Goal: Task Accomplishment & Management: Manage account settings

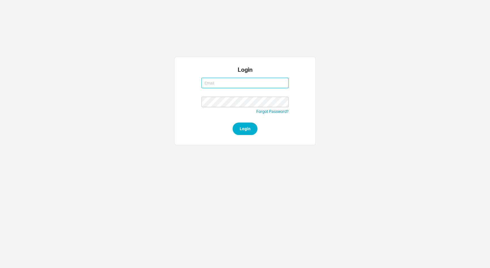
type input "[EMAIL_ADDRESS][DOMAIN_NAME]"
click at [465, 144] on div "Login adina@qualitybath.com adina@qualitybath.com Forgot Password? Login" at bounding box center [245, 101] width 490 height 88
type input "adina@qualitybath.com"
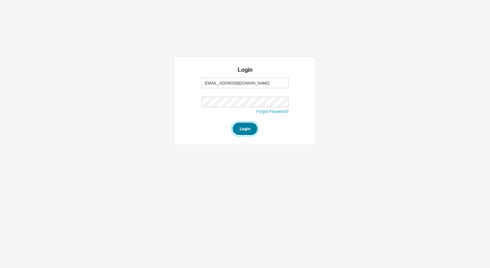
click at [250, 128] on button "Login" at bounding box center [245, 128] width 25 height 12
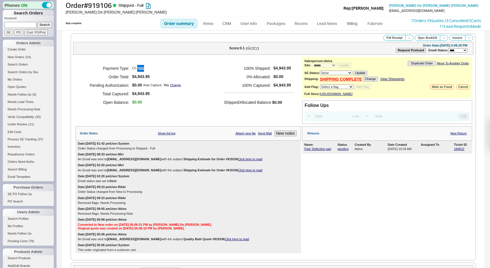
select select "*"
select select "LOW"
select select "3"
click at [18, 27] on input at bounding box center [20, 25] width 32 height 6
type input "934082"
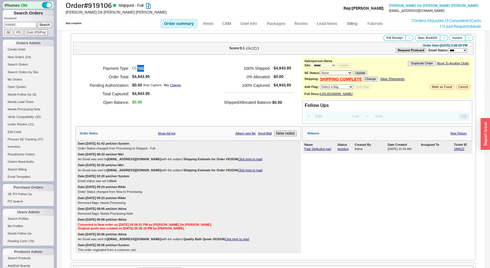
click at [37, 22] on input "Search" at bounding box center [44, 25] width 15 height 6
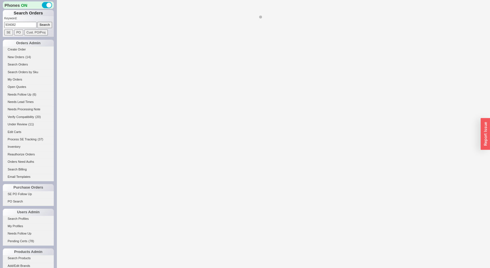
select select "*"
select select "LOW"
select select "3"
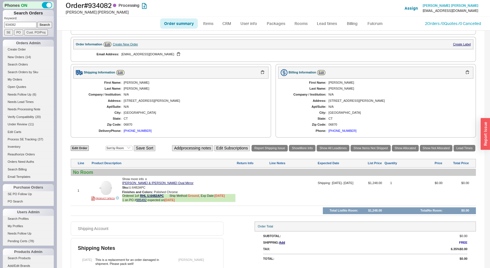
scroll to position [205, 0]
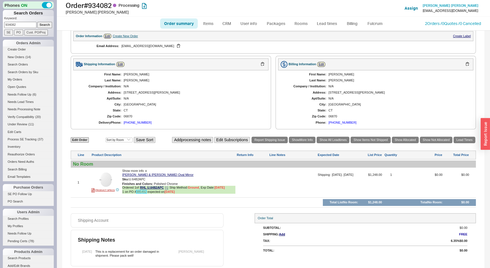
click at [142, 190] on link "985492" at bounding box center [141, 191] width 10 height 3
drag, startPoint x: 224, startPoint y: 6, endPoint x: 227, endPoint y: 8, distance: 4.4
click at [224, 6] on h1 "Order # 934082 Processing" at bounding box center [156, 5] width 181 height 8
click at [228, 21] on link "CRM" at bounding box center [227, 23] width 17 height 10
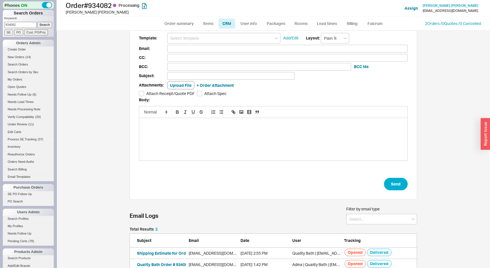
scroll to position [22, 0]
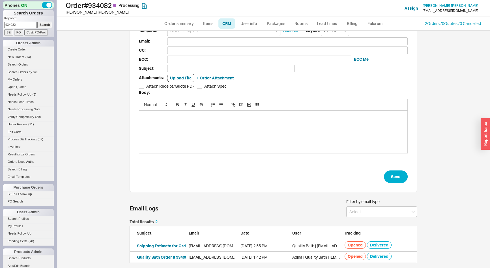
click at [158, 244] on button "Shipping Estimate for Order #934082" at bounding box center [172, 246] width 70 height 6
drag, startPoint x: 180, startPoint y: 24, endPoint x: 184, endPoint y: 27, distance: 4.8
click at [180, 24] on link "Order summary" at bounding box center [179, 23] width 38 height 10
select select "*"
select select "LOW"
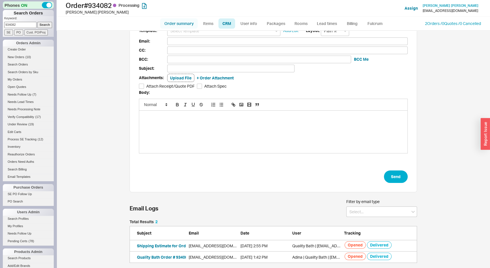
select select "3"
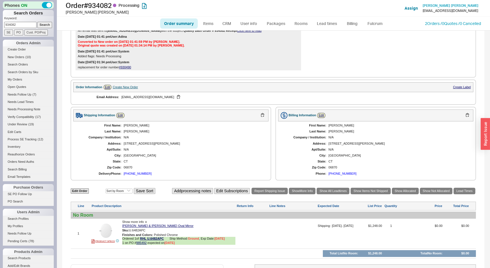
scroll to position [180, 0]
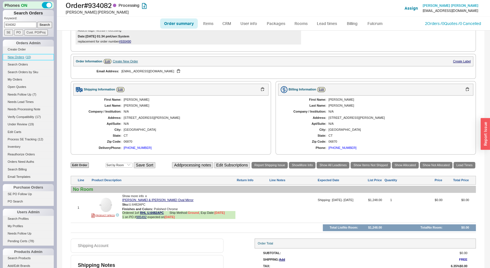
click at [16, 55] on span "New Orders" at bounding box center [16, 56] width 17 height 3
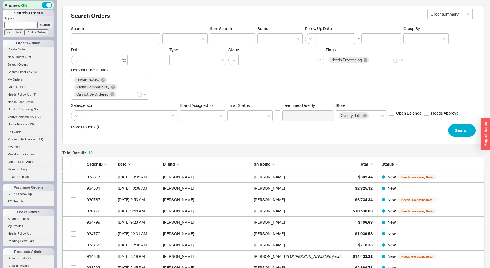
scroll to position [25, 0]
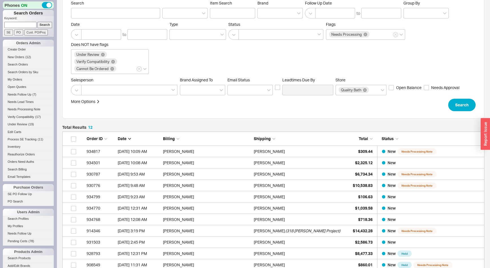
click at [17, 22] on input at bounding box center [20, 25] width 32 height 6
type input "930588"
click at [37, 22] on input "Search" at bounding box center [44, 25] width 15 height 6
type input "930588"
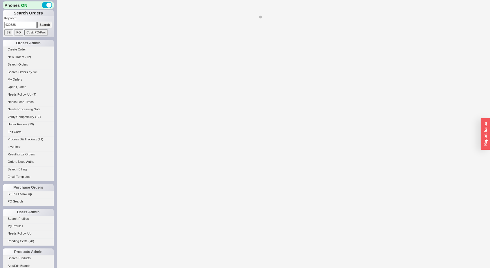
select select "*"
select select "LOW"
select select "3"
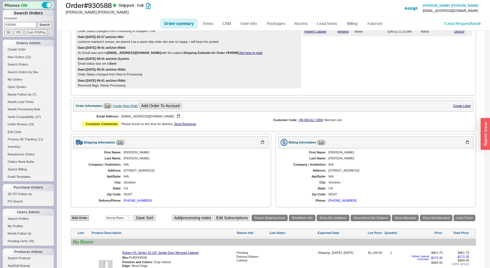
scroll to position [65, 0]
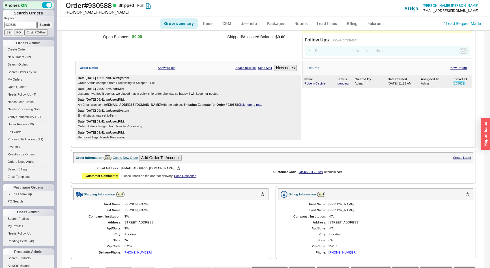
click at [454, 85] on link "185629" at bounding box center [459, 83] width 10 height 3
drag, startPoint x: 20, startPoint y: 23, endPoint x: 0, endPoint y: 26, distance: 20.6
click at [0, 26] on div "Phones ON Search Orders Keyword: 930588 Search SE PO Cust. PO/Proj Orders Admin…" at bounding box center [28, 134] width 57 height 268
type input "951278"
click at [37, 22] on input "Search" at bounding box center [44, 25] width 15 height 6
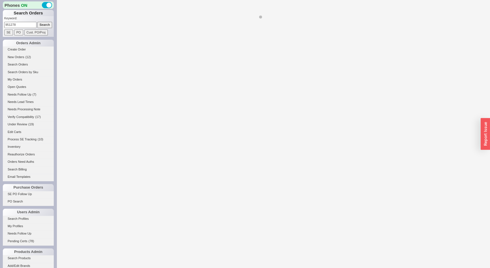
select select "**"
select select "*"
select select "LOW"
select select "3"
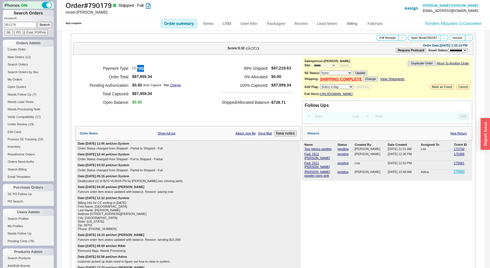
click at [455, 170] on link "175890" at bounding box center [459, 171] width 10 height 3
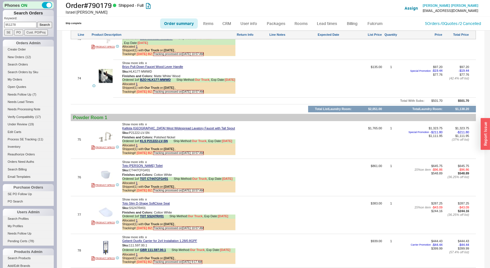
scroll to position [3964, 0]
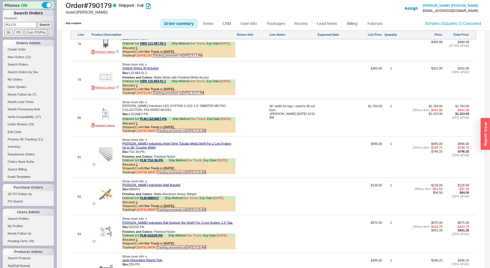
drag, startPoint x: 16, startPoint y: 25, endPoint x: 0, endPoint y: 106, distance: 82.9
click at [0, 25] on div "Phones ON Search Orders Keyword: 951278 Search SE PO Cust. PO/Proj Orders Admin…" at bounding box center [28, 134] width 57 height 268
type input "911465"
click at [37, 22] on input "Search" at bounding box center [44, 25] width 15 height 6
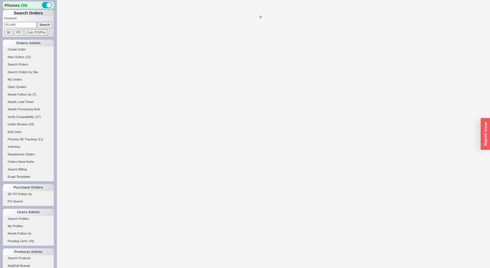
select select "*"
select select "LOW"
select select "3"
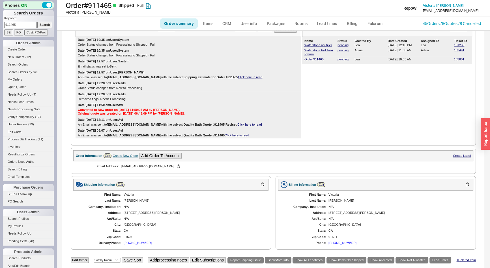
scroll to position [25, 0]
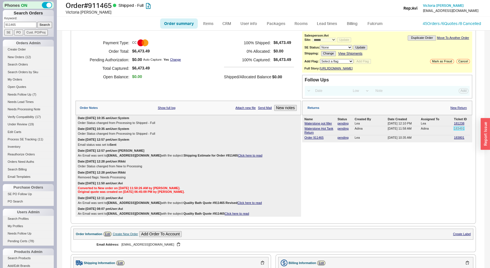
click at [456, 130] on link "183491" at bounding box center [459, 128] width 10 height 3
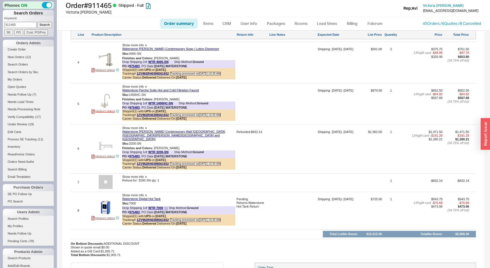
scroll to position [535, 0]
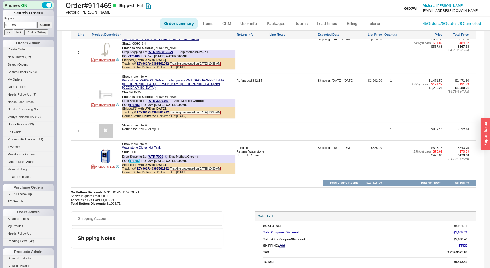
click at [138, 159] on link "975483" at bounding box center [134, 160] width 10 height 3
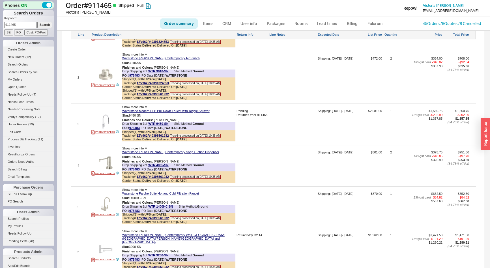
scroll to position [201, 0]
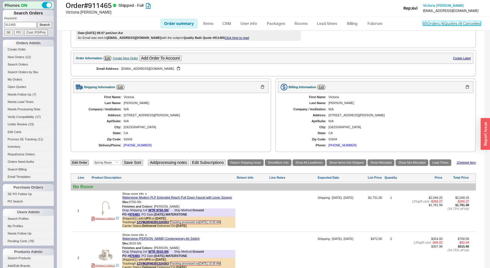
click at [426, 23] on link "45 Orders / 6 Quotes / 8 Cancelled" at bounding box center [452, 23] width 58 height 5
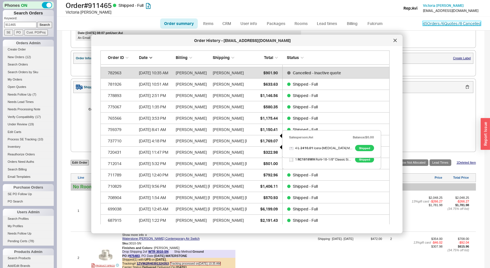
scroll to position [124, 0]
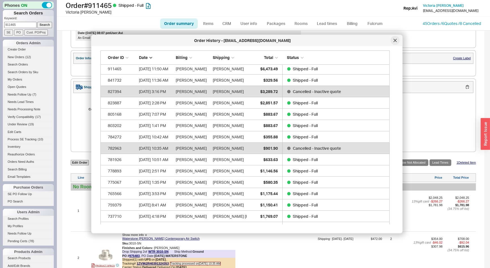
click at [394, 42] on icon at bounding box center [395, 40] width 3 height 3
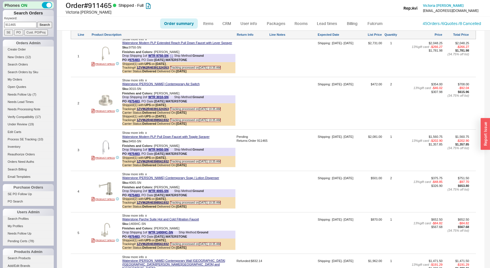
scroll to position [484, 0]
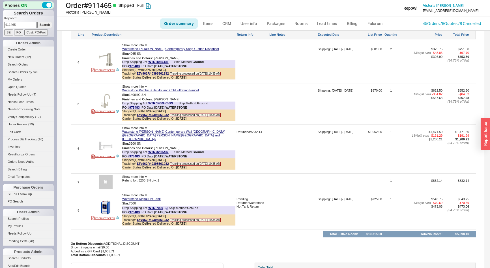
click at [166, 208] on icon at bounding box center [165, 207] width 3 height 3
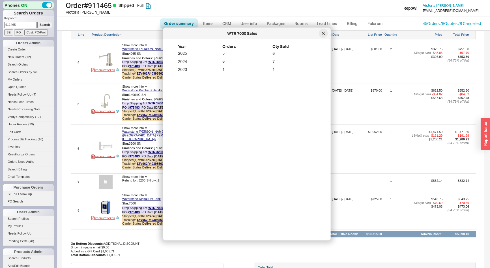
click at [324, 33] on icon at bounding box center [323, 33] width 3 height 3
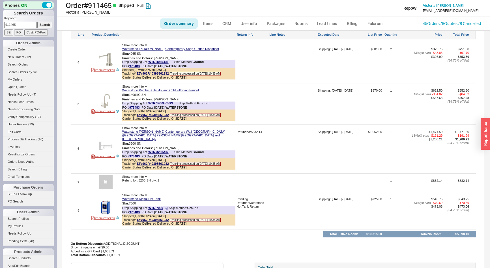
click at [166, 206] on icon at bounding box center [165, 207] width 3 height 3
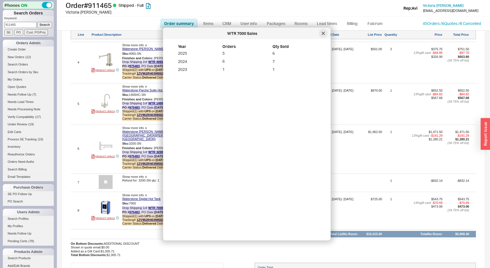
click at [323, 34] on icon at bounding box center [323, 33] width 3 height 3
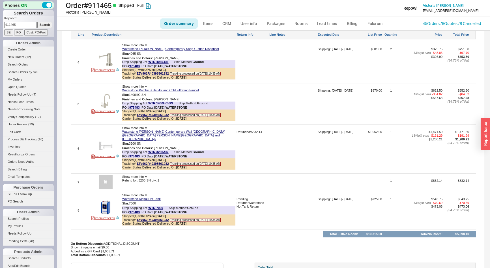
scroll to position [535, 0]
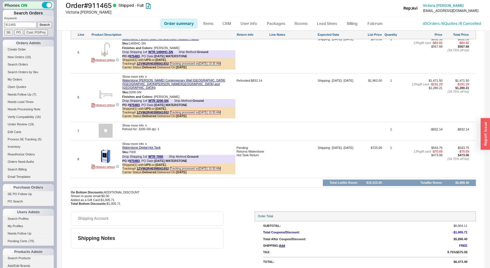
drag, startPoint x: 23, startPoint y: 26, endPoint x: 0, endPoint y: 25, distance: 22.7
click at [0, 25] on div "Phones ON Search Orders Keyword: 911465 Search SE PO Cust. PO/Proj Orders Admin…" at bounding box center [28, 134] width 57 height 268
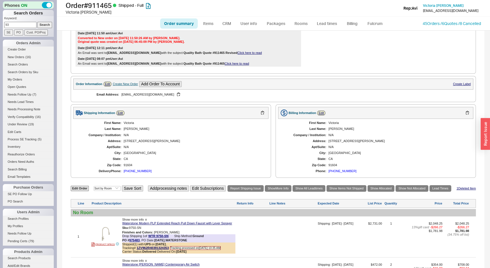
scroll to position [46, 0]
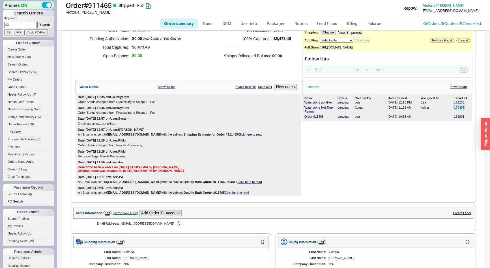
click at [459, 109] on link "183491" at bounding box center [459, 107] width 10 height 3
drag, startPoint x: 14, startPoint y: 25, endPoint x: 0, endPoint y: 25, distance: 14.2
click at [0, 25] on div "Phones ON Search Orders Keyword: 93 Search SE PO Cust. PO/Proj Orders Admin Cre…" at bounding box center [28, 134] width 57 height 268
type input "930085"
click at [37, 22] on input "Search" at bounding box center [44, 25] width 15 height 6
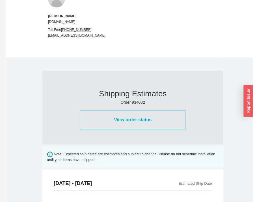
scroll to position [232, 0]
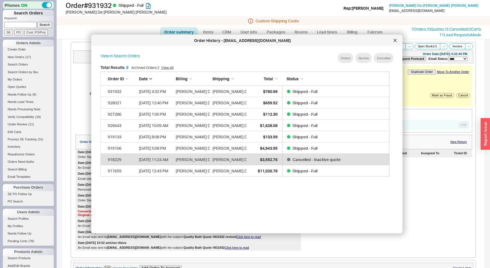
select select "*"
select select "LOW"
select select "3"
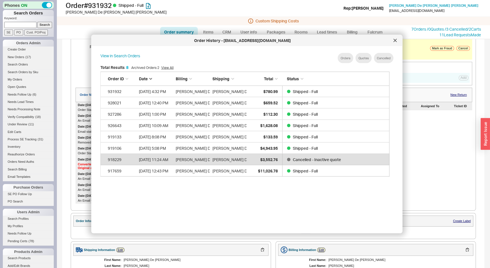
scroll to position [169, 294]
click at [21, 22] on input at bounding box center [20, 25] width 32 height 6
type input "932337"
click at [37, 22] on input "Search" at bounding box center [44, 25] width 15 height 6
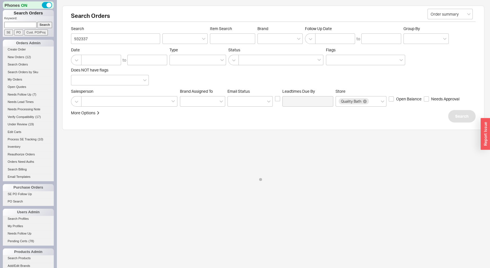
select select "LOW"
select select "3"
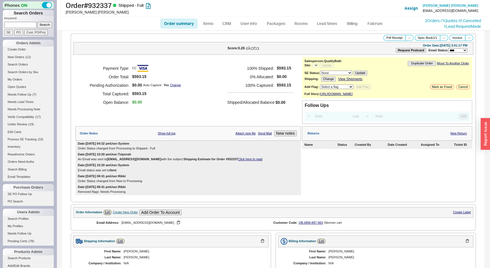
select select "*"
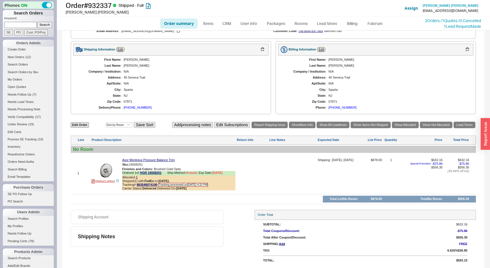
scroll to position [194, 0]
click at [166, 173] on icon at bounding box center [164, 172] width 3 height 3
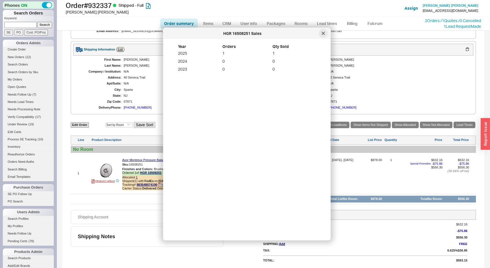
click at [325, 32] on icon at bounding box center [323, 33] width 3 height 3
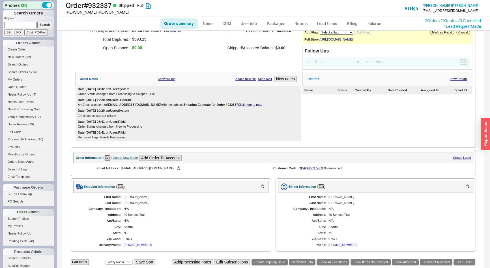
scroll to position [0, 0]
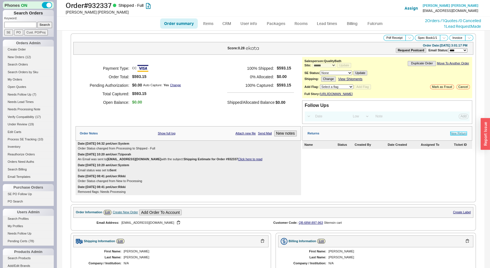
click at [453, 135] on link "New Return" at bounding box center [459, 133] width 16 height 4
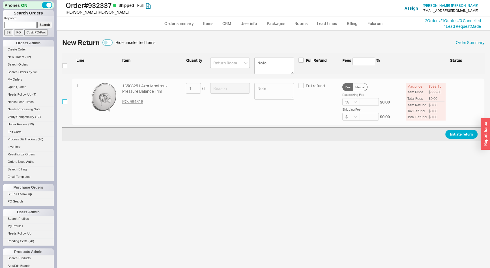
click at [65, 99] on input "checkbox" at bounding box center [64, 101] width 5 height 5
checkbox input "true"
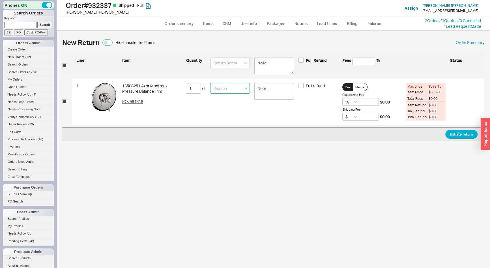
click at [233, 87] on input at bounding box center [230, 88] width 40 height 10
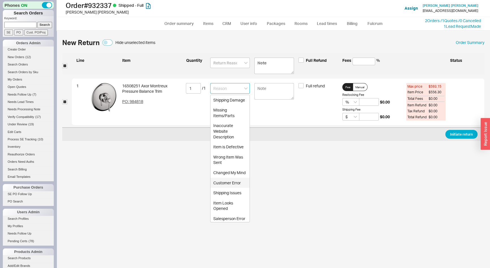
click at [220, 188] on div "Customer Error" at bounding box center [230, 183] width 39 height 10
type input "Customer Error"
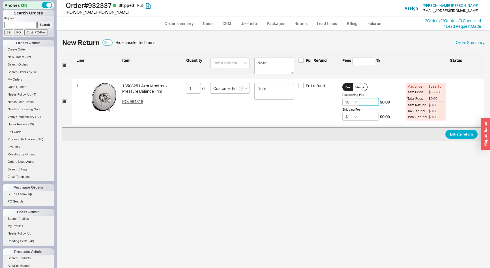
click at [363, 99] on input at bounding box center [369, 102] width 20 height 8
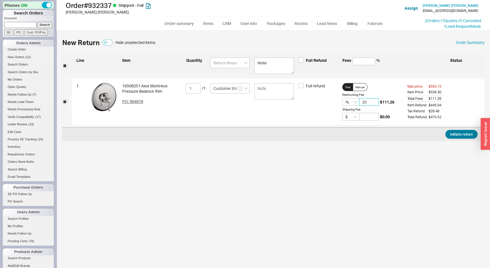
type input "20"
click at [455, 134] on button "Initiate return" at bounding box center [462, 134] width 32 height 9
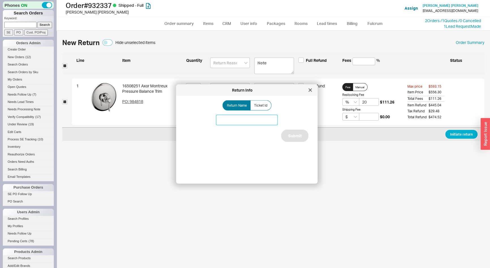
drag, startPoint x: 232, startPoint y: 119, endPoint x: 234, endPoint y: 117, distance: 3.0
click at [232, 119] on input at bounding box center [247, 120] width 62 height 10
type input "Hansgrohe return"
click at [299, 135] on button "Submit" at bounding box center [294, 135] width 27 height 12
select select "*"
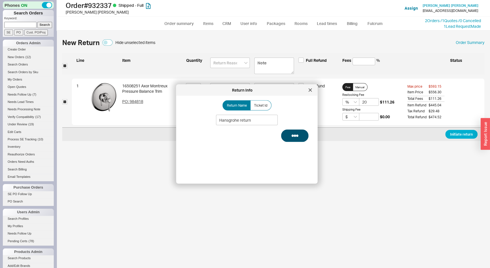
select select "LOW"
select select "3"
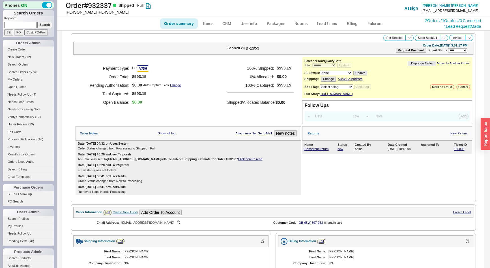
click at [456, 150] on div "Hansgrohe return new Adina 08/19/2025 10:18 AM 185805" at bounding box center [388, 148] width 166 height 5
click at [458, 150] on link "185805" at bounding box center [459, 148] width 10 height 3
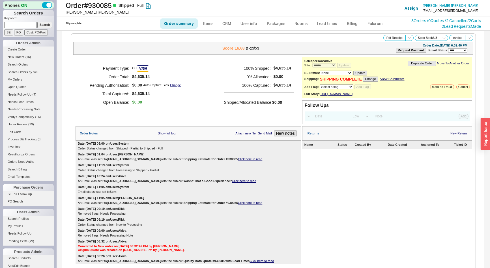
select select "*"
select select "LOW"
select select "3"
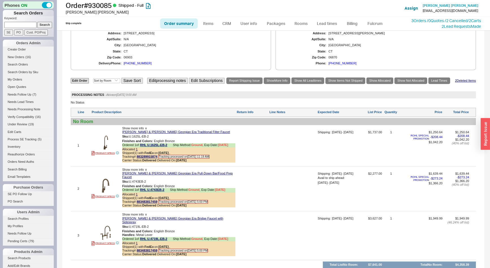
scroll to position [313, 0]
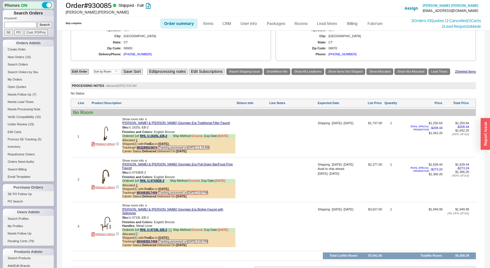
click at [137, 232] on link "1" at bounding box center [137, 233] width 2 height 3
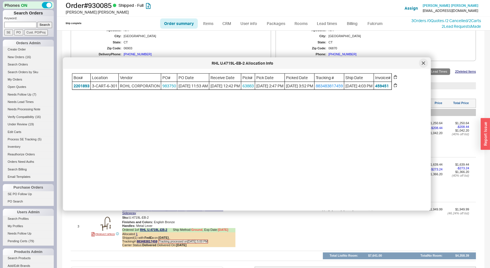
click at [423, 65] on div at bounding box center [423, 63] width 9 height 9
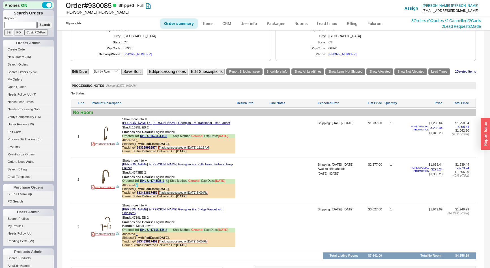
click at [137, 183] on link "1" at bounding box center [137, 184] width 2 height 3
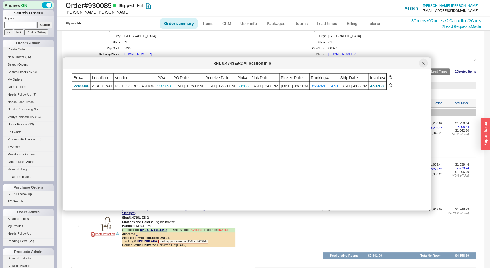
click at [424, 64] on icon at bounding box center [423, 62] width 3 height 3
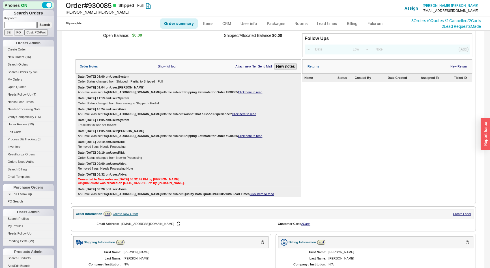
scroll to position [29, 0]
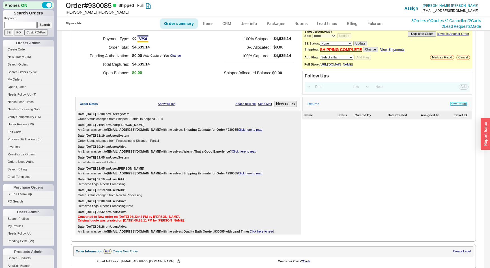
click at [457, 106] on link "New Return" at bounding box center [459, 104] width 16 height 4
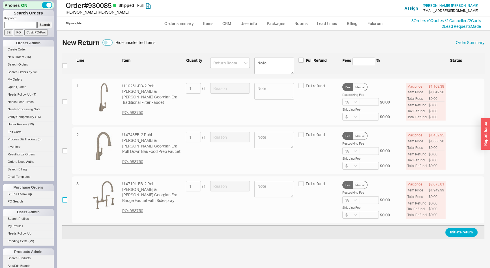
click at [67, 201] on input "checkbox" at bounding box center [64, 199] width 5 height 5
checkbox input "true"
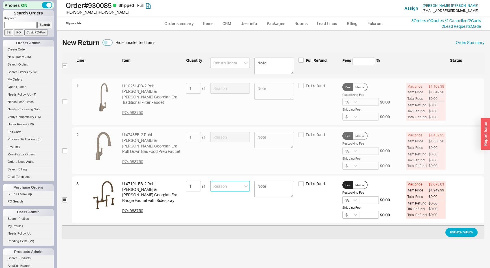
click at [213, 183] on input at bounding box center [230, 186] width 40 height 10
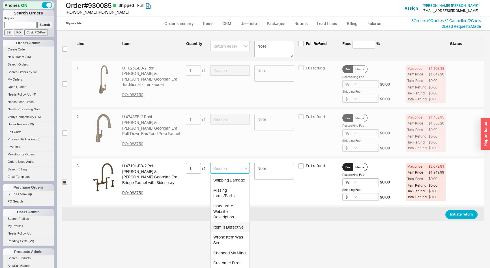
scroll to position [25, 0]
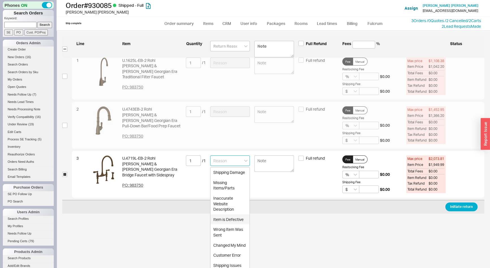
click at [228, 224] on div "Item is Defective" at bounding box center [230, 219] width 39 height 10
type input "Item is Defective"
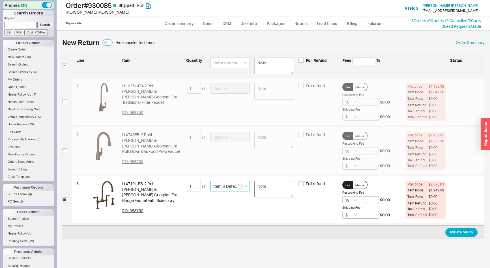
scroll to position [0, 0]
click at [286, 183] on textarea at bounding box center [275, 189] width 40 height 16
type textarea "sidespray continues to drip when off."
click at [461, 234] on button "Initiate return" at bounding box center [462, 232] width 32 height 9
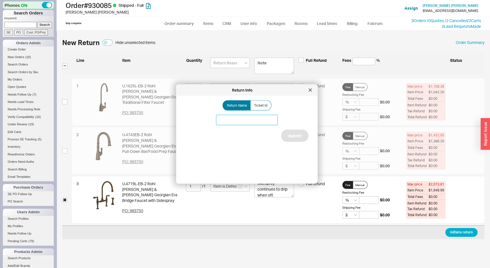
click at [228, 121] on input at bounding box center [247, 120] width 62 height 10
type input "Rohl Sidespray"
click at [298, 136] on button "Submit" at bounding box center [294, 135] width 27 height 12
select select "*"
select select "LOW"
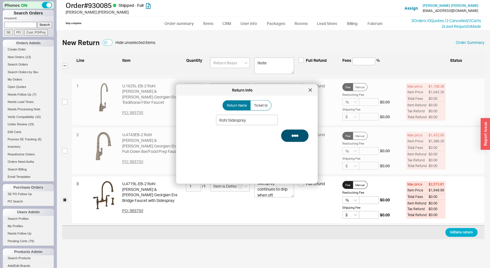
select select "3"
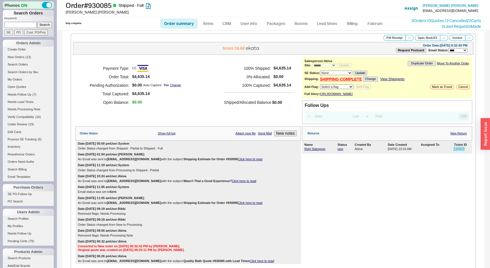
click at [458, 150] on link "185809" at bounding box center [459, 148] width 10 height 3
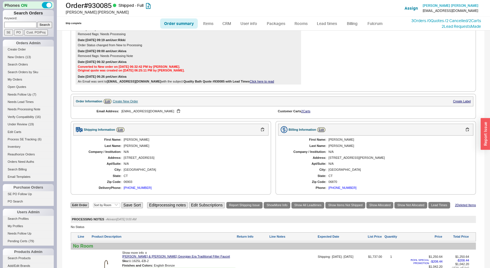
scroll to position [232, 0]
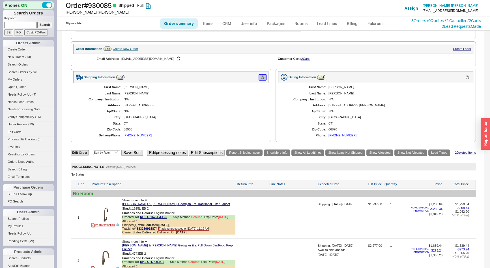
click at [262, 78] on button "button" at bounding box center [262, 76] width 7 height 5
click at [17, 23] on input at bounding box center [20, 25] width 32 height 6
type input "932624"
click at [37, 22] on input "Search" at bounding box center [44, 25] width 15 height 6
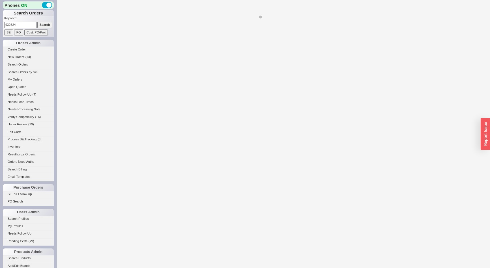
select select "*"
select select "LOW"
select select "3"
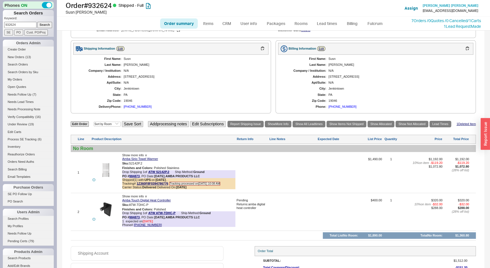
scroll to position [232, 0]
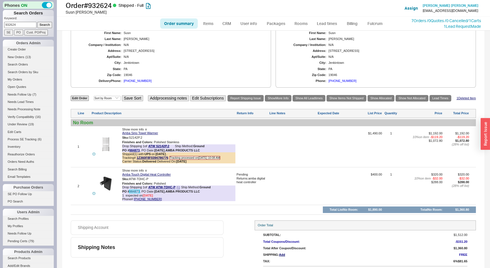
click at [135, 193] on link "984873" at bounding box center [134, 190] width 10 height 3
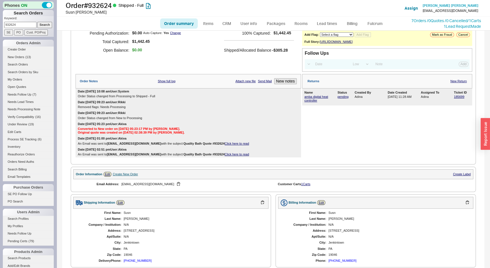
scroll to position [0, 0]
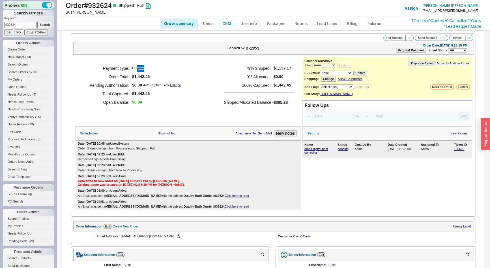
click at [230, 23] on link "CRM" at bounding box center [227, 23] width 17 height 10
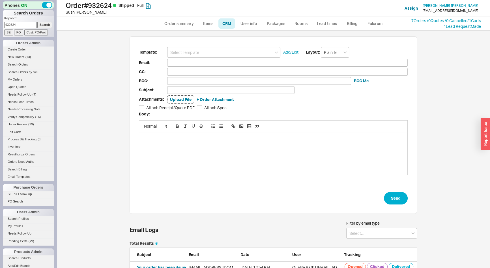
scroll to position [67, 0]
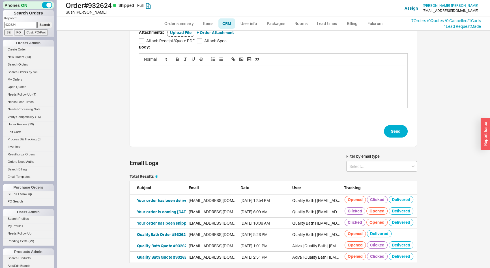
click at [175, 232] on button "QualityBath Order #932624" at bounding box center [162, 234] width 51 height 6
click at [167, 232] on button "QualityBath Order #932624" at bounding box center [162, 234] width 51 height 6
click at [166, 222] on button "Your order has been shipped! | Order #932624" at bounding box center [180, 223] width 86 height 6
click at [179, 22] on link "Order summary" at bounding box center [179, 23] width 38 height 10
select select "*"
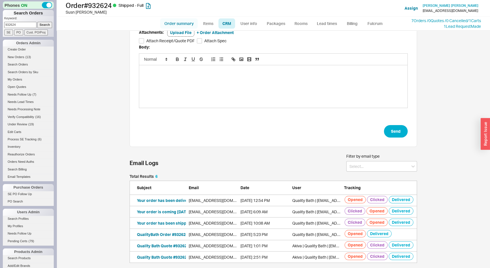
select select "*"
select select "LOW"
select select "3"
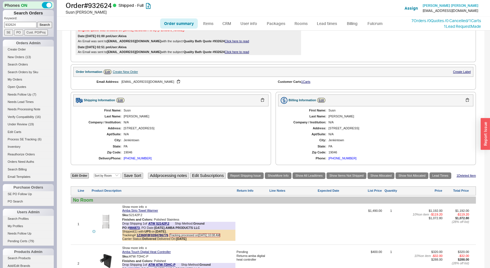
scroll to position [245, 0]
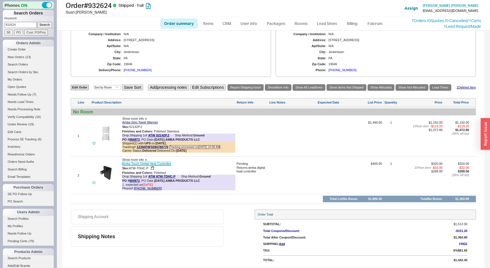
click at [167, 163] on link "Amba Touch Digital Heat Controller" at bounding box center [146, 164] width 49 height 4
drag, startPoint x: 19, startPoint y: 25, endPoint x: 0, endPoint y: 28, distance: 19.5
click at [0, 28] on div "Phones ON Search Orders Keyword: 932624 Search SE PO Cust. PO/Proj Orders Admin…" at bounding box center [28, 134] width 57 height 268
type input "951278"
click at [37, 22] on input "Search" at bounding box center [44, 25] width 15 height 6
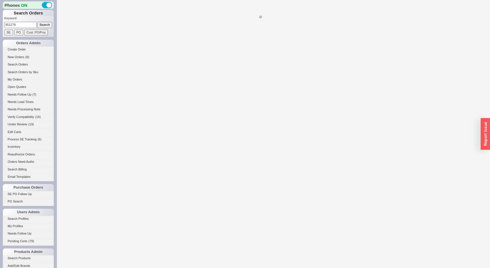
select select "**"
select select "*"
select select "LOW"
select select "3"
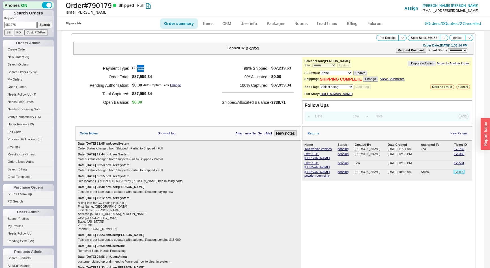
click at [456, 170] on link "175890" at bounding box center [459, 171] width 10 height 3
click at [270, 116] on div "Payment Type: CC Order Total: $87,959.34 Pending Authorization: $0.00 Auto Capt…" at bounding box center [189, 90] width 226 height 67
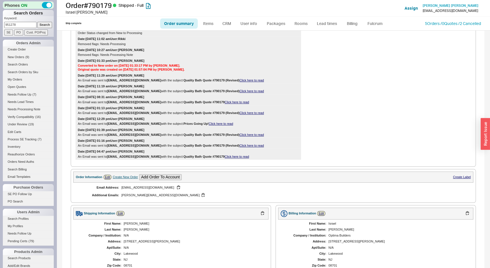
scroll to position [617, 0]
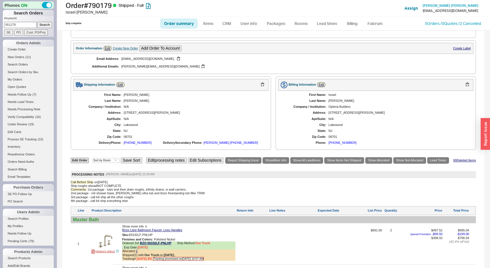
click at [24, 23] on input "951278" at bounding box center [20, 25] width 32 height 6
click at [37, 22] on input "Search" at bounding box center [44, 25] width 15 height 6
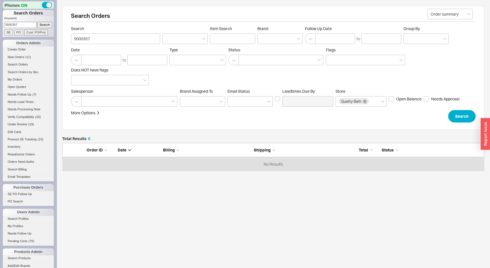
scroll to position [24, 418]
click at [9, 25] on input "9000357" at bounding box center [20, 25] width 32 height 6
type input "900357"
click at [37, 22] on input "Search" at bounding box center [44, 25] width 15 height 6
type input "900357"
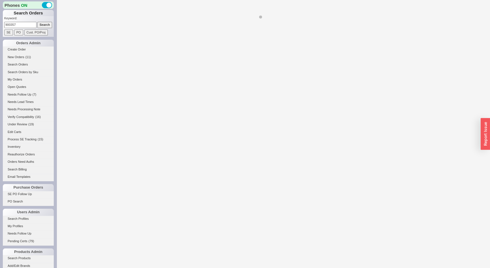
select select "*"
select select "LOW"
select select "3"
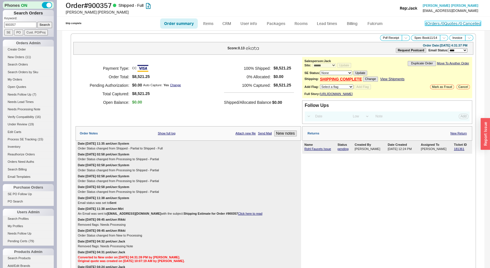
click at [428, 23] on link "4 Orders / 0 Quotes / 0 Cancelled" at bounding box center [453, 23] width 56 height 5
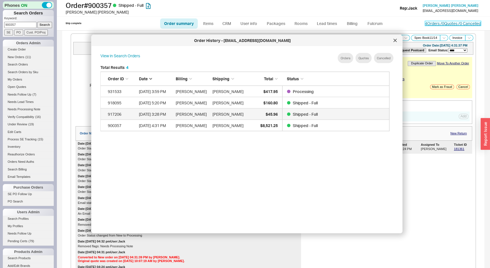
scroll to position [169, 294]
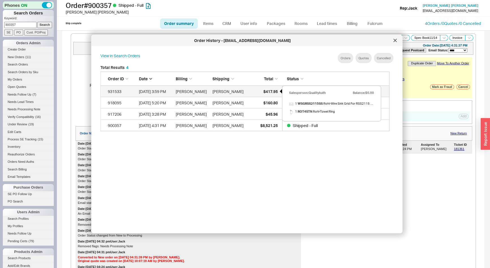
click at [270, 91] on span "$417.95" at bounding box center [270, 91] width 14 height 5
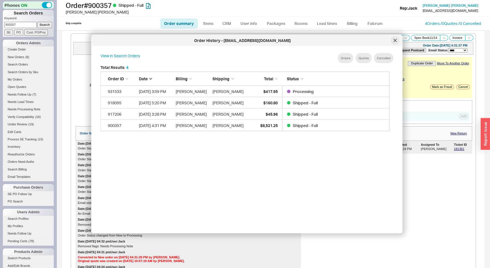
click at [393, 40] on div at bounding box center [395, 40] width 9 height 9
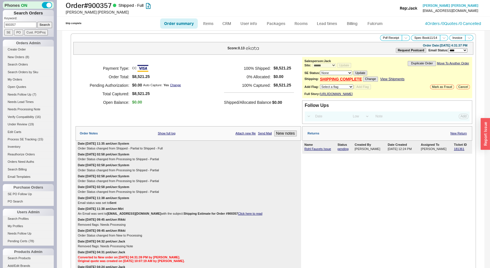
click at [33, 25] on input "900357" at bounding box center [20, 25] width 32 height 6
type input "911926"
click at [37, 22] on input "Search" at bounding box center [44, 25] width 15 height 6
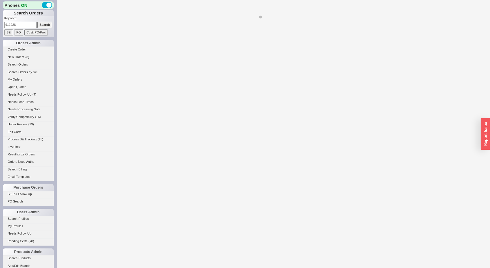
select select "*"
select select "LOW"
select select "3"
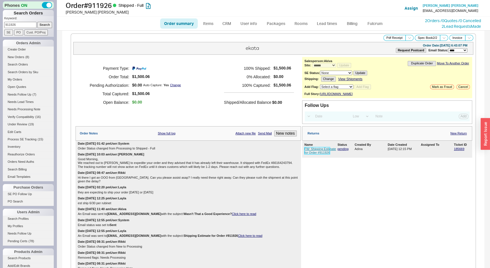
click at [310, 154] on link "FW: Shipping Estimate for Order #911926" at bounding box center [321, 150] width 32 height 7
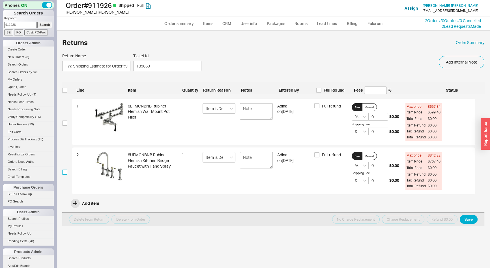
click at [64, 171] on input "checkbox" at bounding box center [64, 171] width 5 height 5
checkbox input "true"
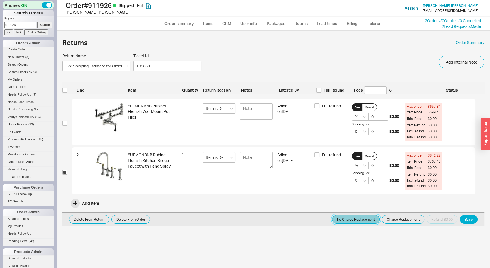
click at [370, 219] on button "No Charge Replacement" at bounding box center [356, 219] width 48 height 9
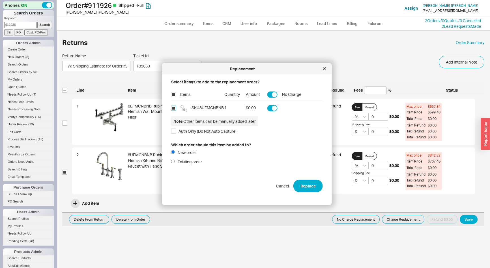
click at [174, 110] on input "checkbox" at bounding box center [173, 107] width 5 height 5
checkbox input "false"
click at [307, 190] on button "Replace" at bounding box center [308, 185] width 29 height 12
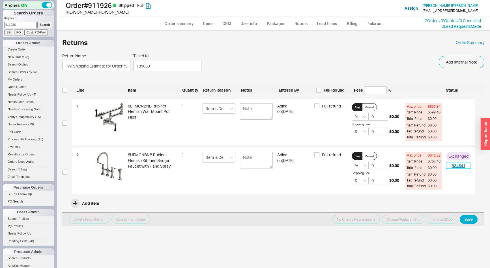
click at [456, 165] on link "934841" at bounding box center [458, 166] width 25 height 6
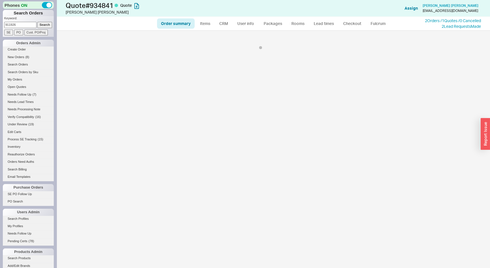
select select "*"
select select "LOW"
select select "3"
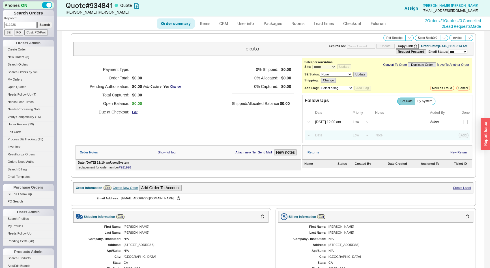
scroll to position [93, 0]
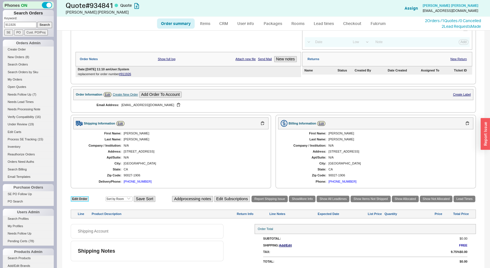
click at [80, 197] on link "Edit Order" at bounding box center [80, 198] width 18 height 5
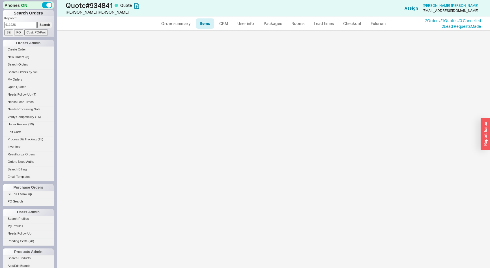
select select "3"
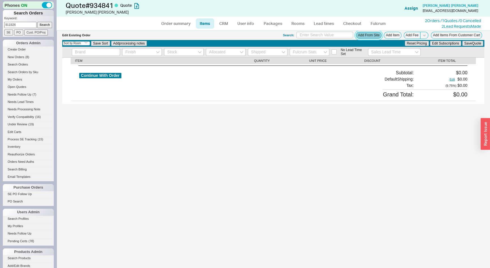
click at [373, 34] on button "Add From Site" at bounding box center [369, 35] width 26 height 7
click at [391, 32] on button "Add Item" at bounding box center [393, 35] width 18 height 7
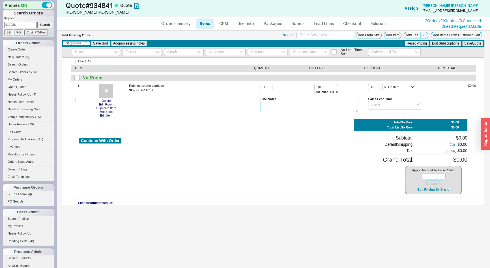
click at [302, 108] on textarea at bounding box center [310, 106] width 99 height 11
type textarea "per ken no charge"
click at [116, 141] on button "Continue With Order" at bounding box center [100, 140] width 42 height 5
select select "*"
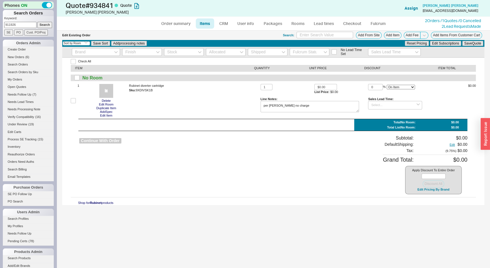
select select "LOW"
select select "3"
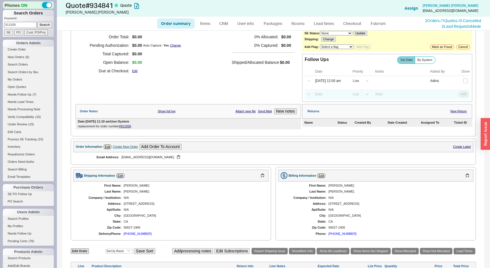
scroll to position [129, 0]
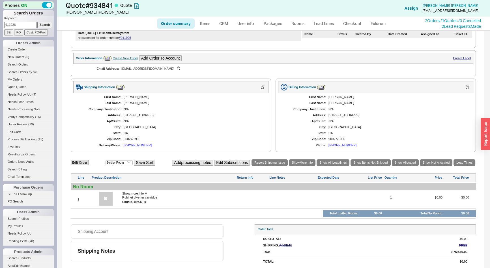
click at [280, 200] on div at bounding box center [293, 200] width 47 height 11
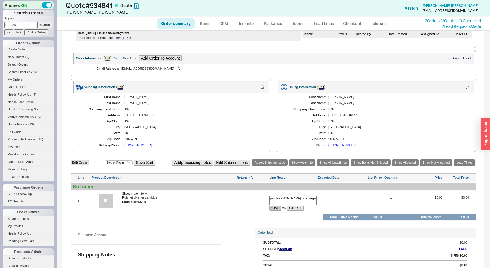
type textarea "per ken no charge"
click at [276, 206] on button "SAVE" at bounding box center [276, 208] width 12 height 5
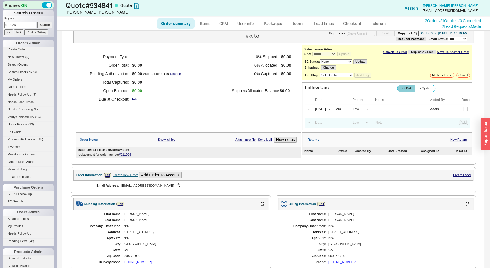
scroll to position [0, 0]
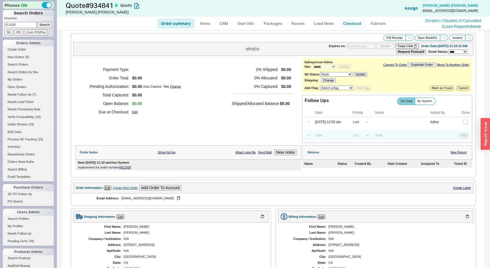
click at [355, 23] on link "Checkout" at bounding box center [352, 23] width 26 height 10
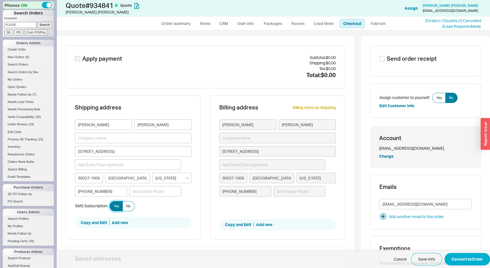
click at [117, 207] on span "Yes" at bounding box center [116, 206] width 5 height 5
click at [0, 0] on input "Yes" at bounding box center [0, 0] width 0 height 0
click at [462, 256] on button "Convert to Order" at bounding box center [468, 259] width 46 height 12
select select "*"
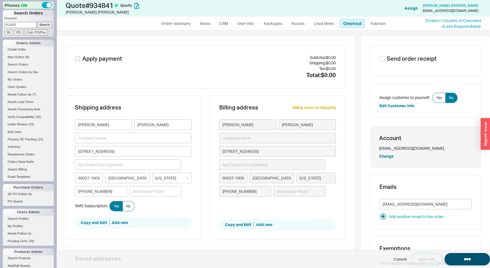
select select "LOW"
select select "3"
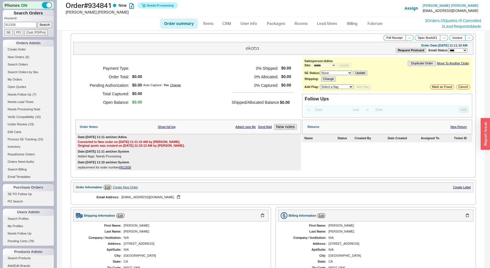
click at [24, 22] on input "911926" at bounding box center [20, 25] width 32 height 6
click at [24, 23] on input "911926" at bounding box center [20, 25] width 32 height 6
type input "916381"
click at [37, 22] on input "Search" at bounding box center [44, 25] width 15 height 6
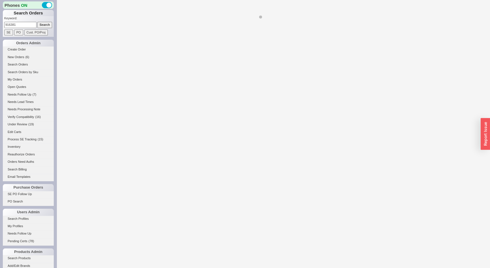
select select "*"
select select "LOW"
select select "3"
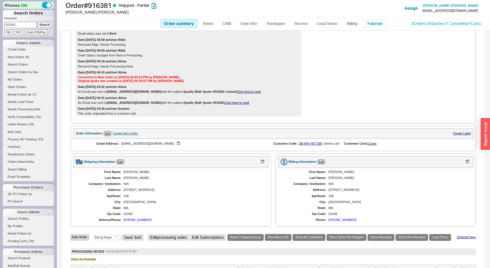
scroll to position [154, 0]
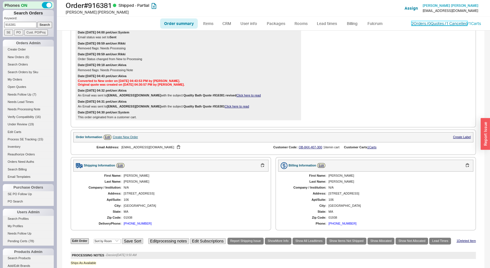
click at [414, 25] on link "2 Orders / 0 Quotes / 1 Cancelled" at bounding box center [440, 23] width 56 height 5
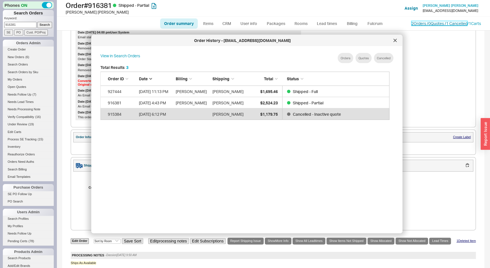
scroll to position [169, 294]
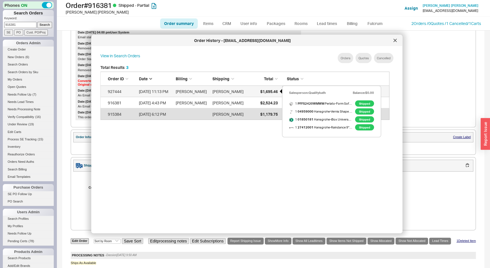
click at [263, 90] on span "$1,695.46" at bounding box center [269, 91] width 18 height 5
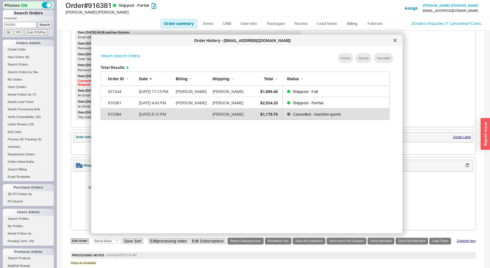
drag, startPoint x: 16, startPoint y: 25, endPoint x: 0, endPoint y: 14, distance: 18.8
click at [1, 24] on div "Phones ON Search Orders Keyword: 916381 Search SE PO Cust. PO/Proj Orders Admin…" at bounding box center [28, 134] width 57 height 268
type input "933320"
click at [37, 22] on input "Search" at bounding box center [44, 25] width 15 height 6
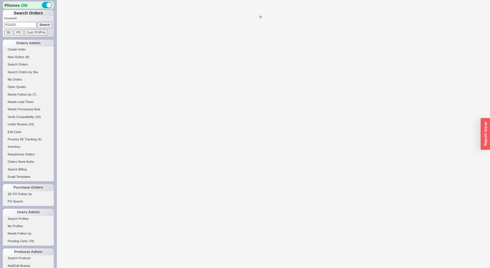
select select "*"
select select "LOW"
select select "3"
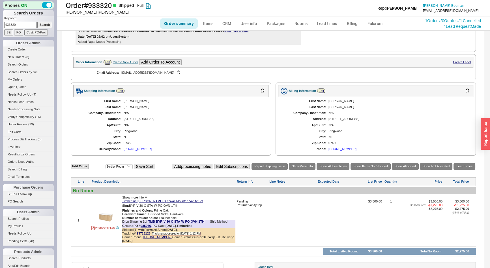
scroll to position [206, 0]
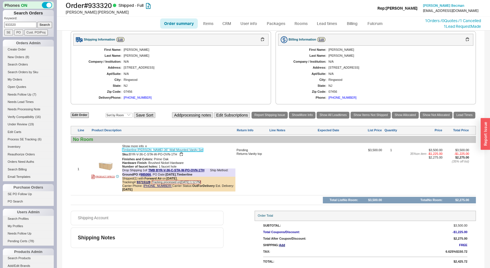
click at [171, 148] on link "Timberline Byron 36" Wall Mounted Vanity Set" at bounding box center [162, 150] width 81 height 4
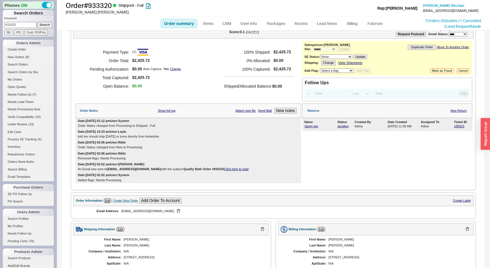
scroll to position [0, 0]
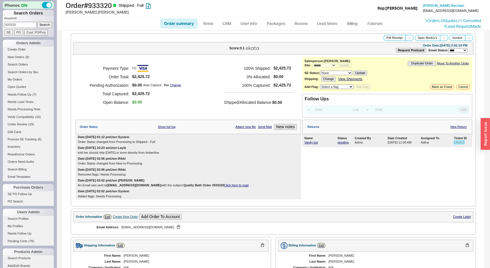
click at [457, 141] on link "185815" at bounding box center [459, 141] width 10 height 3
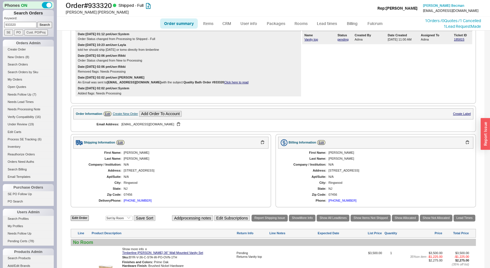
scroll to position [154, 0]
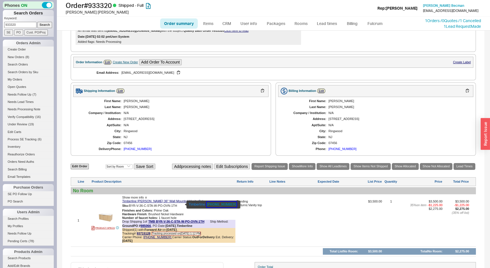
click at [214, 204] on button "1-888-844-0102" at bounding box center [222, 204] width 30 height 6
click at [224, 205] on button "1-888-844-0102" at bounding box center [222, 204] width 30 height 6
click at [157, 200] on link "Timberline Byron 36" Wall Mounted Vanity Set" at bounding box center [162, 201] width 81 height 4
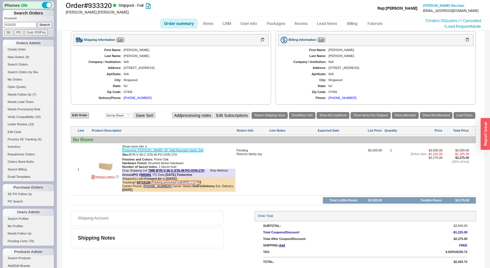
scroll to position [206, 0]
click at [131, 96] on div "(973) 222-9622" at bounding box center [138, 98] width 28 height 4
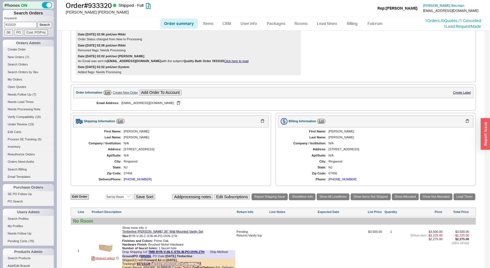
scroll to position [177, 0]
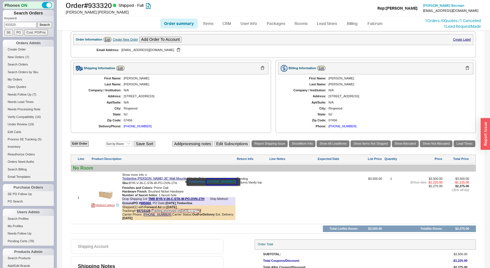
click at [215, 180] on button "1-888-844-0102" at bounding box center [222, 182] width 30 height 6
click at [23, 25] on input "933320" at bounding box center [20, 25] width 32 height 6
type input "903080"
click at [37, 22] on input "Search" at bounding box center [44, 25] width 15 height 6
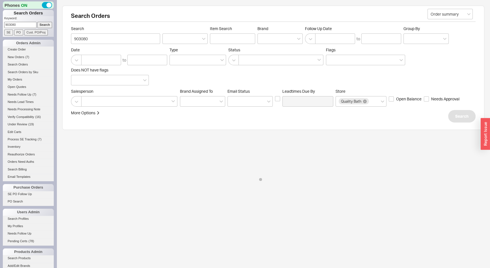
select select "*"
select select "LOW"
select select "3"
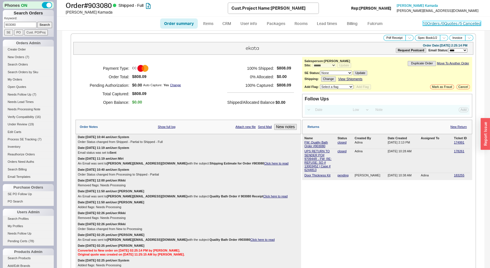
click at [428, 25] on link "10 Orders / 0 Quotes / 5 Cancelled" at bounding box center [452, 23] width 58 height 5
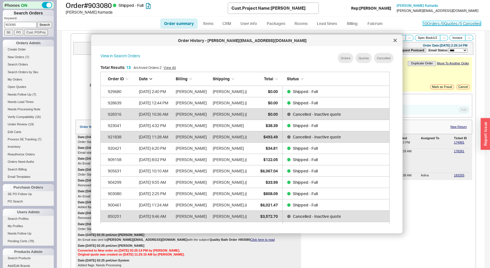
scroll to position [169, 294]
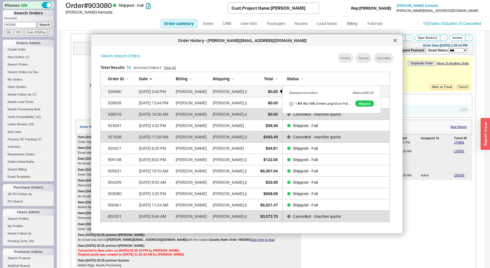
click at [266, 87] on div "$0.00" at bounding box center [263, 91] width 28 height 11
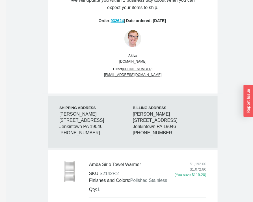
scroll to position [180, 0]
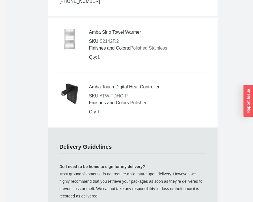
scroll to position [386, 0]
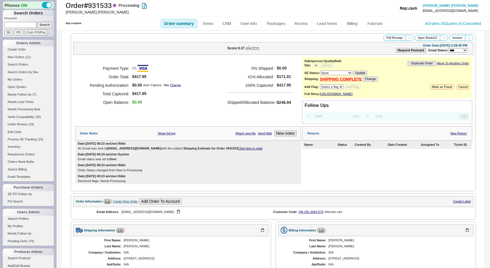
select select "LOW"
select select "3"
select select "*"
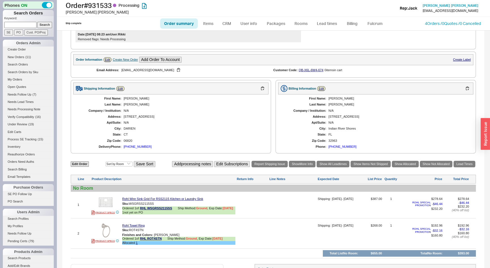
scroll to position [198, 0]
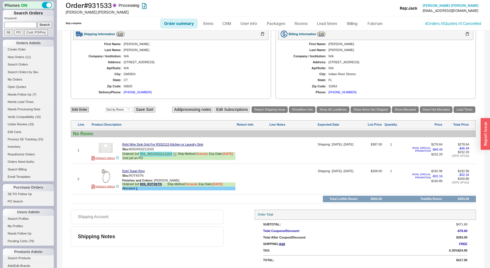
click at [144, 152] on link "RHL WSGRSS2115SS" at bounding box center [156, 154] width 32 height 4
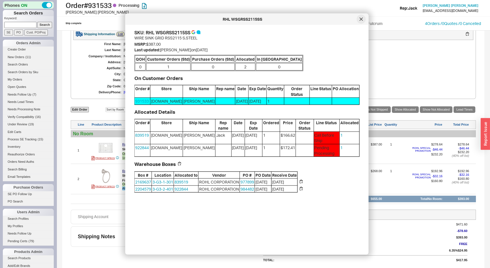
click at [360, 22] on div at bounding box center [361, 19] width 9 height 9
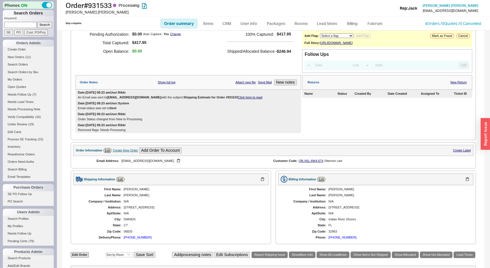
scroll to position [0, 0]
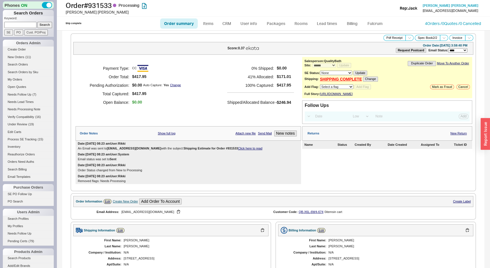
click at [248, 150] on link "Click here to read" at bounding box center [250, 147] width 24 height 3
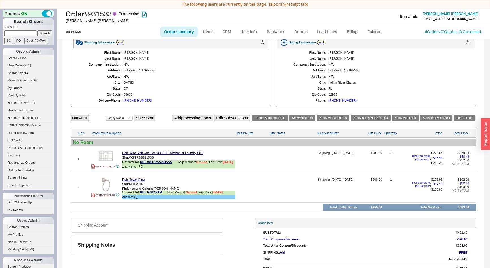
scroll to position [95, 0]
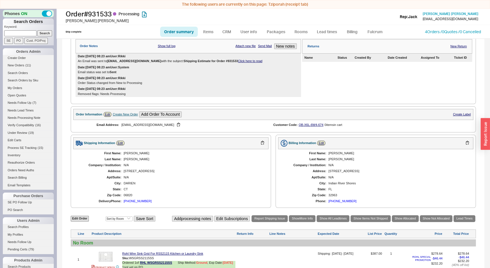
click at [240, 63] on link "Click here to read" at bounding box center [250, 60] width 24 height 3
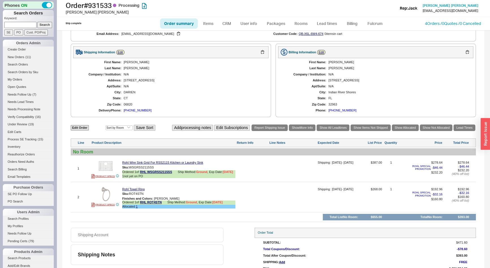
scroll to position [198, 0]
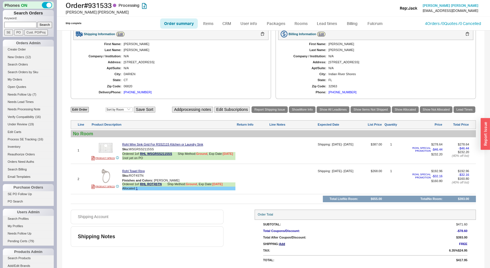
drag, startPoint x: 145, startPoint y: 15, endPoint x: 151, endPoint y: 25, distance: 12.6
click at [145, 15] on div "Order # 931533 Processing Richard Maier Add Customer Ref Rep: Jack Richard Maie…" at bounding box center [274, 8] width 434 height 17
click at [480, 136] on div "**********" at bounding box center [273, 51] width 422 height 433
click at [489, 135] on div "button" at bounding box center [485, 134] width 9 height 32
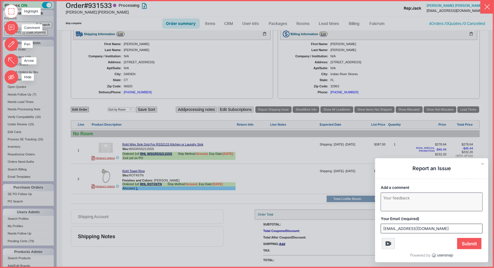
click at [422, 194] on textarea "Add a comment" at bounding box center [431, 202] width 101 height 18
type textarea "w"
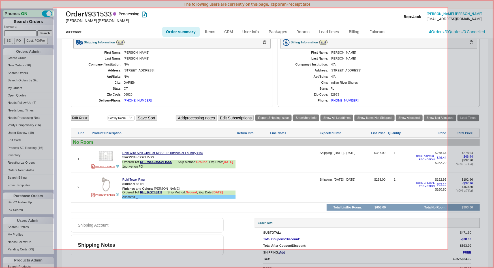
drag, startPoint x: 53, startPoint y: 7, endPoint x: 448, endPoint y: 249, distance: 463.1
click at [448, 249] on div "Report an Issue Add a comment This field must not be empty Your Email (required…" at bounding box center [247, 134] width 494 height 268
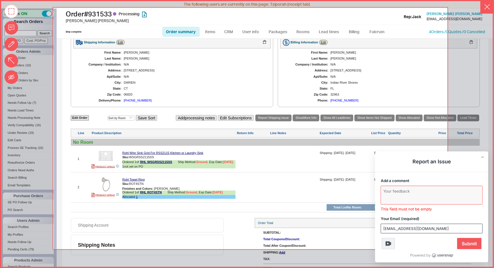
click at [425, 189] on textarea "Add a comment" at bounding box center [431, 195] width 101 height 18
click at [452, 195] on textarea "Add a comment" at bounding box center [431, 195] width 101 height 18
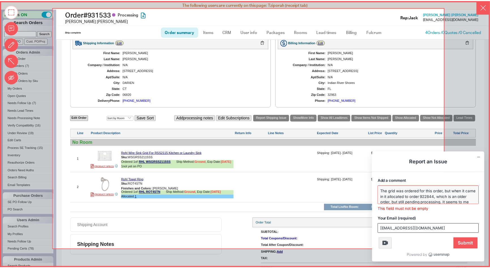
scroll to position [0, 0]
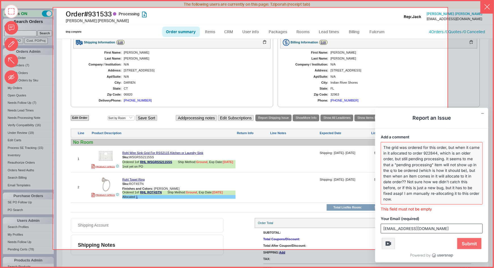
type textarea "The grid was ordered for this order, but when it came in it allocated to order …"
click at [479, 241] on span "Submit" at bounding box center [469, 243] width 24 height 11
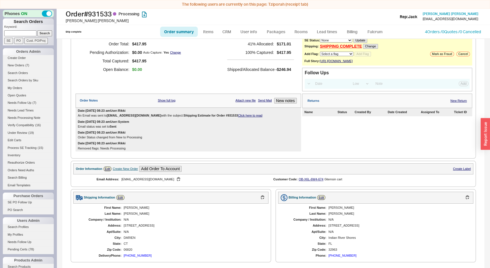
scroll to position [18, 0]
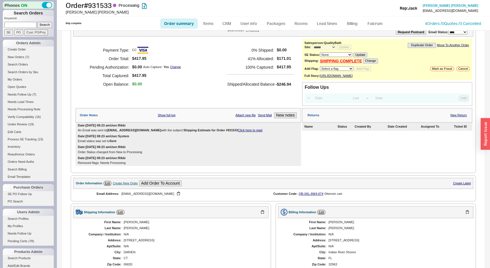
click at [26, 25] on input at bounding box center [20, 25] width 32 height 6
type input "b"
type input "933320"
click at [37, 22] on input "Search" at bounding box center [44, 25] width 15 height 6
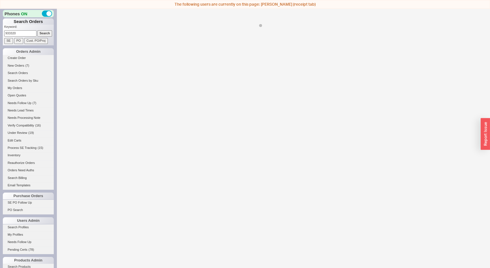
select select "*"
select select "LOW"
select select "3"
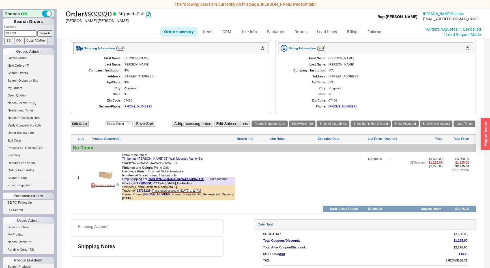
scroll to position [206, 0]
click at [177, 157] on link "Timberline Byron 36" Wall Mounted Vanity Set" at bounding box center [162, 158] width 81 height 4
click at [149, 188] on link "93715128" at bounding box center [144, 189] width 14 height 3
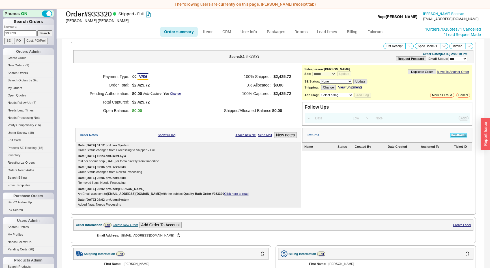
click at [451, 134] on link "New Return" at bounding box center [459, 135] width 16 height 4
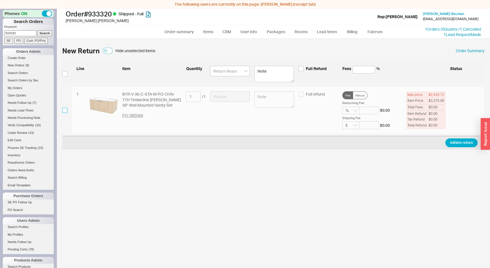
click at [65, 108] on input "checkbox" at bounding box center [64, 110] width 5 height 5
checkbox input "true"
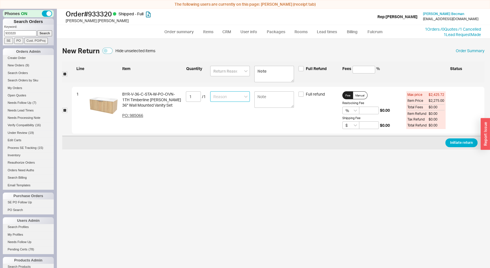
click at [215, 97] on input at bounding box center [230, 96] width 40 height 10
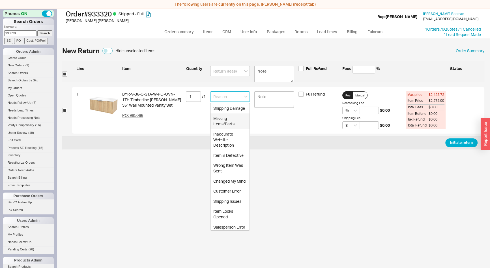
click at [227, 129] on div "Missing Items/Parts" at bounding box center [230, 121] width 39 height 16
type input "Missing Items/Parts"
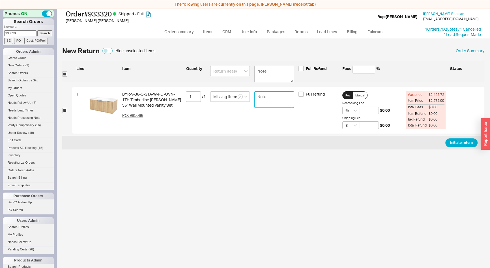
click at [266, 102] on textarea at bounding box center [275, 99] width 40 height 16
type textarea "only received vanity base -not top"
click at [471, 142] on button "Initiate return" at bounding box center [462, 142] width 32 height 9
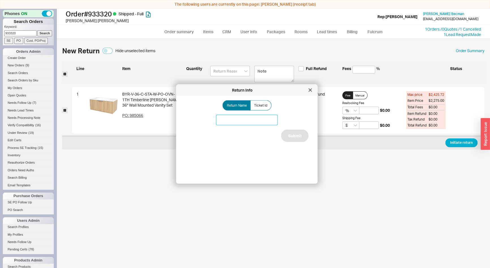
click at [225, 124] on input at bounding box center [247, 120] width 62 height 10
type input "Vanity top"
click at [283, 136] on button "Submit" at bounding box center [294, 135] width 27 height 12
select select "*"
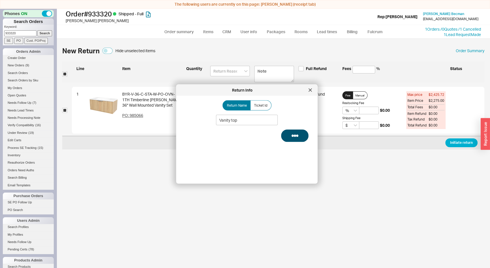
select select "LOW"
select select "3"
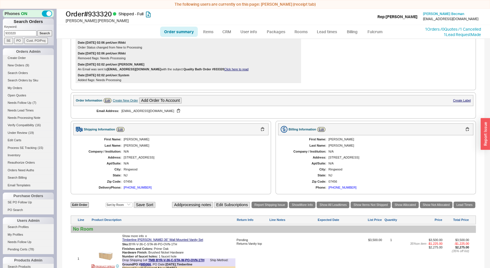
scroll to position [154, 0]
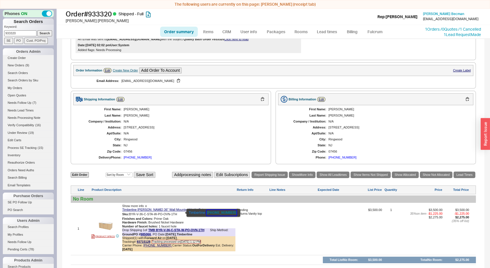
click at [222, 213] on button "1-888-844-0102" at bounding box center [222, 213] width 30 height 6
click at [133, 156] on div "(973) 222-9622" at bounding box center [138, 157] width 28 height 4
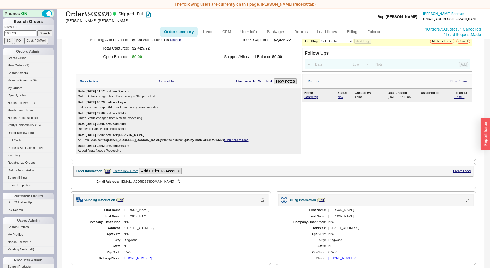
scroll to position [51, 0]
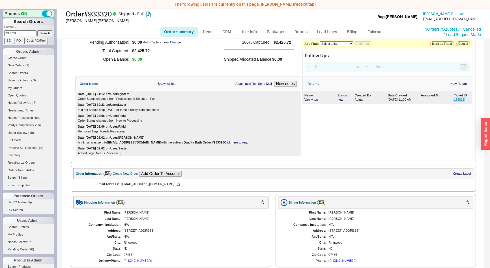
click at [456, 99] on link "185815" at bounding box center [459, 99] width 10 height 3
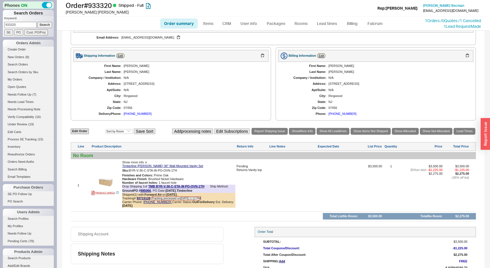
scroll to position [206, 0]
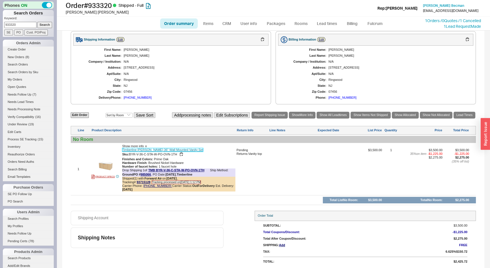
click at [136, 148] on link "Timberline Byron 36" Wall Mounted Vanity Set" at bounding box center [162, 150] width 81 height 4
click at [105, 164] on img at bounding box center [106, 166] width 14 height 14
click at [105, 165] on img at bounding box center [106, 166] width 14 height 14
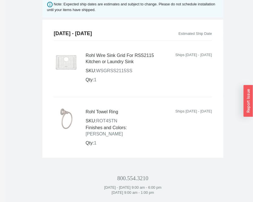
scroll to position [309, 0]
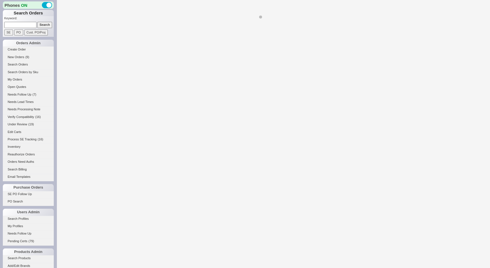
select select "*"
select select "LOW"
select select "3"
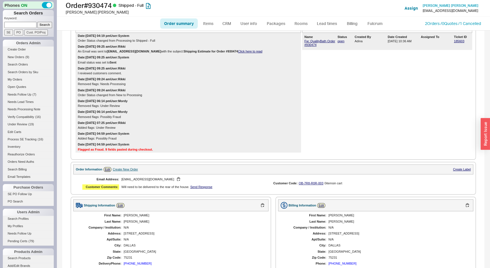
scroll to position [5, 0]
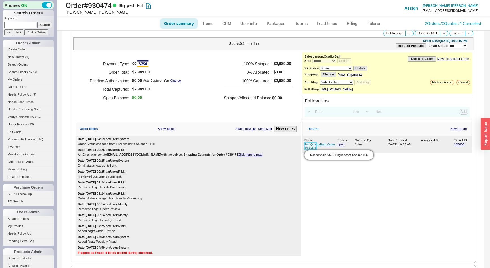
click at [315, 146] on link "Fw: QualityBath Order #930474" at bounding box center [320, 145] width 31 height 7
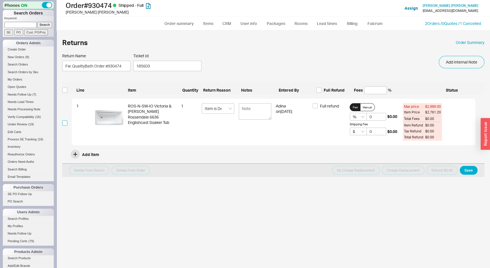
click at [65, 122] on input "checkbox" at bounding box center [64, 122] width 5 height 5
checkbox input "true"
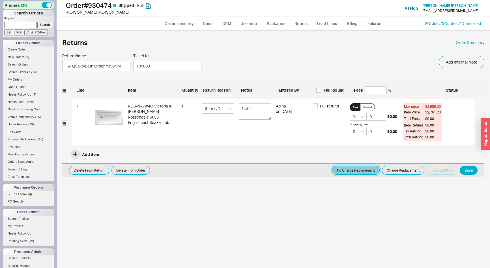
click at [368, 174] on button "No Charge Replacement" at bounding box center [356, 170] width 48 height 9
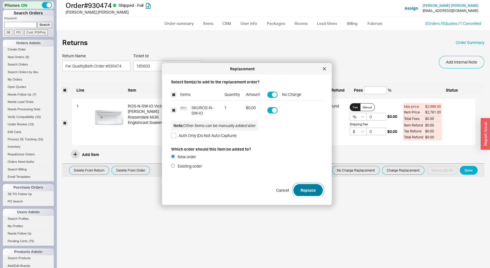
click at [300, 193] on button "Replace" at bounding box center [308, 189] width 29 height 12
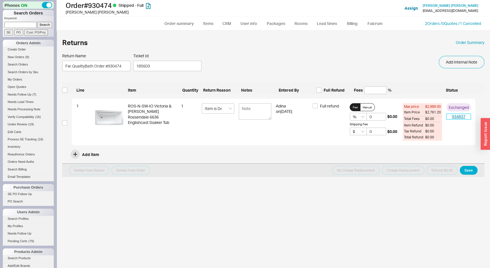
click at [456, 119] on link "934837" at bounding box center [459, 117] width 24 height 6
select select "*"
select select "LOW"
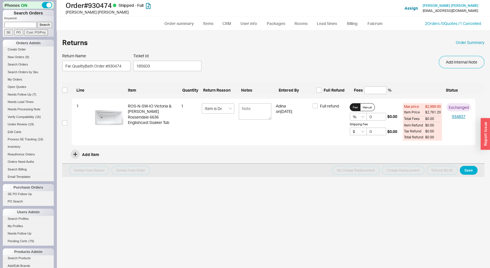
select select "3"
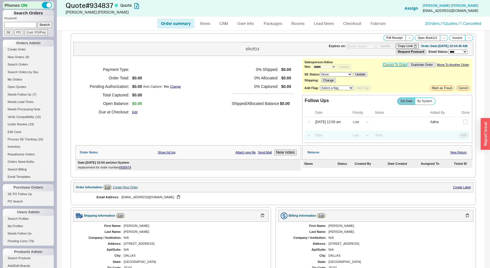
click at [398, 63] on link "Convert To Order" at bounding box center [395, 65] width 24 height 4
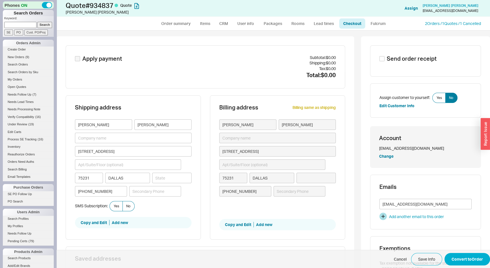
type input "[US_STATE]"
click at [114, 207] on span "Yes" at bounding box center [116, 206] width 5 height 5
click at [0, 0] on input "Yes" at bounding box center [0, 0] width 0 height 0
click at [478, 259] on button "Convert to Order" at bounding box center [468, 259] width 46 height 12
select select "*"
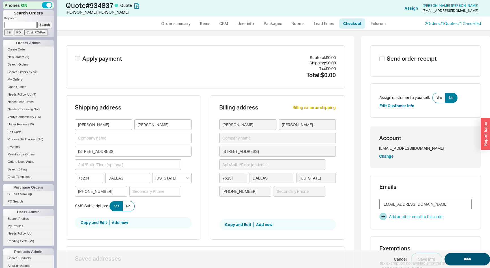
select select "*"
select select "LOW"
select select "3"
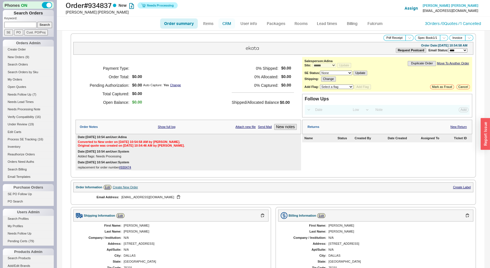
click at [227, 23] on link "CRM" at bounding box center [227, 23] width 17 height 10
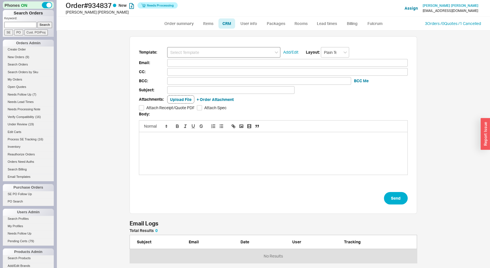
scroll to position [233, 426]
click at [198, 50] on input at bounding box center [223, 52] width 113 height 10
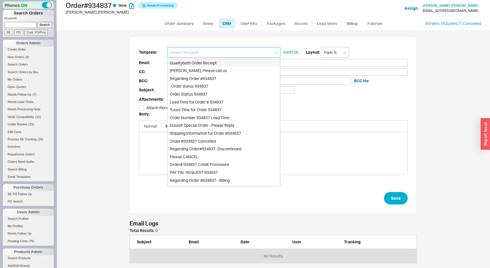
click at [198, 63] on div "Qualitybath Order Receipt" at bounding box center [224, 63] width 113 height 8
type input "Qualitybath Order Receipt"
type input "Receipt"
type input "[EMAIL_ADDRESS][DOMAIN_NAME]"
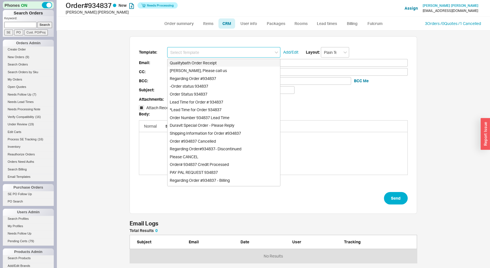
type input "Quality Bath Order # 934837 Receipt"
checkbox input "true"
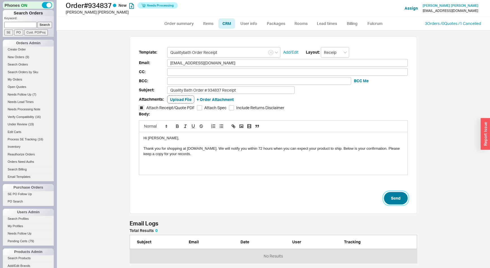
click at [402, 194] on button "Send" at bounding box center [396, 198] width 24 height 12
select select "*"
select select "LOW"
select select "3"
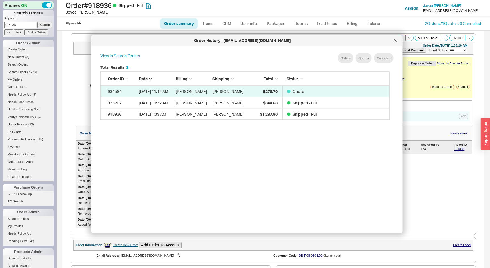
select select "*"
select select "LOW"
select select "3"
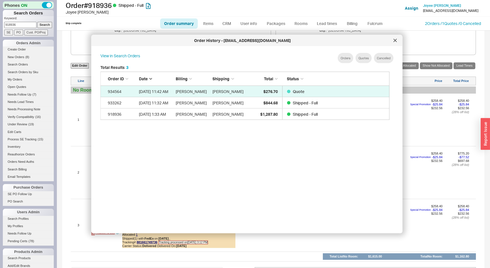
scroll to position [169, 294]
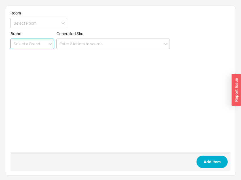
click at [14, 46] on input at bounding box center [32, 44] width 44 height 10
click at [22, 54] on div "Rubinet" at bounding box center [32, 55] width 43 height 10
type input "Rubinet"
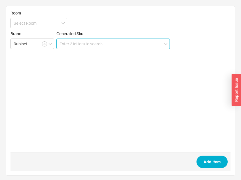
click at [86, 41] on input at bounding box center [112, 44] width 113 height 10
paste input "9XDIVSK1B"
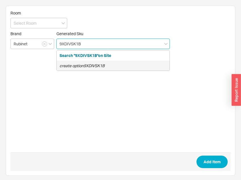
click at [84, 65] on icon "create option 9XDIVSK1B" at bounding box center [81, 65] width 45 height 5
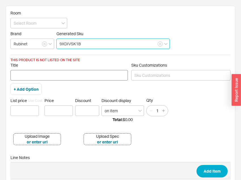
type input "9XDIVSK1B"
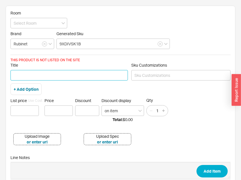
click at [77, 74] on input "Title" at bounding box center [68, 75] width 117 height 10
type input "diverter cartridge"
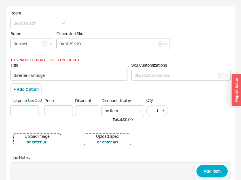
click at [39, 108] on div "List price Use Cost" at bounding box center [26, 107] width 32 height 18
click at [34, 110] on input at bounding box center [24, 110] width 28 height 10
type input "$ 0"
click at [74, 109] on div "List price Use Cost $ 0 Price Discount Discount display on item Qty 1" at bounding box center [120, 107] width 220 height 18
click at [60, 111] on input "Price" at bounding box center [58, 110] width 28 height 10
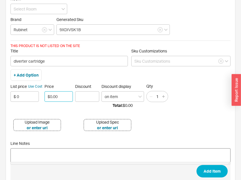
scroll to position [34, 0]
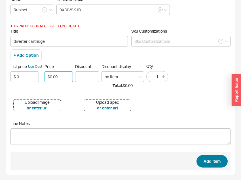
type input "$0.00"
click at [208, 163] on button "Add Item" at bounding box center [211, 161] width 31 height 12
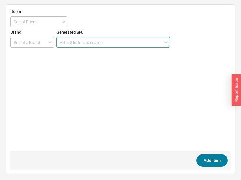
scroll to position [1, 0]
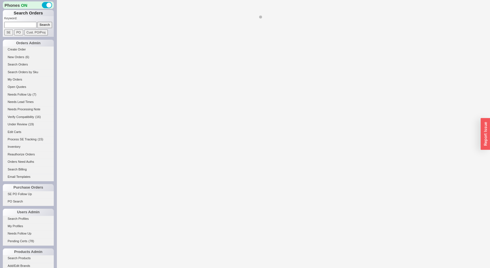
select select "*"
select select "LOW"
select select "3"
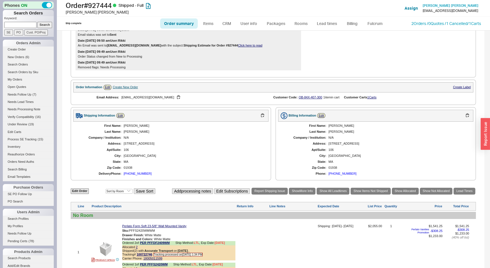
scroll to position [206, 0]
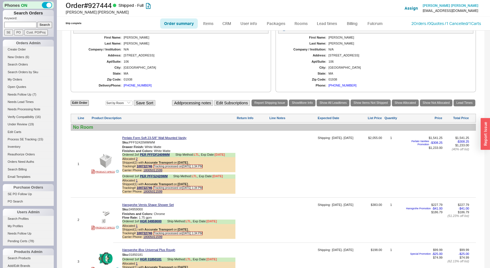
click at [144, 134] on div "1 PRODUCT SPECS Perlato Form Soft 23-5/8" Wall Mounted Vanity Sku: PFFS2420WMWM…" at bounding box center [273, 164] width 405 height 64
click at [148, 137] on link "Perlato Form Soft 23-5/8" Wall Mounted Vanity" at bounding box center [154, 138] width 64 height 4
click at [412, 22] on link "2 Orders / 0 Quotes / 1 Cancelled" at bounding box center [440, 23] width 56 height 5
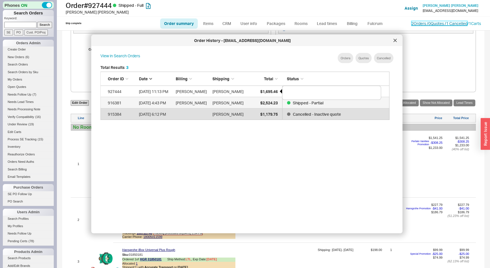
scroll to position [169, 294]
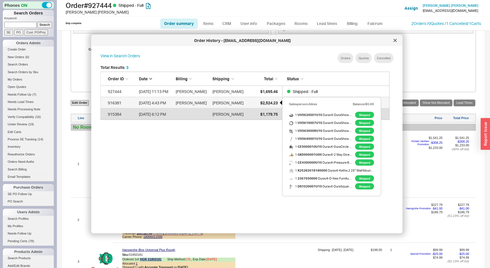
click at [260, 102] on span "$2,524.23" at bounding box center [269, 102] width 18 height 5
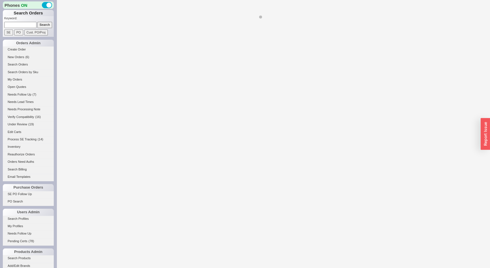
select select "LOW"
select select "3"
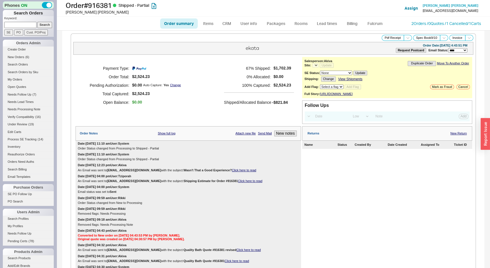
select select "*"
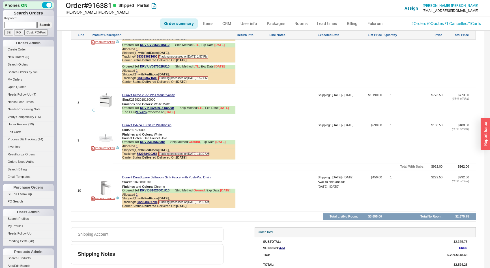
scroll to position [716, 0]
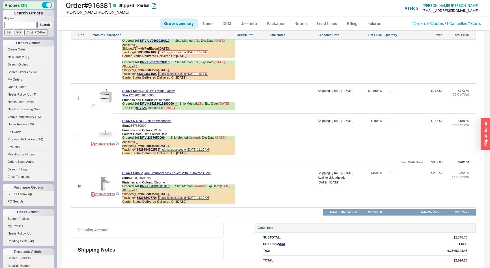
click at [178, 104] on icon at bounding box center [176, 103] width 3 height 3
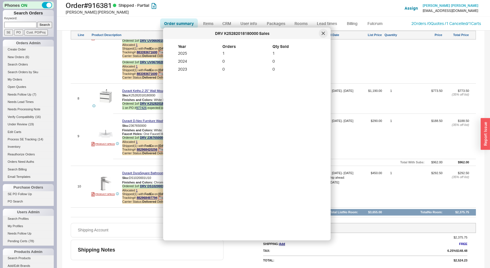
click at [322, 30] on div at bounding box center [323, 33] width 9 height 9
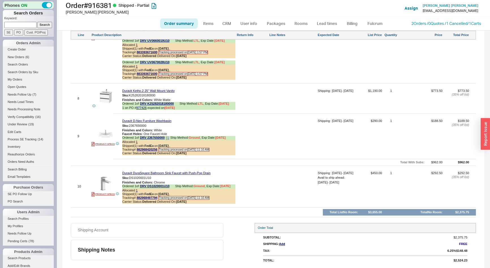
click at [168, 138] on icon at bounding box center [167, 137] width 3 height 3
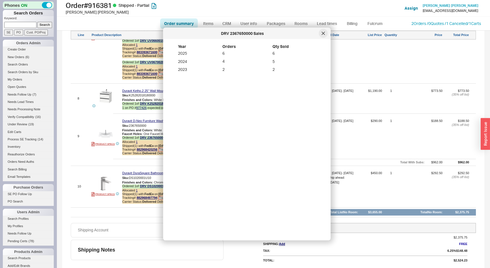
click at [324, 33] on icon at bounding box center [323, 33] width 3 height 3
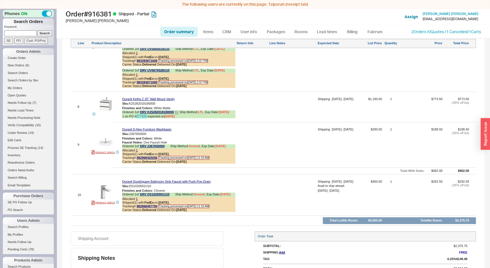
click at [143, 116] on link "977426" at bounding box center [141, 115] width 10 height 3
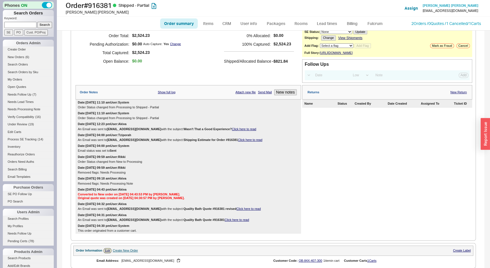
scroll to position [0, 0]
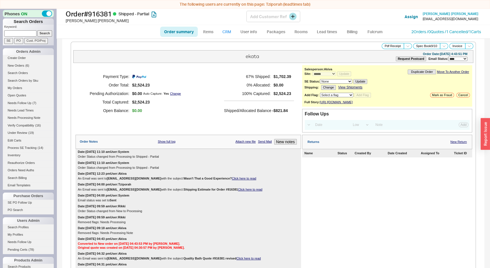
click at [228, 24] on div "Order # 916381 Shipped - Partial Michael Mirabile Add Customer Ref Assign Micha…" at bounding box center [274, 23] width 434 height 31
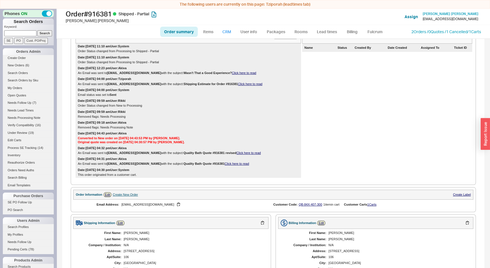
scroll to position [180, 0]
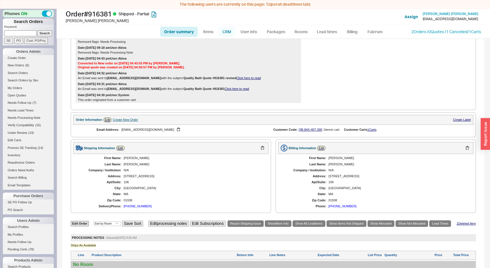
click at [228, 31] on link "CRM" at bounding box center [227, 32] width 17 height 10
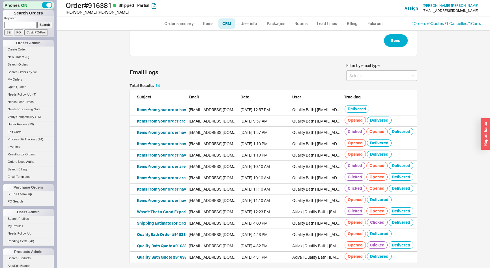
click at [170, 222] on button "Shipping Estimate for Order #916381" at bounding box center [172, 223] width 70 height 6
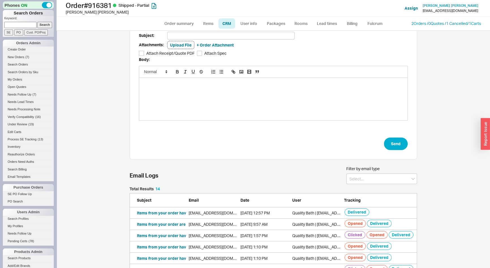
scroll to position [106, 0]
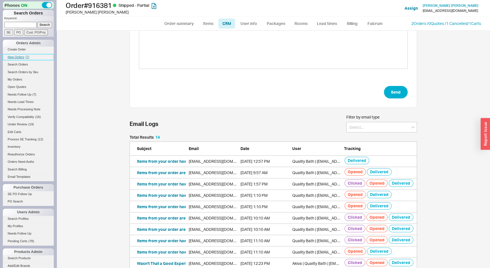
click at [18, 57] on span "New Orders" at bounding box center [16, 56] width 17 height 3
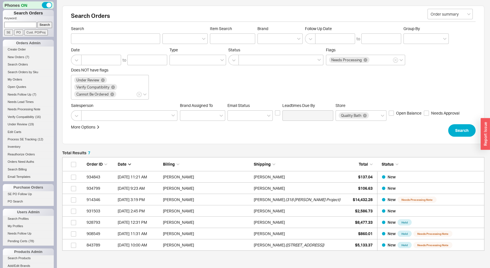
scroll to position [89, 418]
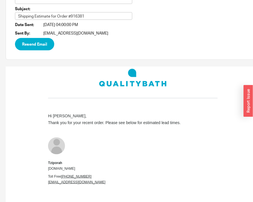
scroll to position [51, 0]
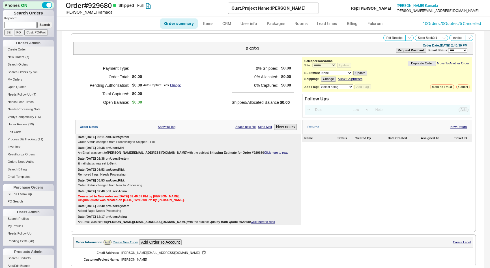
select select "*"
select select "LOW"
select select "3"
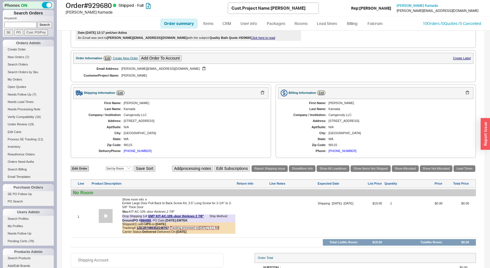
scroll to position [212, 0]
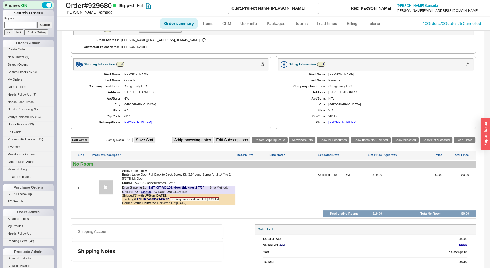
click at [20, 27] on input at bounding box center [20, 25] width 32 height 6
type input "899877"
click at [37, 22] on input "Search" at bounding box center [44, 25] width 15 height 6
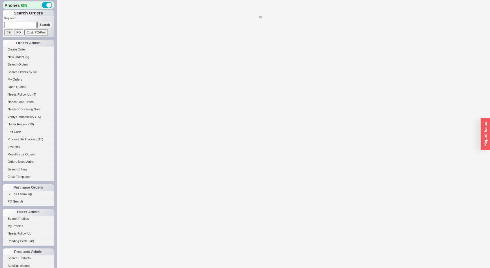
select select "*"
select select "LOW"
select select "3"
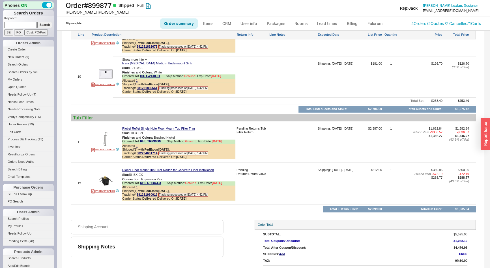
scroll to position [1004, 0]
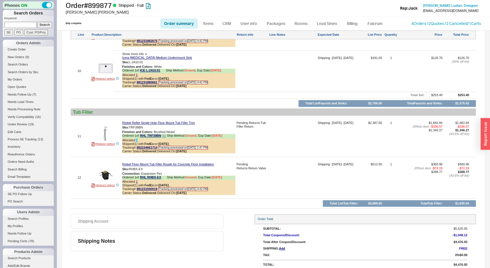
click at [136, 139] on link "1" at bounding box center [137, 139] width 2 height 3
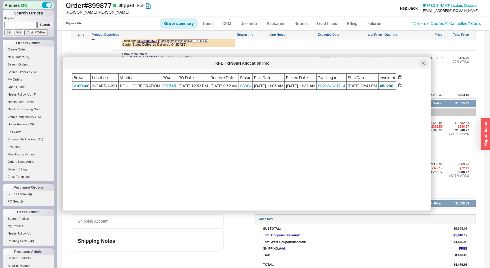
click at [426, 64] on div at bounding box center [423, 63] width 9 height 9
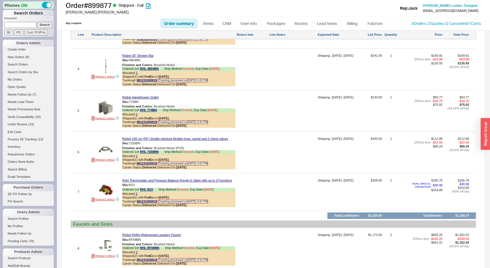
scroll to position [643, 0]
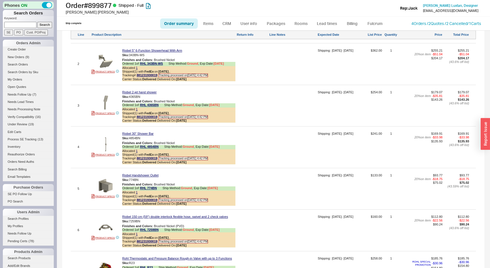
click at [23, 25] on input at bounding box center [20, 25] width 32 height 6
type input "919940"
click at [37, 22] on input "Search" at bounding box center [44, 25] width 15 height 6
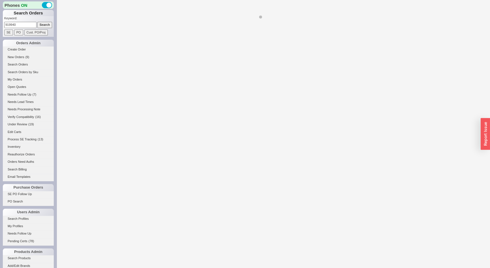
select select "*"
select select "LOW"
select select "3"
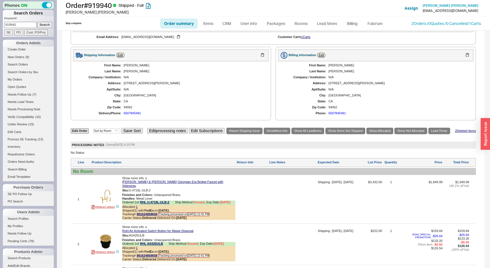
scroll to position [309, 0]
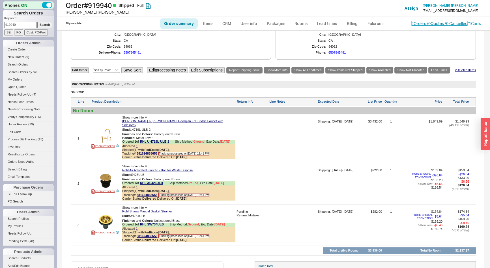
click at [415, 24] on link "2 Orders / 0 Quotes / 0 Cancelled" at bounding box center [440, 23] width 56 height 5
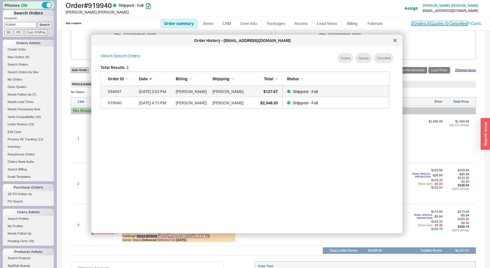
scroll to position [169, 294]
click at [395, 40] on icon at bounding box center [395, 40] width 3 height 3
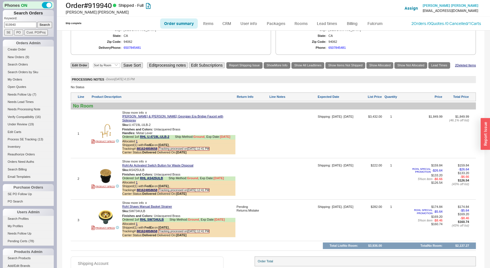
scroll to position [318, 0]
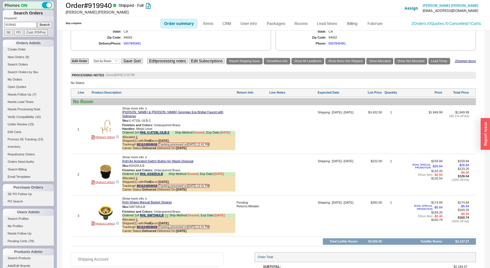
click at [167, 214] on icon at bounding box center [166, 215] width 3 height 3
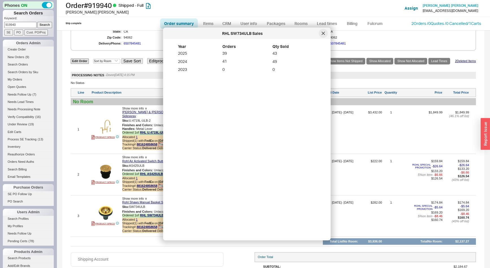
click at [323, 35] on icon at bounding box center [323, 33] width 3 height 3
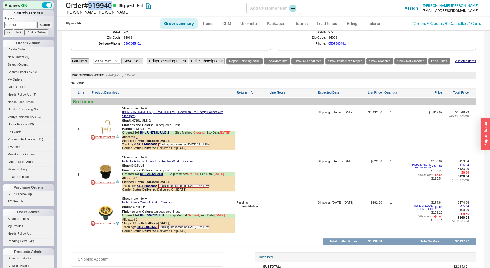
drag, startPoint x: 115, startPoint y: 3, endPoint x: 92, endPoint y: 8, distance: 23.1
click at [92, 8] on h1 "Order # 919940 Shipped - Full" at bounding box center [156, 5] width 181 height 8
copy h1 "919940"
drag, startPoint x: 22, startPoint y: 24, endPoint x: 0, endPoint y: 25, distance: 21.6
click at [0, 24] on div "Phones ON Search Orders Keyword: 919940 Search SE PO Cust. PO/Proj Orders Admin…" at bounding box center [28, 134] width 57 height 268
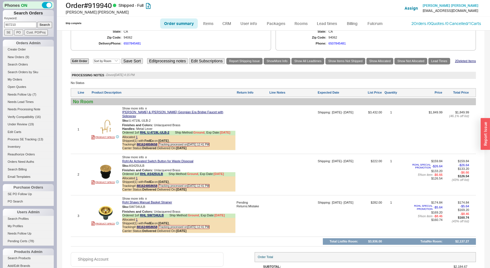
type input "907210"
click at [37, 22] on input "Search" at bounding box center [44, 25] width 15 height 6
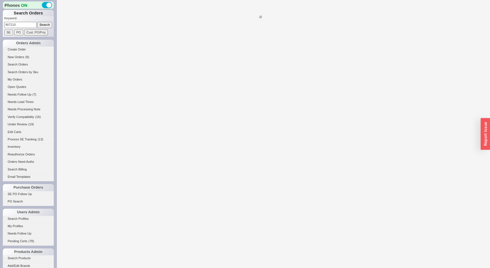
select select "**"
select select "LOW"
select select "3"
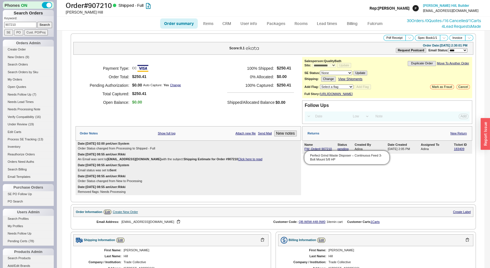
click at [309, 150] on span "FW: Order# 907210 Perfect Grind Waste Disposer – Continuous Feed 3-Bolt Mount 5…" at bounding box center [321, 149] width 32 height 4
click at [311, 150] on link "FW: Order# 907210" at bounding box center [318, 148] width 27 height 3
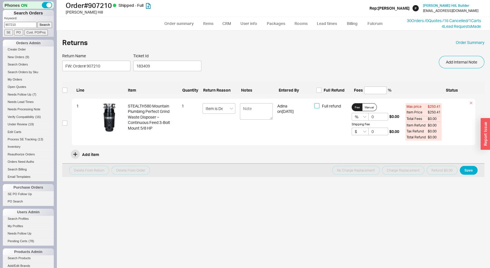
click at [316, 106] on input "Full refund" at bounding box center [317, 105] width 5 height 5
checkbox input "true"
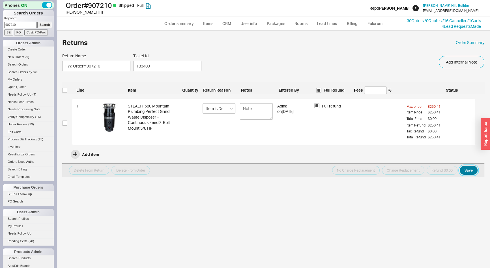
click at [466, 169] on button "Save" at bounding box center [469, 170] width 18 height 9
click at [66, 123] on input "checkbox" at bounding box center [64, 122] width 5 height 5
checkbox input "true"
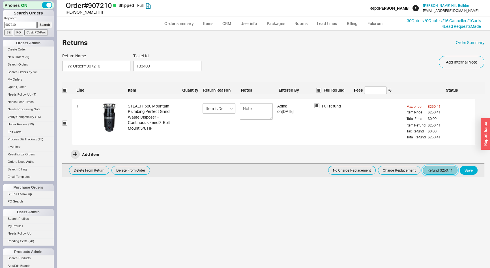
click at [442, 168] on button "Refund $250.41" at bounding box center [440, 170] width 35 height 9
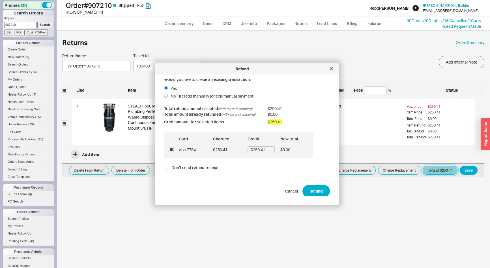
scroll to position [4, 0]
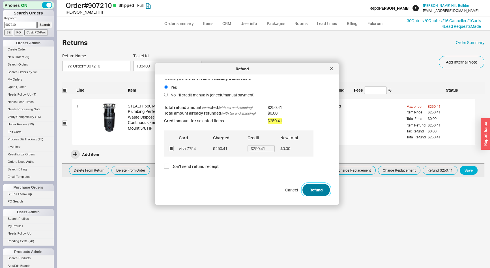
click at [314, 187] on button "Refund" at bounding box center [316, 189] width 27 height 12
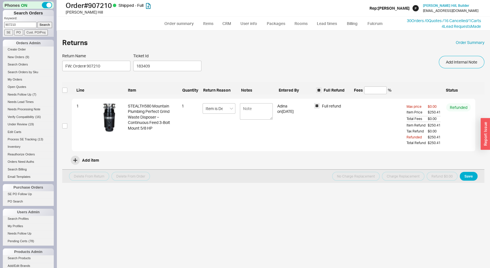
drag, startPoint x: 23, startPoint y: 23, endPoint x: 0, endPoint y: 25, distance: 22.8
click at [0, 25] on div "Phones ON Search Orders Keyword: 907210 Search SE PO Cust. PO/Proj Orders Admin…" at bounding box center [28, 134] width 57 height 268
type input "924017"
click at [37, 22] on input "Search" at bounding box center [44, 25] width 15 height 6
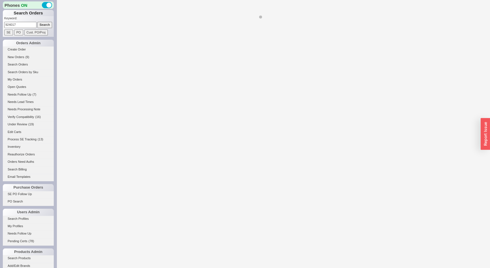
select select "*"
select select "LOW"
select select "3"
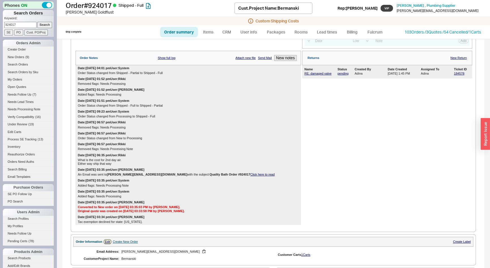
scroll to position [77, 0]
click at [316, 73] on link "RE: damaged valve" at bounding box center [318, 73] width 27 height 3
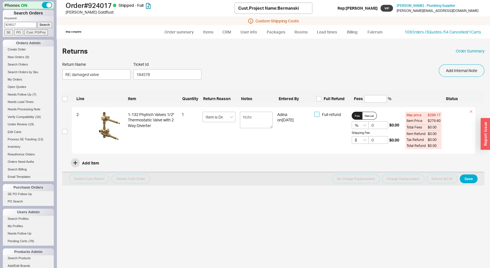
click at [316, 116] on input "Full refund" at bounding box center [317, 114] width 5 height 5
checkbox input "true"
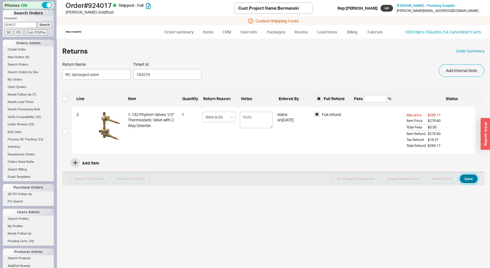
click at [476, 178] on button "Save" at bounding box center [469, 178] width 18 height 9
click at [64, 131] on input "checkbox" at bounding box center [64, 131] width 5 height 5
checkbox input "true"
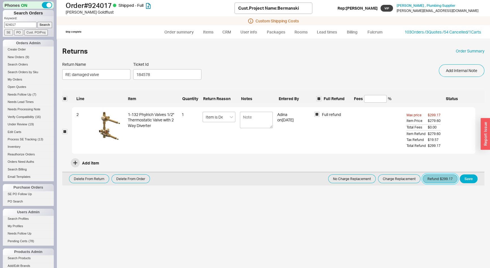
click at [433, 178] on button "Refund $299.17" at bounding box center [440, 178] width 35 height 9
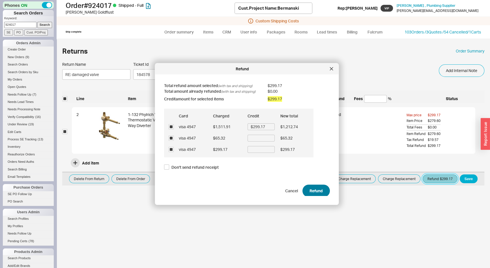
scroll to position [26, 0]
click at [314, 192] on button "Refund" at bounding box center [316, 189] width 27 height 12
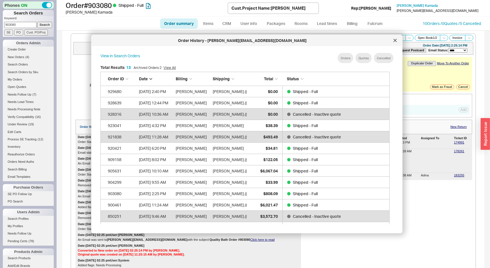
select select "*"
select select "LOW"
select select "3"
drag, startPoint x: 24, startPoint y: 24, endPoint x: 6, endPoint y: 29, distance: 19.2
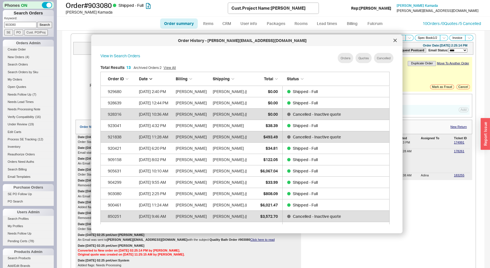
click at [6, 29] on form "Keyword: 903080 Search SE PO Cust. PO/Proj" at bounding box center [29, 25] width 50 height 19
type input "930610"
click at [37, 22] on input "Search" at bounding box center [44, 25] width 15 height 6
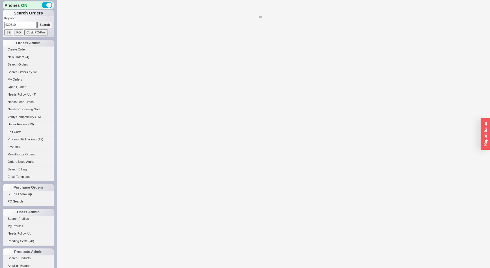
select select "*"
select select "LOW"
select select "3"
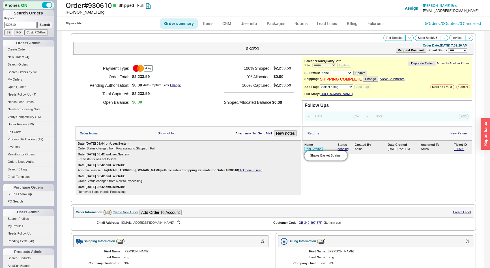
click at [309, 150] on link "Rohl Strainer" at bounding box center [314, 148] width 18 height 3
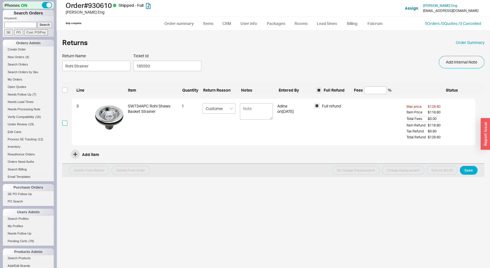
click at [65, 121] on input "checkbox" at bounding box center [64, 122] width 5 height 5
checkbox input "true"
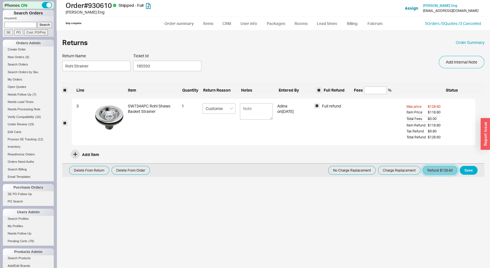
click at [439, 171] on button "Refund $128.60" at bounding box center [440, 170] width 35 height 9
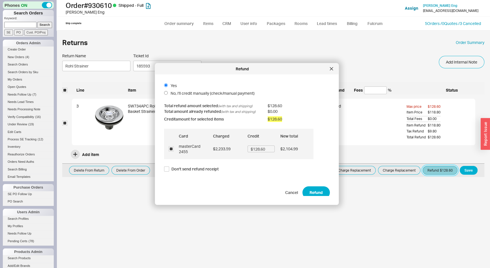
scroll to position [8, 0]
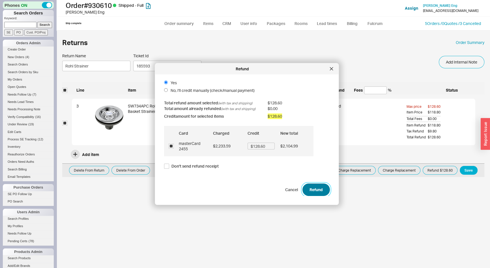
click at [316, 190] on button "Refund" at bounding box center [316, 189] width 27 height 12
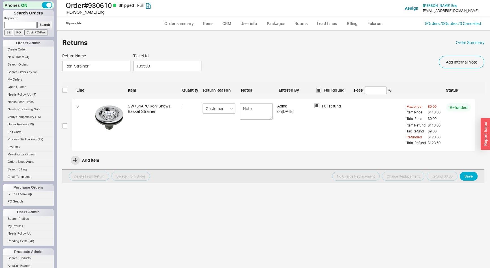
click at [19, 25] on input at bounding box center [20, 25] width 32 height 6
type input "927303"
click at [37, 22] on input "Search" at bounding box center [44, 25] width 15 height 6
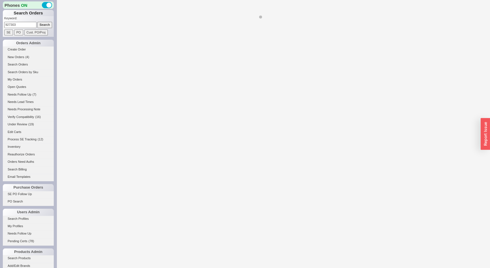
select select "LOW"
select select "3"
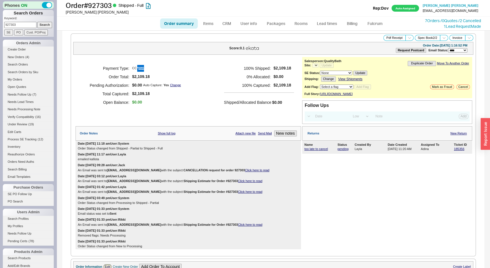
select select "*"
click at [314, 150] on link "too late to cancel" at bounding box center [316, 148] width 23 height 3
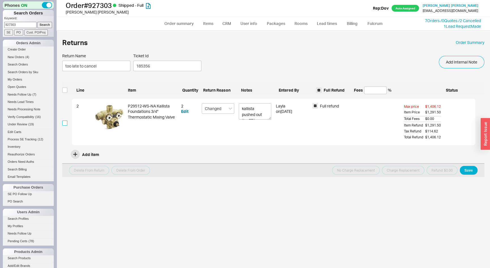
click at [65, 123] on input "checkbox" at bounding box center [64, 122] width 5 height 5
checkbox input "true"
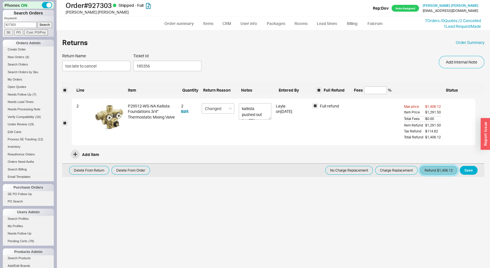
click at [446, 173] on button "Refund $1,406.12" at bounding box center [439, 170] width 38 height 9
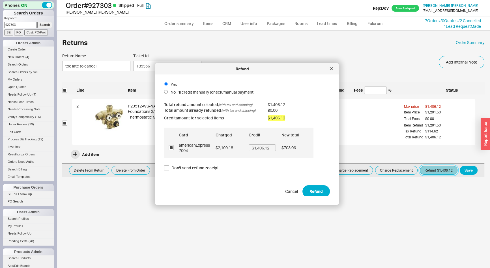
scroll to position [8, 0]
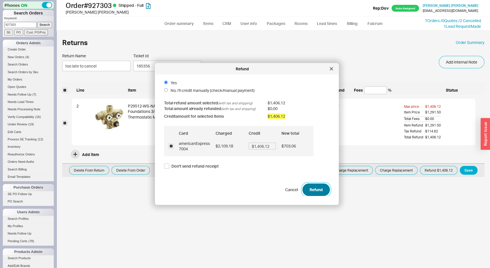
click at [316, 188] on button "Refund" at bounding box center [316, 189] width 27 height 12
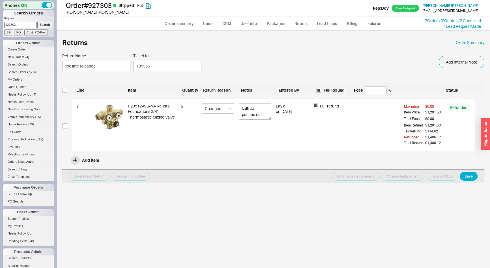
drag, startPoint x: 25, startPoint y: 27, endPoint x: 7, endPoint y: 25, distance: 19.0
click at [7, 25] on input "927303" at bounding box center [20, 25] width 32 height 6
type input "9"
type input "920248"
click at [37, 22] on input "Search" at bounding box center [44, 25] width 15 height 6
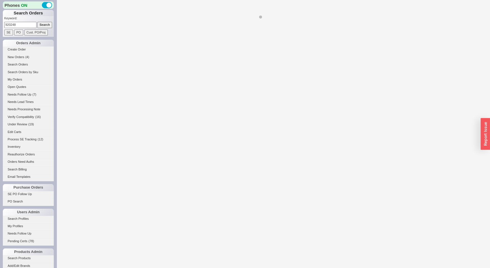
select select "*"
select select "LOW"
select select "3"
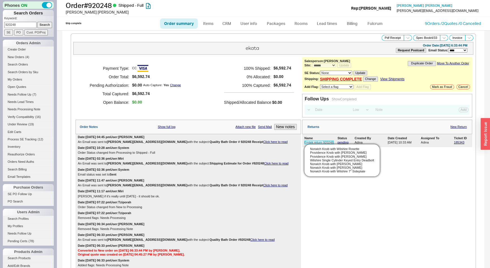
click at [315, 143] on link "Emtek return 920248" at bounding box center [319, 141] width 29 height 3
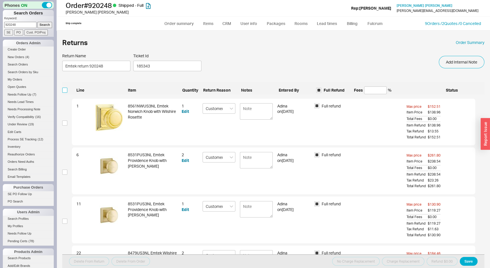
click at [62, 90] on input "checkbox" at bounding box center [64, 89] width 5 height 5
checkbox input "true"
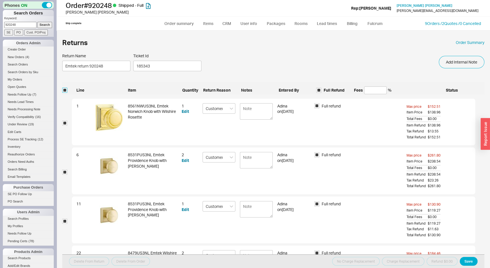
checkbox input "true"
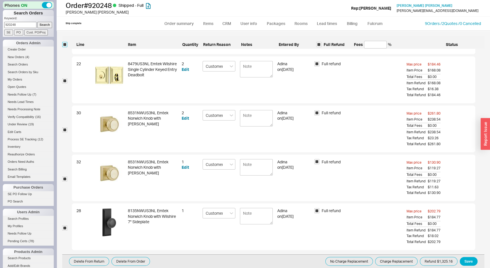
scroll to position [202, 0]
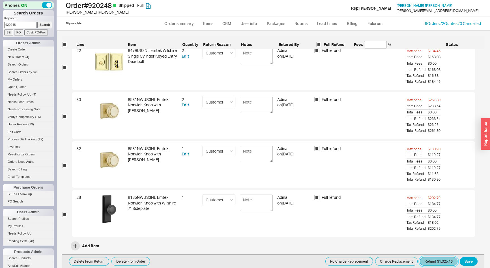
click at [433, 262] on button "Refund $1,325.16" at bounding box center [439, 261] width 38 height 9
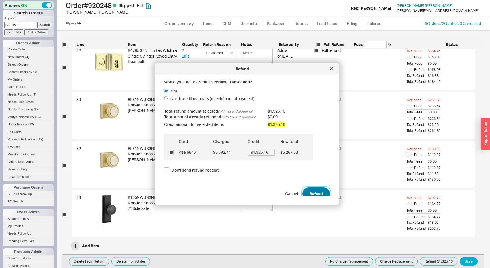
click at [322, 193] on button "Refund" at bounding box center [316, 193] width 27 height 12
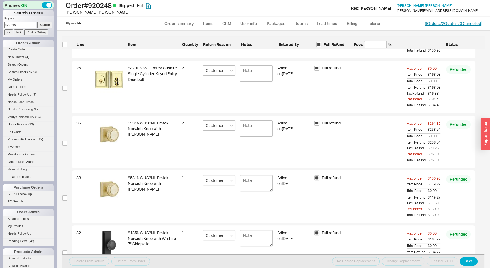
click at [448, 23] on link "9 Orders / 2 Quotes / 0 Cancelled" at bounding box center [453, 23] width 56 height 5
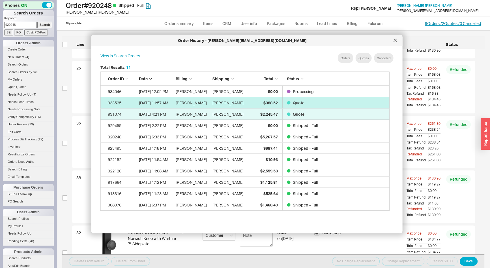
scroll to position [169, 294]
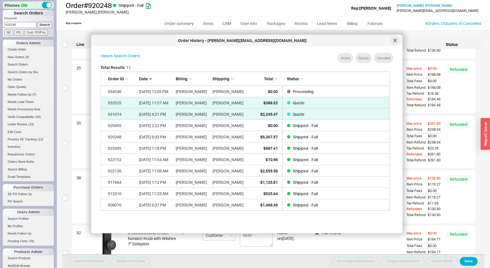
click at [392, 40] on div at bounding box center [395, 40] width 9 height 9
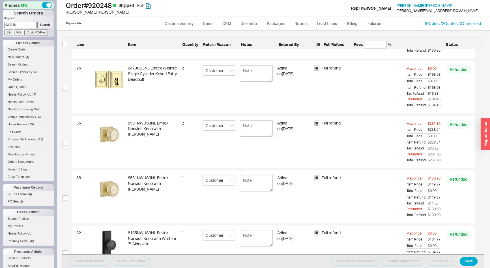
drag, startPoint x: 22, startPoint y: 26, endPoint x: 0, endPoint y: 31, distance: 22.5
click at [0, 31] on div "Phones ON Search Orders Keyword: 920248 Search SE PO Cust. PO/Proj Orders Admin…" at bounding box center [28, 134] width 57 height 268
type input "928510"
click at [37, 22] on input "Search" at bounding box center [44, 25] width 15 height 6
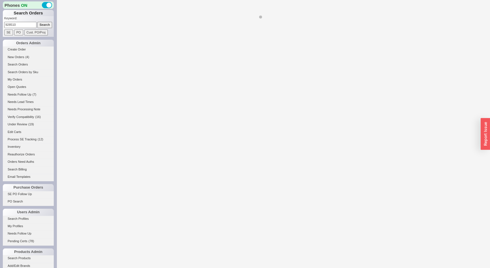
select select "*"
select select "LOW"
select select "3"
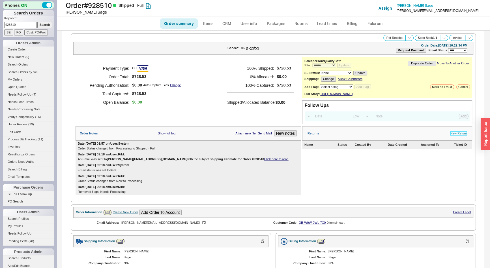
click at [462, 135] on link "New Return" at bounding box center [459, 133] width 16 height 4
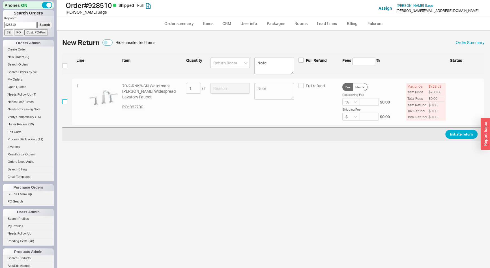
click at [63, 102] on input "checkbox" at bounding box center [64, 101] width 5 height 5
checkbox input "true"
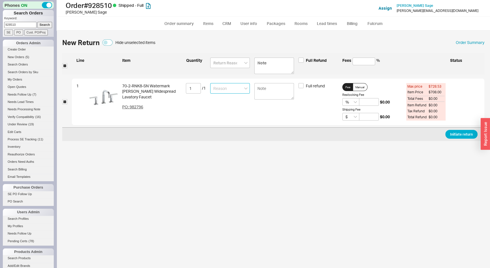
click at [214, 89] on input at bounding box center [230, 88] width 40 height 10
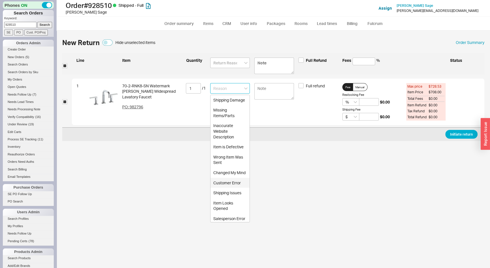
click at [227, 188] on div "Customer Error" at bounding box center [230, 183] width 39 height 10
type input "Customer Error"
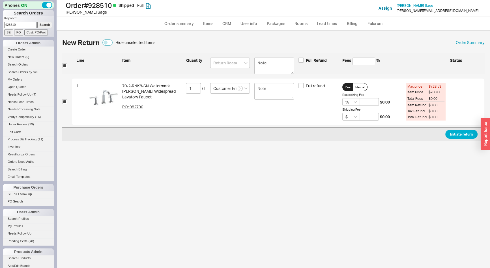
drag, startPoint x: 373, startPoint y: 93, endPoint x: 372, endPoint y: 97, distance: 3.7
click at [372, 95] on div "Restocking Fee" at bounding box center [372, 95] width 59 height 4
click at [373, 99] on input at bounding box center [369, 102] width 20 height 8
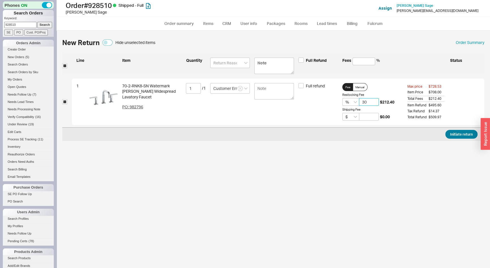
type input "30"
click at [456, 132] on button "Initiate return" at bounding box center [462, 134] width 32 height 9
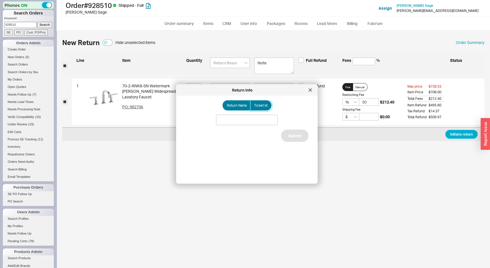
click at [262, 105] on span "Ticket Id" at bounding box center [260, 105] width 13 height 5
click at [0, 0] on input "Ticket Id" at bounding box center [0, 0] width 0 height 0
drag, startPoint x: 260, startPoint y: 118, endPoint x: 259, endPoint y: 122, distance: 4.3
click at [260, 118] on input at bounding box center [247, 120] width 62 height 10
type input "185837"
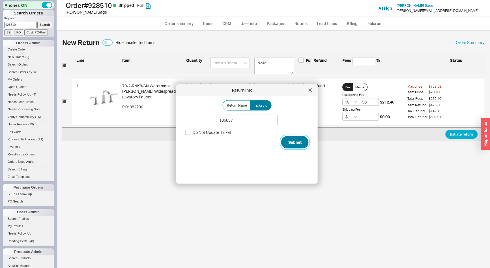
click at [295, 147] on button "Submit" at bounding box center [294, 142] width 27 height 12
select select "*"
select select "LOW"
select select "3"
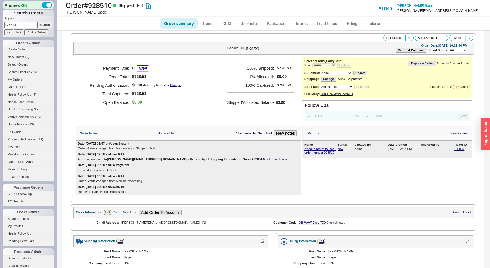
drag, startPoint x: 20, startPoint y: 24, endPoint x: 0, endPoint y: 40, distance: 26.1
click at [0, 36] on div "Phones ON Search Orders Keyword: 928510 Search SE PO Cust. PO/Proj Orders Admin…" at bounding box center [28, 134] width 57 height 268
type input "932667"
click at [37, 22] on input "Search" at bounding box center [44, 25] width 15 height 6
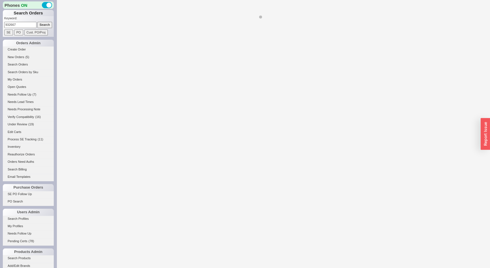
select select "*"
select select "LOW"
select select "3"
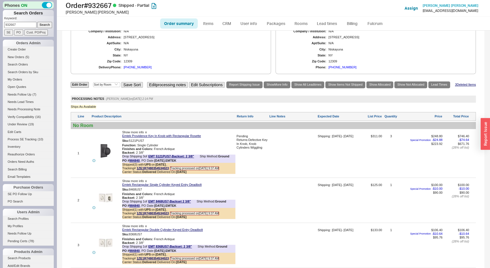
scroll to position [220, 0]
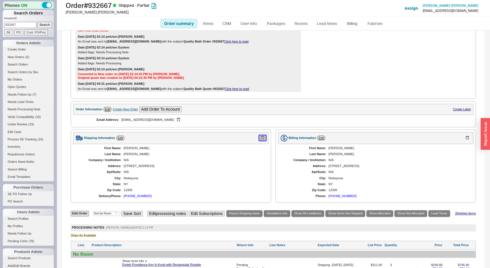
click at [260, 135] on button "button" at bounding box center [262, 137] width 7 height 5
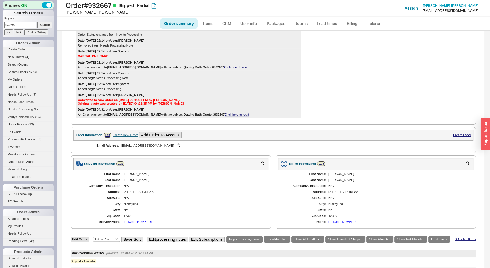
click at [20, 24] on input "932667" at bounding box center [20, 25] width 32 height 6
type input "930711"
click at [37, 22] on input "Search" at bounding box center [44, 25] width 15 height 6
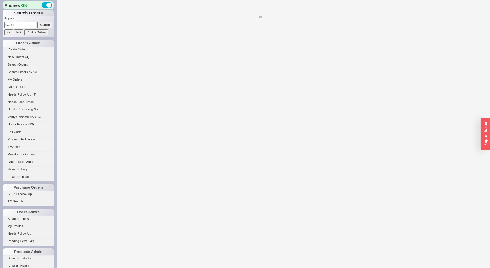
select select "*"
select select "LOW"
select select "3"
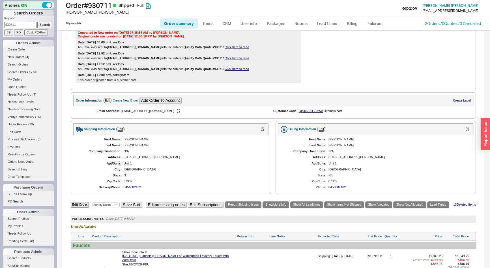
scroll to position [200, 0]
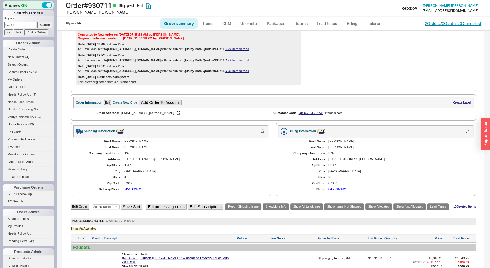
click at [425, 23] on link "2 Orders / 0 Quotes / 0 Cancelled" at bounding box center [453, 23] width 56 height 5
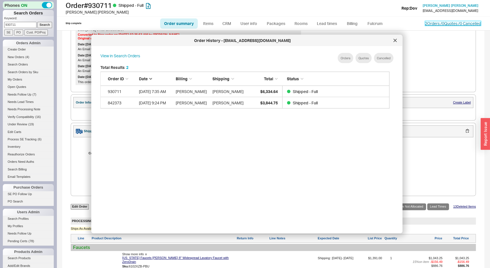
scroll to position [169, 294]
click at [394, 41] on icon at bounding box center [395, 40] width 3 height 3
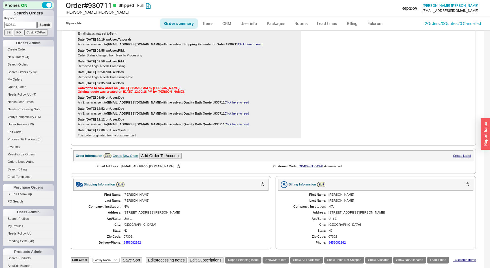
scroll to position [72, 0]
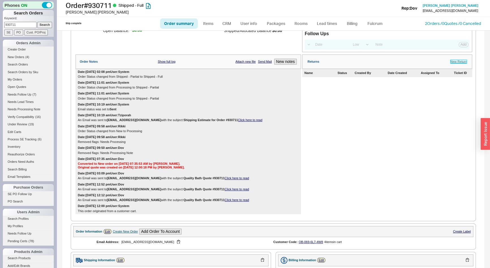
click at [458, 63] on link "New Return" at bounding box center [459, 62] width 16 height 4
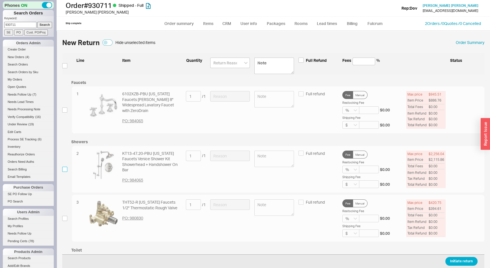
click at [65, 167] on input "checkbox" at bounding box center [64, 168] width 5 height 5
checkbox input "true"
click at [226, 152] on input at bounding box center [230, 155] width 40 height 10
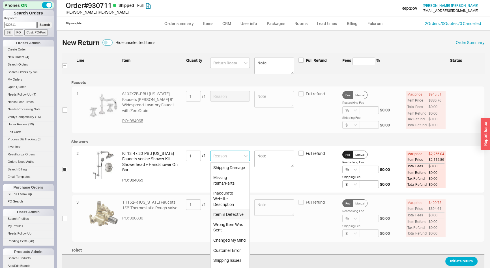
click at [221, 219] on div "Item is Defective" at bounding box center [230, 214] width 39 height 10
type input "Item is Defective"
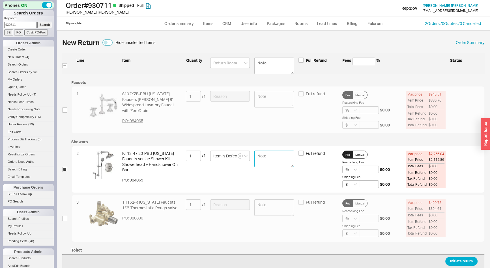
click at [259, 160] on textarea at bounding box center [275, 158] width 40 height 16
type textarea "handshower was all discolored"
click at [469, 260] on button "Initiate return" at bounding box center [462, 261] width 32 height 9
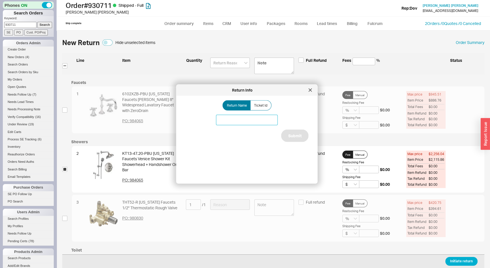
click at [243, 116] on input at bounding box center [247, 120] width 62 height 10
type input "[US_STATE] Faucet handshower"
click at [294, 131] on button "Submit" at bounding box center [294, 135] width 27 height 12
select select "*"
select select "LOW"
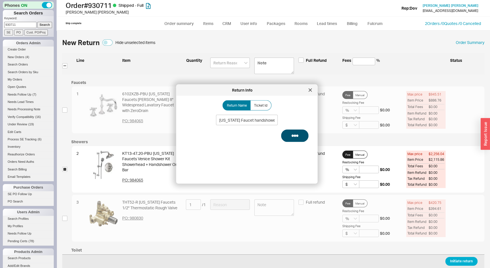
select select "3"
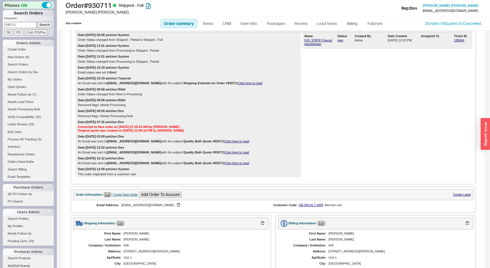
scroll to position [44, 0]
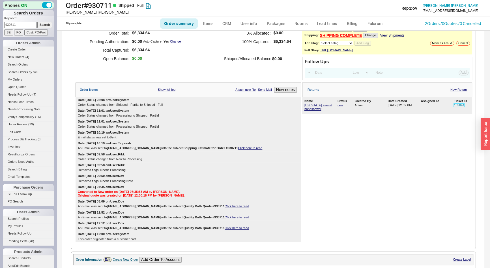
click at [458, 107] on link "185844" at bounding box center [459, 104] width 10 height 3
drag, startPoint x: 23, startPoint y: 23, endPoint x: 0, endPoint y: 28, distance: 23.2
click at [0, 28] on div "Phones ON Search Orders Keyword: 930711 Search SE PO Cust. PO/Proj Orders Admin…" at bounding box center [28, 134] width 57 height 268
type input "927514"
click at [37, 22] on input "Search" at bounding box center [44, 25] width 15 height 6
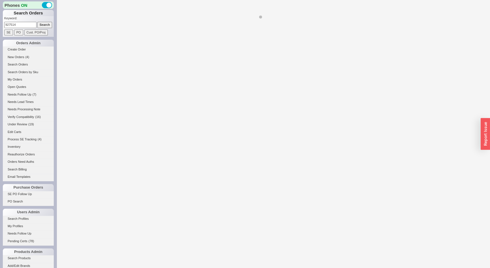
select select "*"
select select "LOW"
select select "3"
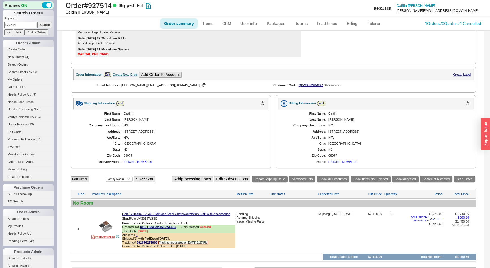
scroll to position [263, 0]
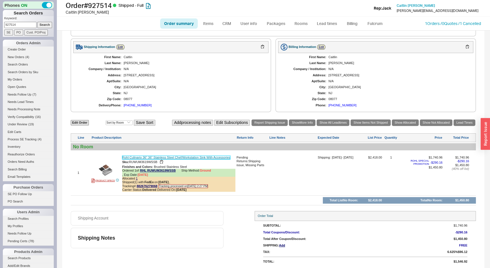
click at [169, 156] on link "Rohl Culinario 36" 36” Stainless Steel Chef/Workstation Sink With Accessories" at bounding box center [176, 157] width 108 height 4
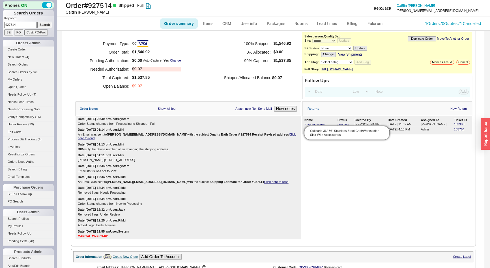
scroll to position [129, 0]
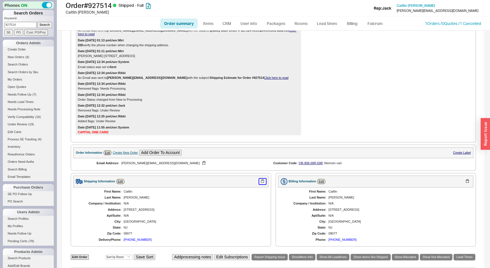
drag, startPoint x: 262, startPoint y: 180, endPoint x: 272, endPoint y: 181, distance: 9.5
click at [262, 180] on button "button" at bounding box center [262, 180] width 7 height 5
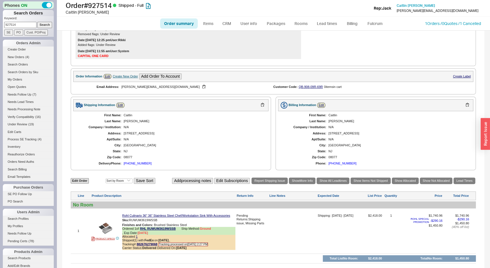
scroll to position [257, 0]
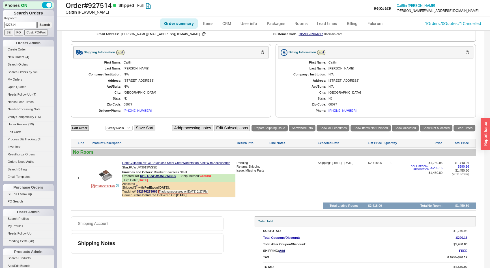
drag, startPoint x: 23, startPoint y: 25, endPoint x: 6, endPoint y: 27, distance: 17.7
click at [6, 27] on input "927514" at bounding box center [20, 25] width 32 height 6
type input "843049"
click at [37, 22] on input "Search" at bounding box center [44, 25] width 15 height 6
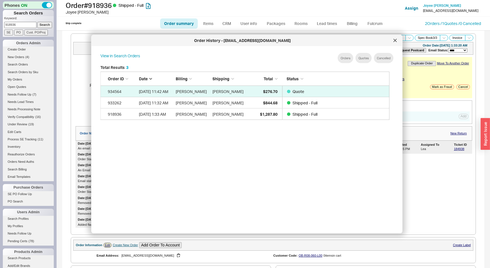
select select "*"
select select "LOW"
select select "3"
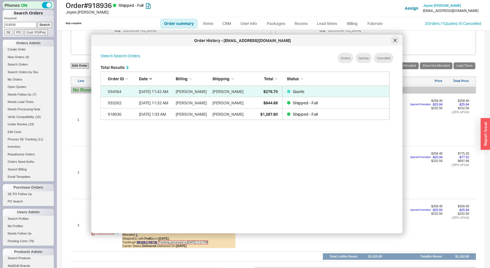
click at [394, 44] on div at bounding box center [395, 40] width 9 height 9
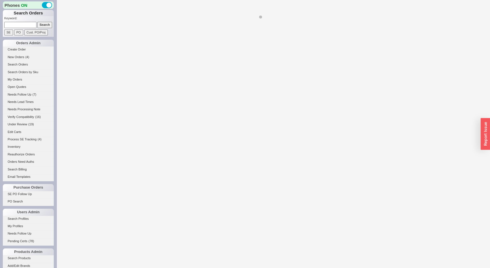
select select "LOW"
select select "3"
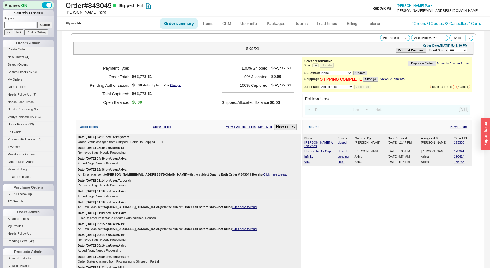
select select "*"
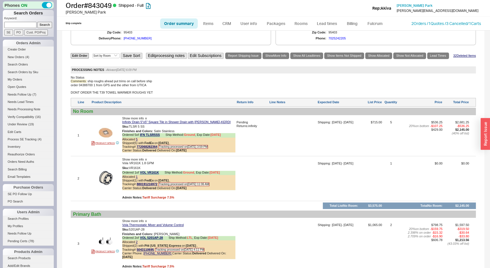
scroll to position [901, 0]
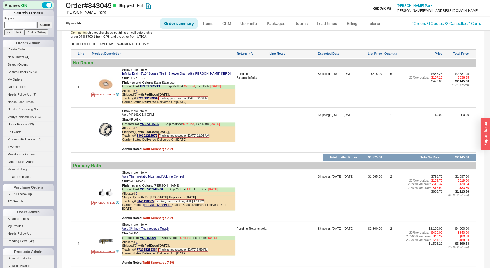
click at [309, 117] on div at bounding box center [293, 132] width 47 height 38
click at [22, 25] on input at bounding box center [20, 25] width 32 height 6
type input "932383"
click at [37, 22] on input "Search" at bounding box center [44, 25] width 15 height 6
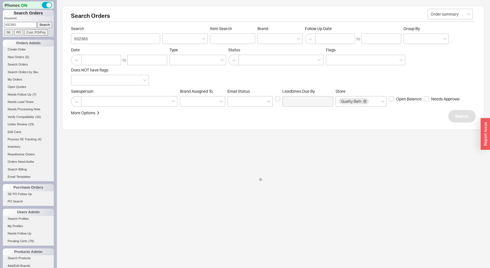
select select "*"
select select "LOW"
select select "3"
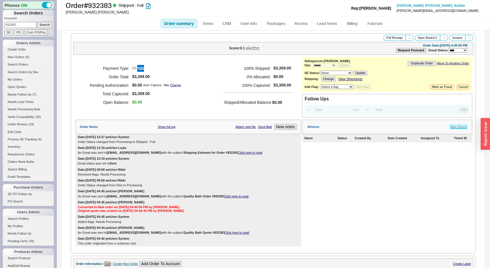
click at [461, 127] on link "New Return" at bounding box center [459, 127] width 16 height 4
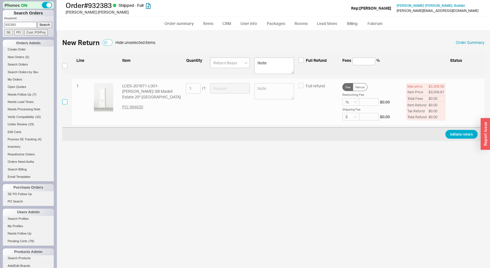
click at [63, 99] on input "checkbox" at bounding box center [64, 101] width 5 height 5
checkbox input "true"
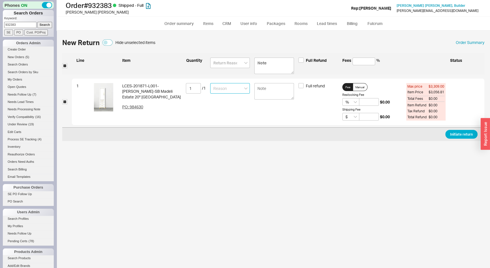
click at [219, 89] on input at bounding box center [230, 88] width 40 height 10
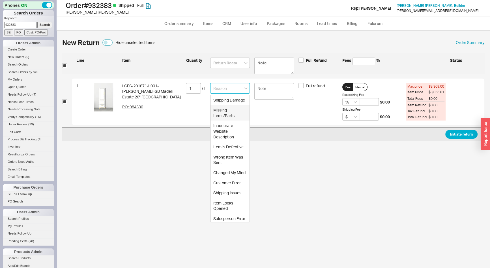
click at [222, 120] on div "Missing Items/Parts" at bounding box center [230, 113] width 39 height 16
type input "Missing Items/Parts"
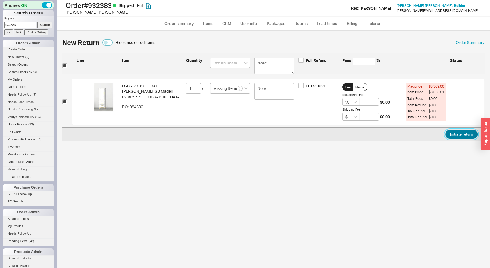
click at [456, 136] on button "Initiate return" at bounding box center [462, 134] width 32 height 9
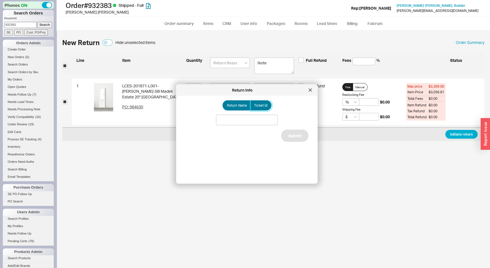
click at [260, 107] on span "Ticket Id" at bounding box center [260, 105] width 13 height 5
click at [0, 0] on input "Ticket Id" at bounding box center [0, 0] width 0 height 0
drag, startPoint x: 257, startPoint y: 121, endPoint x: 235, endPoint y: 147, distance: 33.6
click at [257, 121] on input at bounding box center [247, 120] width 62 height 10
type input "185766"
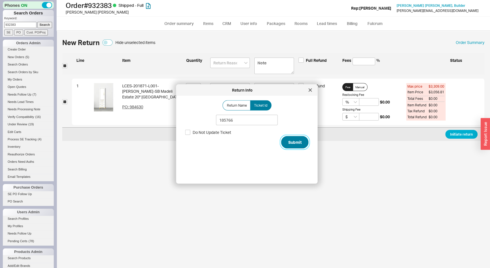
click at [291, 140] on button "Submit" at bounding box center [294, 142] width 27 height 12
select select "*"
select select "LOW"
select select "3"
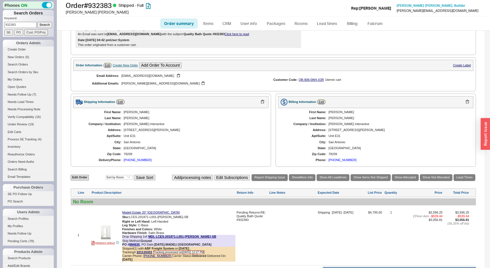
scroll to position [260, 0]
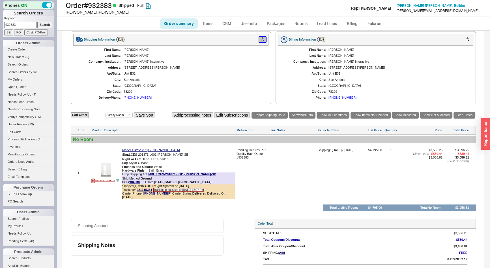
click at [261, 37] on button "button" at bounding box center [262, 39] width 7 height 5
click at [24, 26] on input "932383" at bounding box center [20, 25] width 32 height 6
type input "930711"
click at [37, 22] on input "Search" at bounding box center [44, 25] width 15 height 6
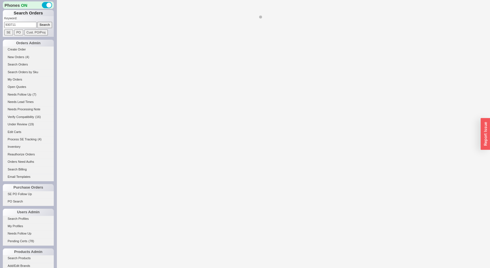
select select "*"
select select "LOW"
select select "3"
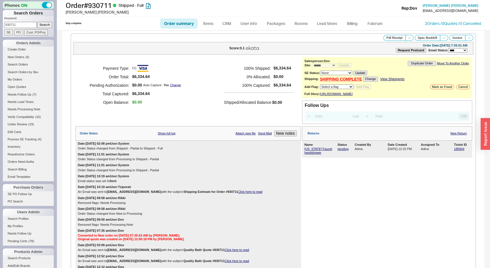
click at [19, 24] on input "930711" at bounding box center [20, 25] width 32 height 6
type input "928510"
click at [37, 22] on input "Search" at bounding box center [44, 25] width 15 height 6
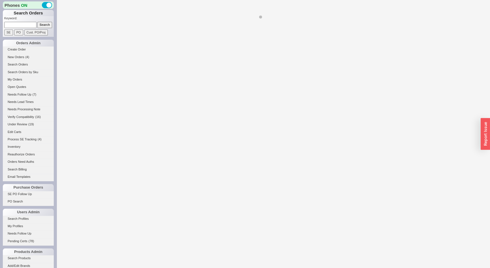
select select "LOW"
select select "3"
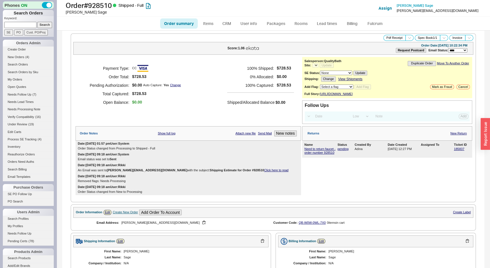
select select "*"
click at [317, 154] on link "Need to return faucet - order number 928510" at bounding box center [320, 150] width 31 height 7
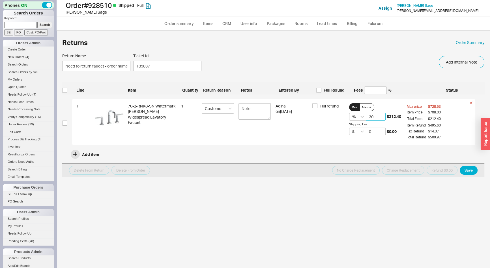
drag, startPoint x: 373, startPoint y: 116, endPoint x: 362, endPoint y: 116, distance: 11.0
click at [362, 116] on div "% 30 $212.40" at bounding box center [375, 117] width 52 height 8
type input "25"
click at [473, 170] on button "Save" at bounding box center [469, 170] width 18 height 9
click at [31, 22] on input at bounding box center [20, 25] width 32 height 6
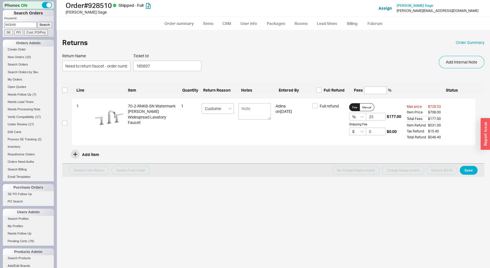
type input "843049"
click at [37, 22] on input "Search" at bounding box center [44, 25] width 15 height 6
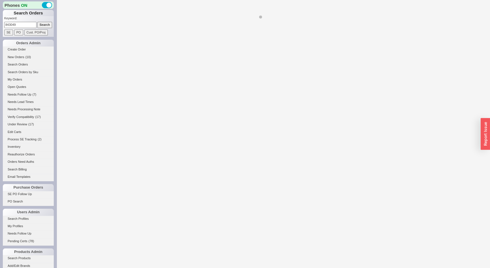
select select "*"
select select "LOW"
select select "3"
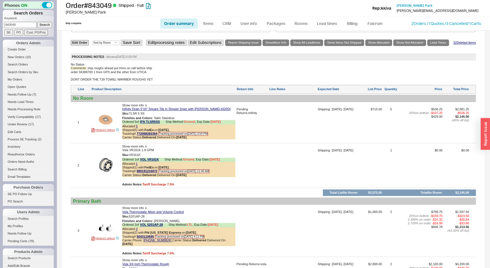
scroll to position [901, 0]
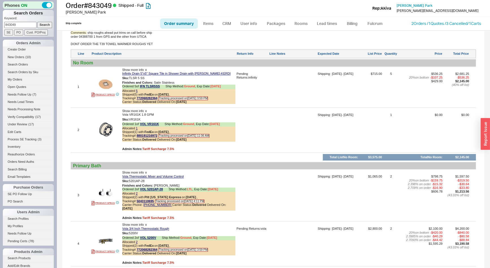
click at [280, 118] on div at bounding box center [293, 132] width 47 height 38
click at [427, 23] on link "2 Orders / 1 Quotes / 3 Cancelled" at bounding box center [440, 23] width 56 height 5
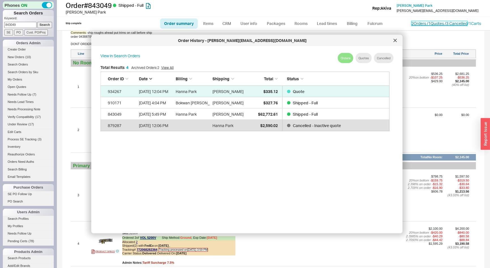
scroll to position [169, 294]
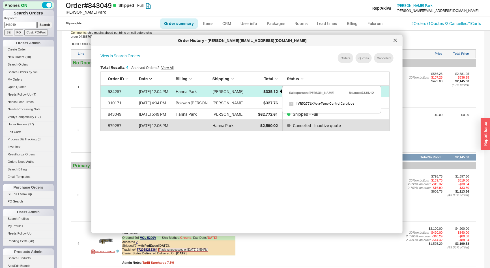
click at [275, 91] on span "$335.12" at bounding box center [270, 91] width 14 height 5
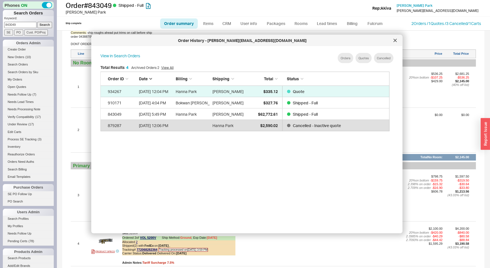
drag, startPoint x: 394, startPoint y: 39, endPoint x: 423, endPoint y: 52, distance: 31.9
click at [394, 39] on icon at bounding box center [395, 40] width 3 height 3
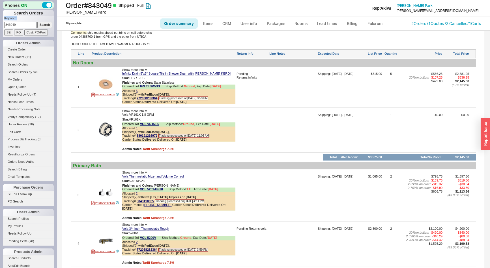
drag, startPoint x: 26, startPoint y: 20, endPoint x: 11, endPoint y: 29, distance: 17.9
click at [4, 25] on form "Keyword: 843049 Search SE PO Cust. PO/Proj" at bounding box center [29, 25] width 50 height 19
drag, startPoint x: 5, startPoint y: 22, endPoint x: 0, endPoint y: 23, distance: 4.9
click at [0, 23] on div "Phones ON Search Orders Keyword: 843049 Search SE PO Cust. PO/Proj Orders Admin…" at bounding box center [28, 134] width 57 height 268
type input "930339"
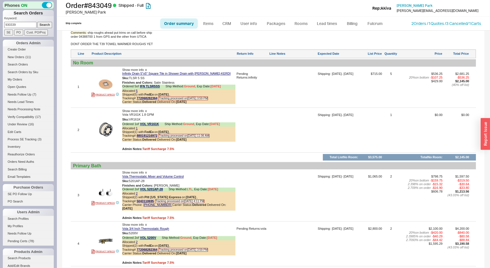
click at [37, 22] on input "Search" at bounding box center [44, 25] width 15 height 6
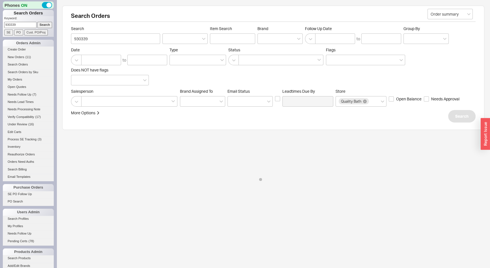
select select "*"
select select "LOW"
select select "3"
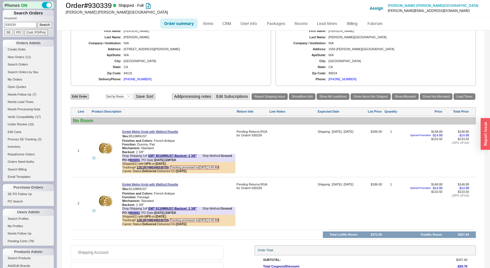
scroll to position [279, 0]
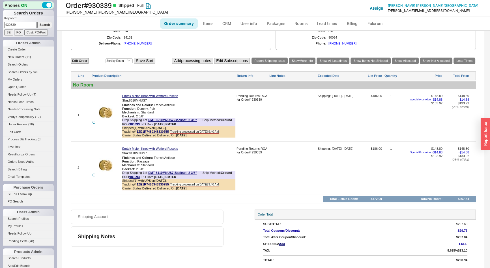
drag, startPoint x: 19, startPoint y: 24, endPoint x: 0, endPoint y: 25, distance: 19.3
click at [0, 25] on div "Phones ON Search Orders Keyword: 930339 Search SE PO Cust. PO/Proj Orders Admin…" at bounding box center [28, 134] width 57 height 268
type input "846693"
click at [37, 22] on input "Search" at bounding box center [44, 25] width 15 height 6
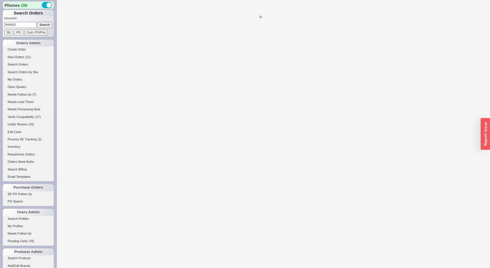
select select "*"
select select "LOW"
select select "3"
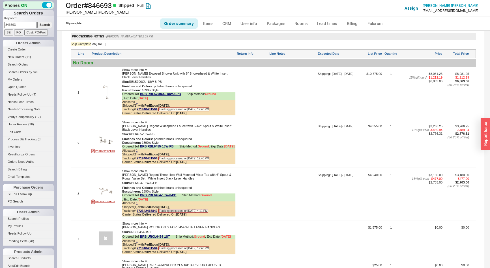
scroll to position [437, 0]
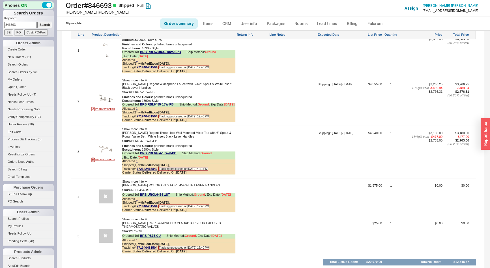
drag, startPoint x: 25, startPoint y: 24, endPoint x: 0, endPoint y: 36, distance: 27.1
click at [0, 27] on div "Phones ON Search Orders Keyword: 846693 Search SE PO Cust. PO/Proj Orders Admin…" at bounding box center [28, 134] width 57 height 268
type input "918392"
click at [37, 22] on input "Search" at bounding box center [44, 25] width 15 height 6
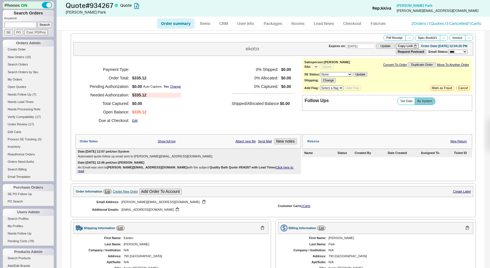
select select "*"
select select "3"
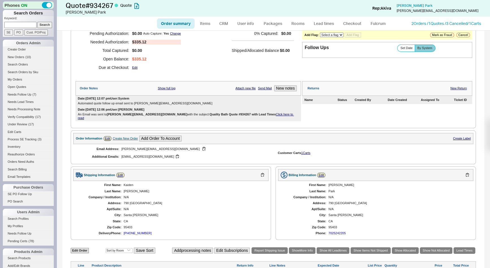
select select "*"
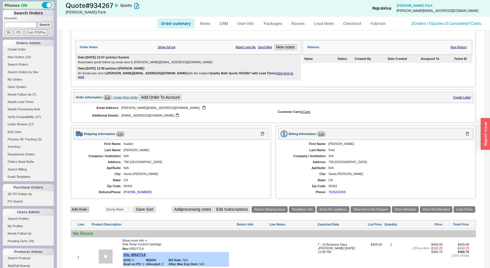
scroll to position [172, 0]
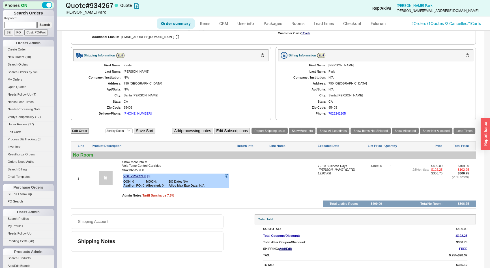
click at [225, 174] on icon at bounding box center [226, 175] width 3 height 3
click at [227, 174] on span at bounding box center [226, 176] width 3 height 4
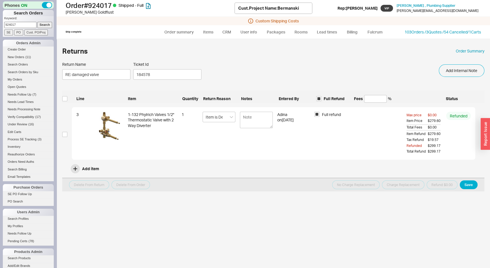
drag, startPoint x: 24, startPoint y: 24, endPoint x: 5, endPoint y: 26, distance: 19.3
click at [5, 26] on input "924017" at bounding box center [20, 25] width 32 height 6
type input "929162"
click at [37, 22] on input "Search" at bounding box center [44, 25] width 15 height 6
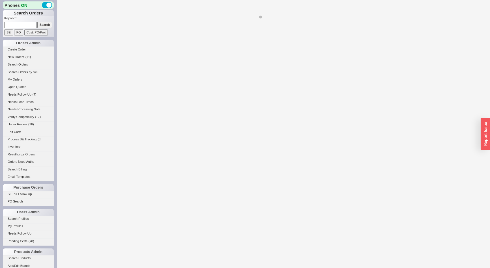
select select "LOW"
select select "3"
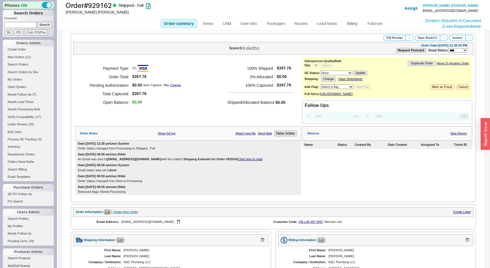
select select "*"
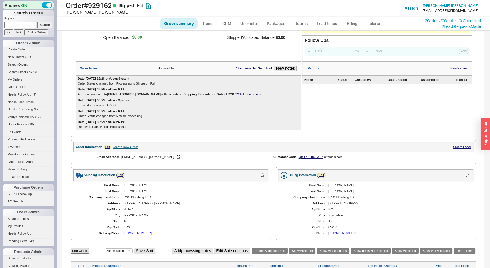
scroll to position [9, 0]
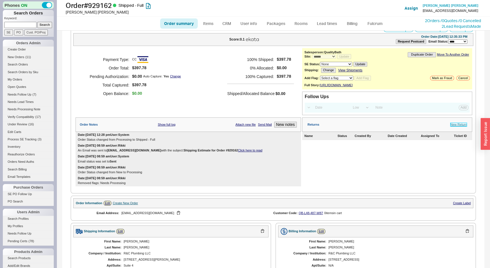
click at [451, 126] on link "New Return" at bounding box center [459, 125] width 16 height 4
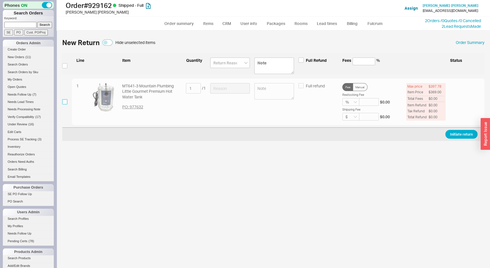
click at [64, 101] on input "checkbox" at bounding box center [64, 101] width 5 height 5
checkbox input "true"
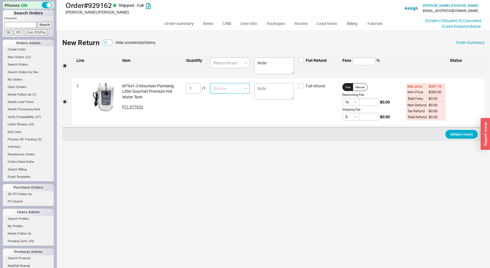
click at [221, 89] on input at bounding box center [230, 88] width 40 height 10
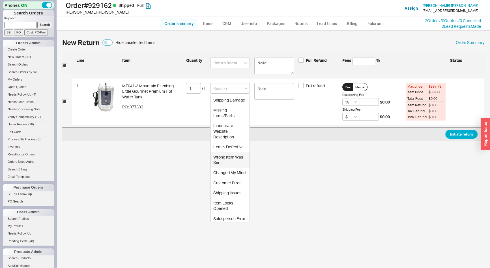
click at [184, 22] on link "Order summary" at bounding box center [179, 23] width 38 height 10
select select "*"
select select "LOW"
select select "3"
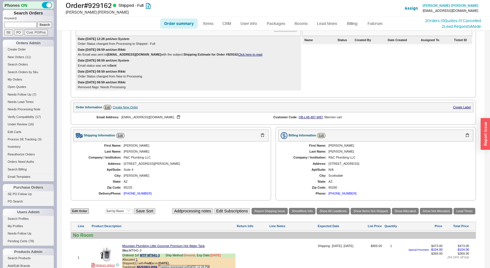
scroll to position [180, 0]
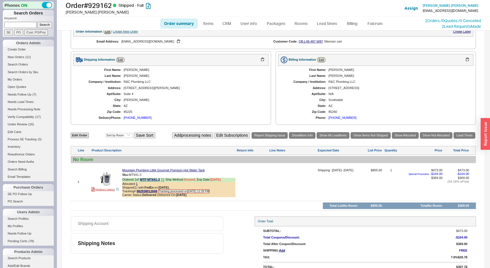
click at [164, 181] on icon at bounding box center [162, 179] width 3 height 3
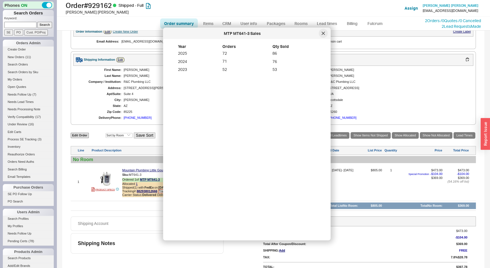
click at [324, 33] on icon at bounding box center [323, 33] width 3 height 3
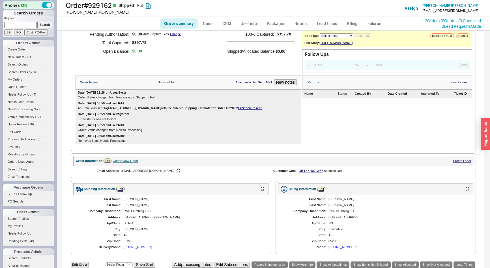
scroll to position [0, 0]
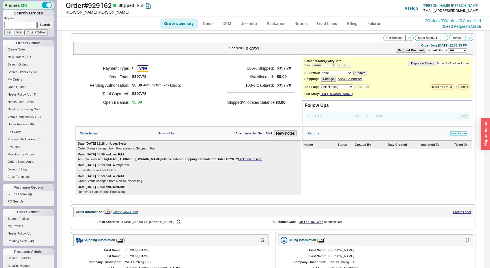
click at [456, 135] on link "New Return" at bounding box center [459, 133] width 16 height 4
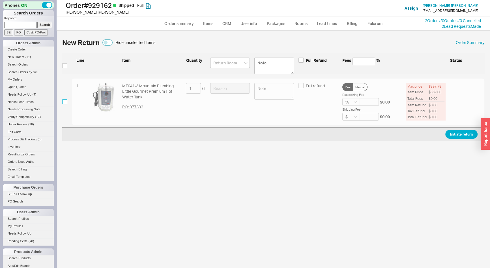
click at [65, 102] on input "checkbox" at bounding box center [64, 101] width 5 height 5
checkbox input "true"
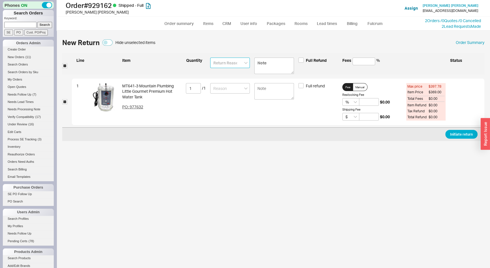
click at [222, 59] on input at bounding box center [230, 62] width 40 height 10
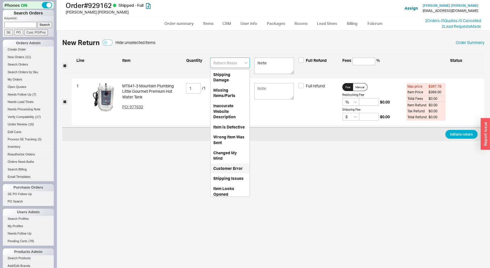
click at [229, 172] on div "Customer Error" at bounding box center [230, 168] width 39 height 10
type input "Customer Error"
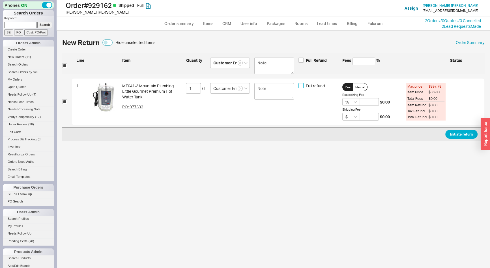
click at [302, 85] on input "Full refund" at bounding box center [301, 85] width 5 height 5
checkbox input "true"
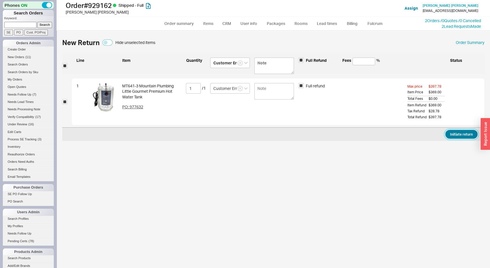
click at [467, 134] on button "Initiate return" at bounding box center [462, 134] width 32 height 9
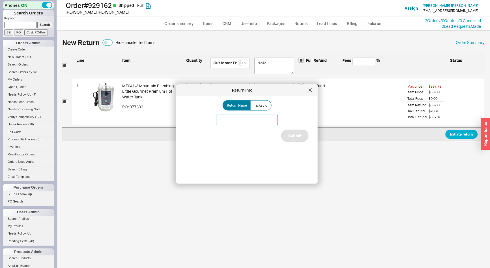
drag, startPoint x: 252, startPoint y: 119, endPoint x: 255, endPoint y: 117, distance: 3.2
click at [252, 119] on input at bounding box center [247, 120] width 62 height 10
type input "Mountain plumbing hot water tank return"
click at [295, 132] on button "Submit" at bounding box center [294, 135] width 27 height 12
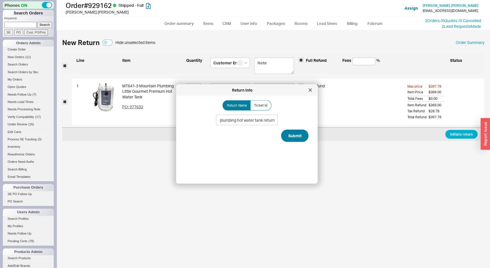
scroll to position [0, 0]
select select "*"
select select "LOW"
select select "3"
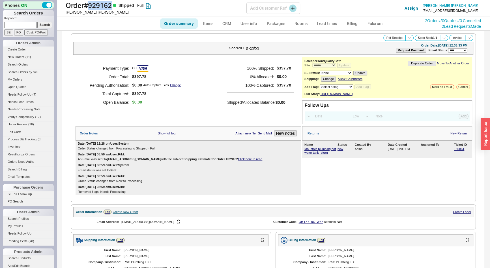
drag, startPoint x: 114, startPoint y: 5, endPoint x: 91, endPoint y: 6, distance: 23.2
click at [91, 6] on h1 "Order # 929162 Shipped - Full" at bounding box center [156, 5] width 181 height 8
copy h1 "929162"
click at [456, 150] on link "185861" at bounding box center [459, 148] width 10 height 3
click at [14, 56] on span "New Orders" at bounding box center [16, 56] width 17 height 3
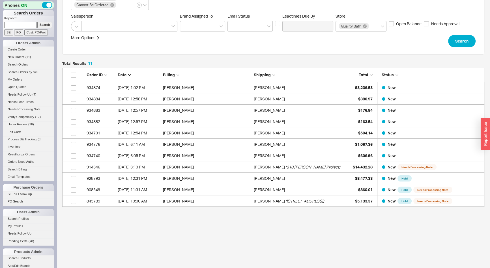
scroll to position [93, 0]
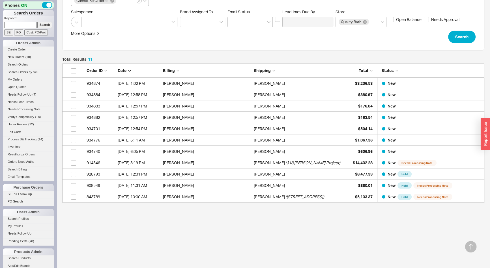
click at [18, 23] on input at bounding box center [20, 25] width 32 height 6
type input "985221"
click at [37, 22] on input "Search" at bounding box center [44, 25] width 15 height 6
type input "985221"
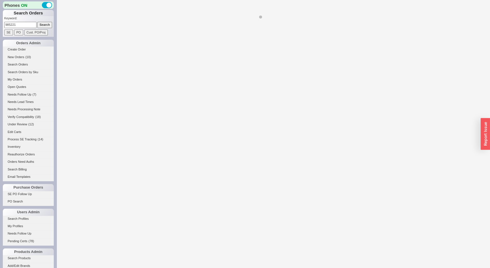
select select "*"
select select "LOW"
select select "3"
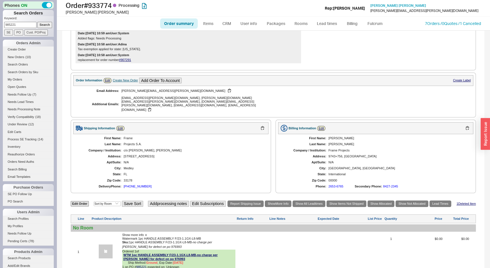
scroll to position [180, 0]
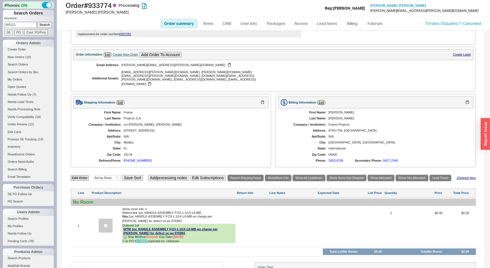
click at [144, 239] on link "985221" at bounding box center [141, 240] width 10 height 3
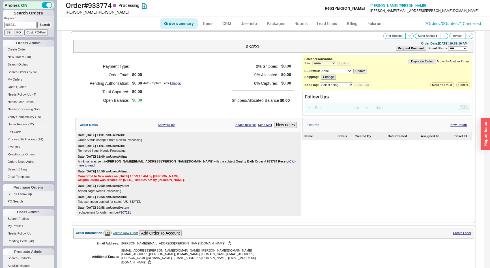
scroll to position [0, 0]
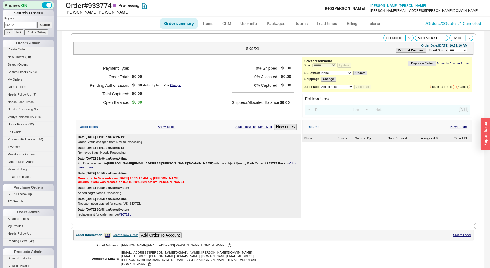
click at [124, 212] on link "#907291" at bounding box center [125, 213] width 12 height 3
click at [24, 27] on input "985221" at bounding box center [20, 25] width 32 height 6
click at [23, 27] on input "985221" at bounding box center [20, 25] width 32 height 6
type input "911465"
click at [37, 22] on input "Search" at bounding box center [44, 25] width 15 height 6
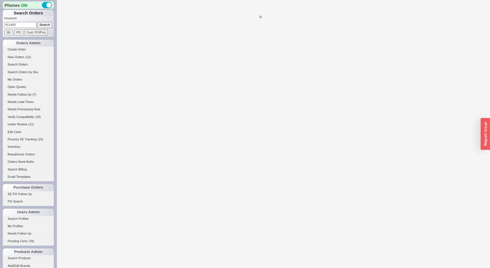
select select "*"
select select "LOW"
select select "3"
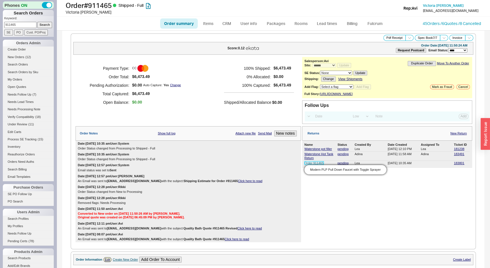
click at [305, 164] on link "Order 911465" at bounding box center [314, 162] width 19 height 3
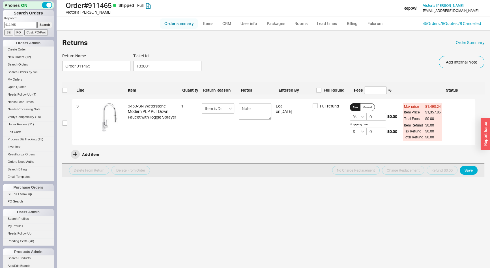
click at [184, 24] on link "Order summary" at bounding box center [179, 23] width 38 height 10
select select "*"
select select "LOW"
select select "3"
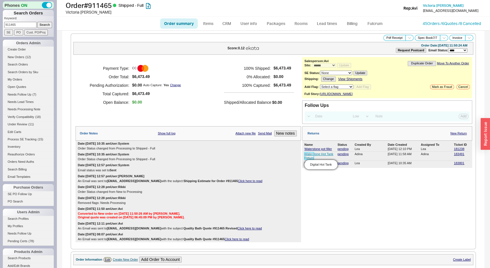
click at [310, 157] on link "Waterstone Hot Tank Return" at bounding box center [319, 155] width 29 height 7
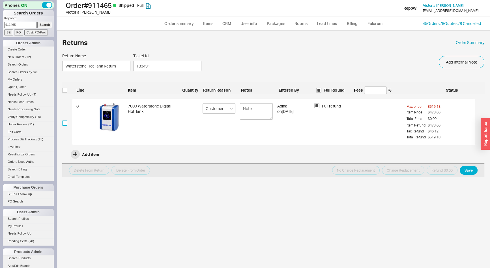
click at [65, 123] on input "checkbox" at bounding box center [64, 122] width 5 height 5
checkbox input "true"
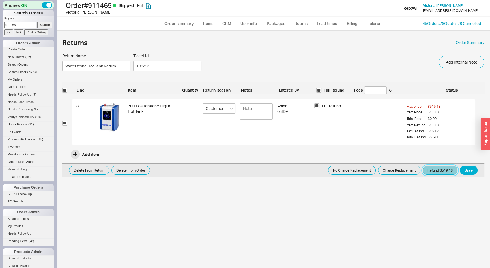
click at [445, 170] on button "Refund $519.18" at bounding box center [440, 170] width 35 height 9
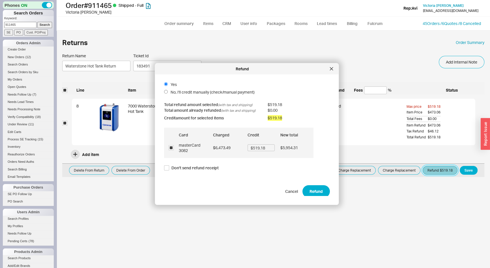
scroll to position [8, 0]
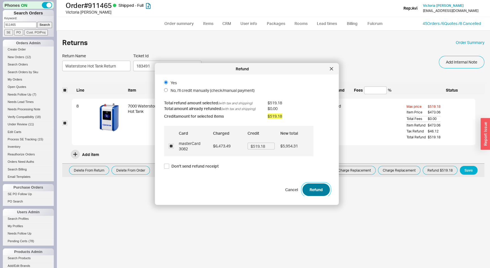
click at [317, 189] on button "Refund" at bounding box center [316, 189] width 27 height 12
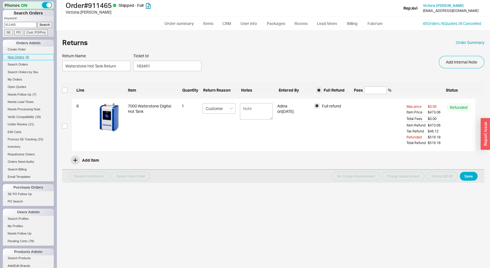
click at [16, 54] on link "New Orders ( 8 )" at bounding box center [28, 57] width 51 height 6
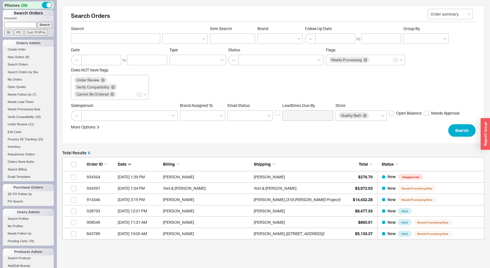
scroll to position [78, 418]
click at [20, 23] on input at bounding box center [20, 25] width 32 height 6
type input "930711"
click at [37, 22] on input "Search" at bounding box center [44, 25] width 15 height 6
type input "930711"
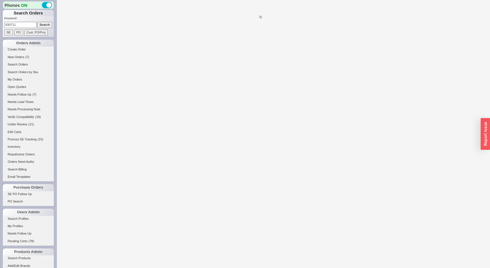
select select "*"
select select "LOW"
select select "3"
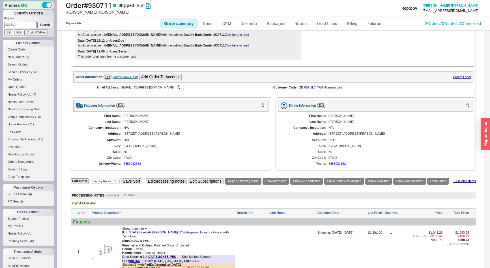
scroll to position [154, 0]
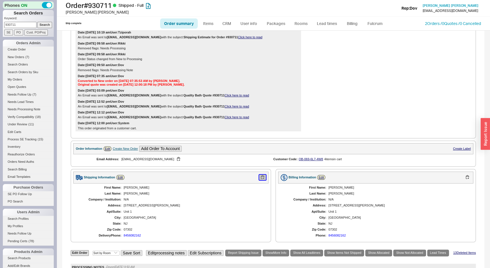
click at [262, 180] on button "button" at bounding box center [262, 176] width 7 height 5
click at [20, 21] on p "Keyword:" at bounding box center [29, 19] width 50 height 6
click at [21, 24] on input "930711" at bounding box center [20, 25] width 32 height 6
paste input "mrl1@comcast.net"
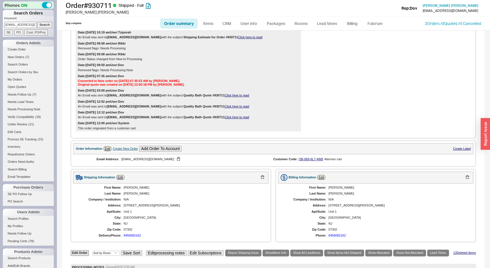
click at [37, 22] on input "Search" at bounding box center [44, 25] width 15 height 6
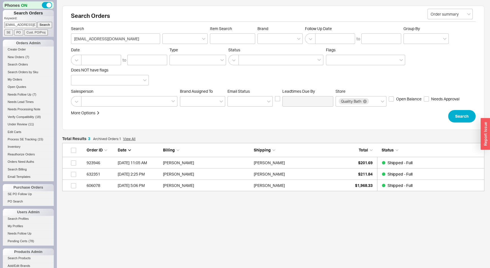
scroll to position [44, 418]
click at [454, 72] on div "Date to Type Status Flags Does NOT have flags" at bounding box center [273, 66] width 405 height 38
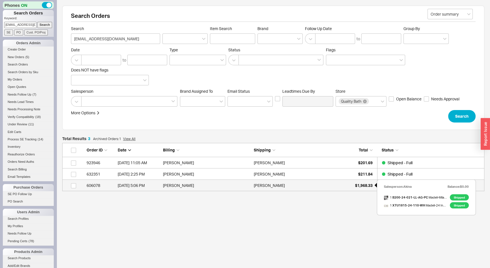
click at [353, 185] on div "$1,968.33" at bounding box center [359, 185] width 28 height 11
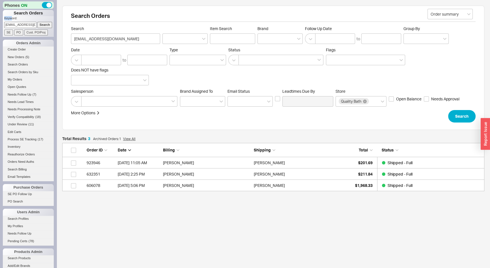
click at [11, 22] on form "Keyword: mrl1@comcast.net Search SE PO Cust. PO/Proj" at bounding box center [29, 25] width 50 height 19
click at [15, 23] on input "mrl1@comcast.net" at bounding box center [20, 25] width 32 height 6
type input "816512"
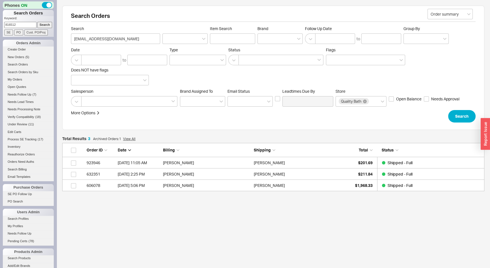
click at [37, 22] on input "Search" at bounding box center [44, 25] width 15 height 6
type input "816512"
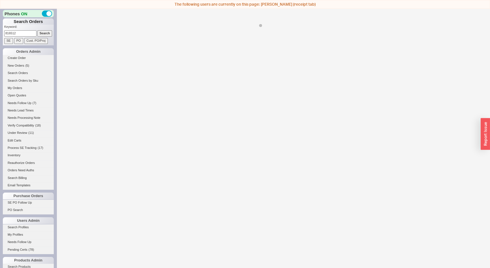
select select "*"
select select "LOW"
select select "3"
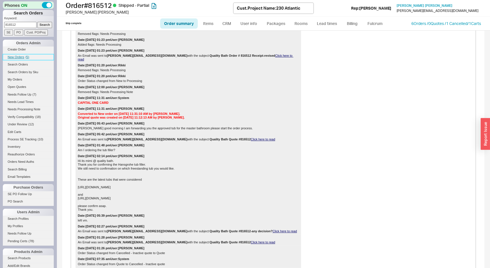
click at [17, 56] on span "New Orders" at bounding box center [16, 56] width 17 height 3
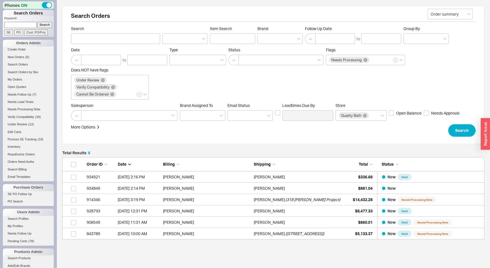
scroll to position [78, 418]
click at [16, 56] on span "New Orders" at bounding box center [16, 56] width 17 height 3
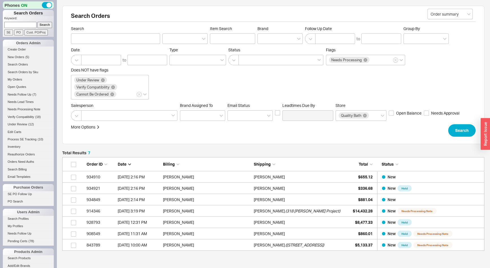
scroll to position [89, 418]
click at [19, 57] on span "New Orders" at bounding box center [16, 56] width 17 height 3
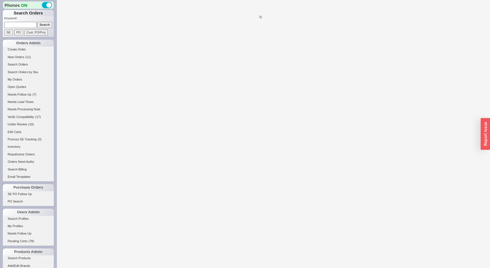
select select "*"
select select "LOW"
select select "3"
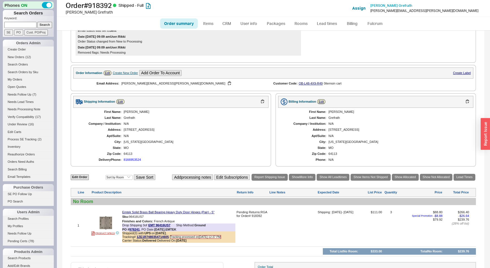
scroll to position [142, 0]
click at [20, 24] on input at bounding box center [20, 25] width 32 height 6
type input "932910"
click at [37, 22] on input "Search" at bounding box center [44, 25] width 15 height 6
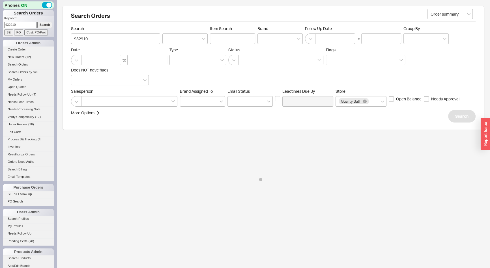
select select "*"
select select "LOW"
select select "3"
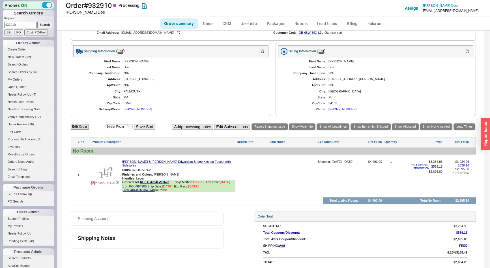
scroll to position [248, 0]
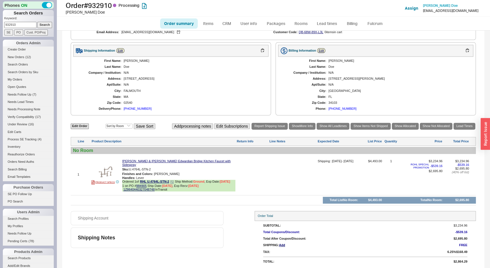
click at [173, 181] on icon at bounding box center [171, 181] width 3 height 3
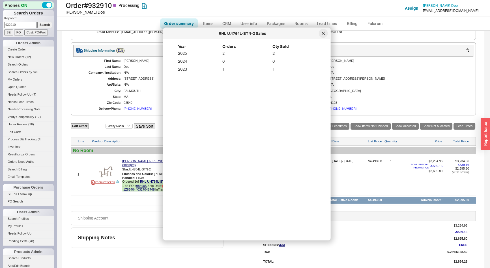
click at [325, 32] on icon at bounding box center [323, 33] width 3 height 3
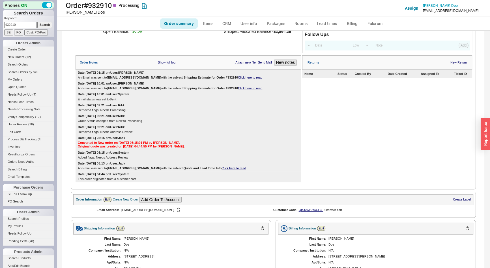
scroll to position [68, 0]
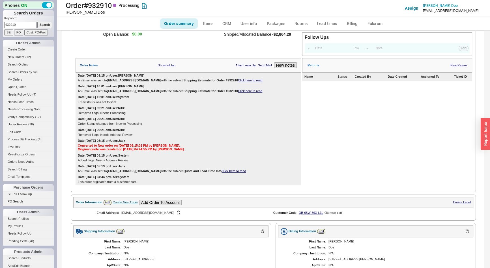
click at [238, 93] on link "Click here to read" at bounding box center [250, 90] width 24 height 3
click at [238, 82] on link "Click here to read" at bounding box center [250, 79] width 24 height 3
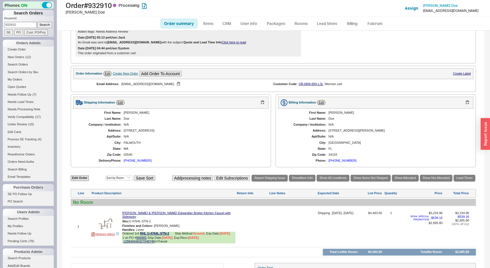
scroll to position [223, 0]
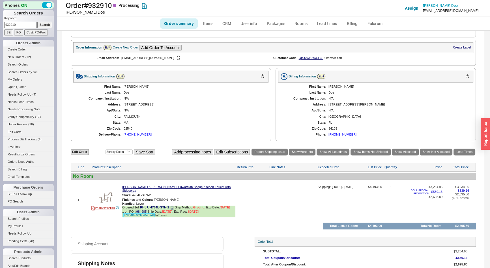
click at [142, 213] on link "1Z8640440327048748" at bounding box center [138, 214] width 31 height 3
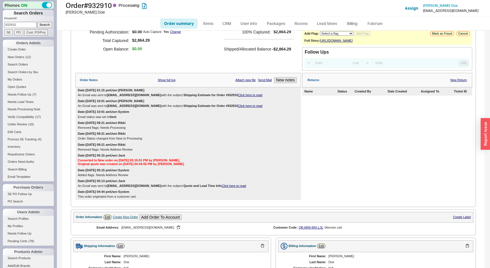
scroll to position [0, 0]
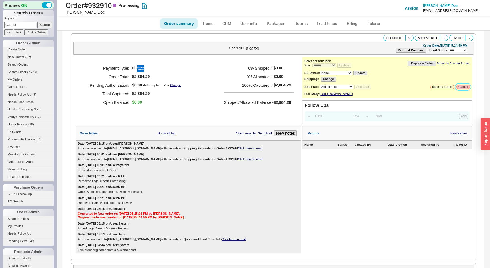
click at [460, 85] on button "Cancel" at bounding box center [464, 86] width 14 height 5
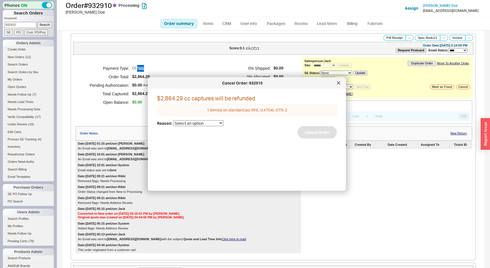
click at [221, 123] on select "Select an option Cancelled Return Combined Lead time Discontinued Sales rep/Web…" at bounding box center [198, 123] width 50 height 6
select select "25"
click at [173, 120] on select "Select an option Cancelled Return Combined Lead time Discontinued Sales rep/Web…" at bounding box center [198, 123] width 50 height 6
click at [305, 132] on button "Cancel Order" at bounding box center [317, 132] width 39 height 12
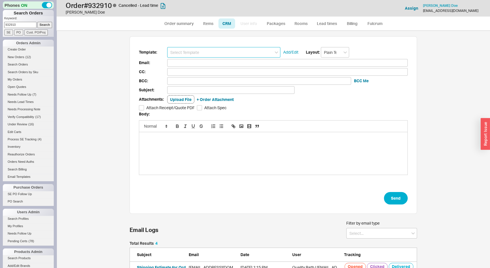
click at [236, 55] on input at bounding box center [223, 52] width 113 height 10
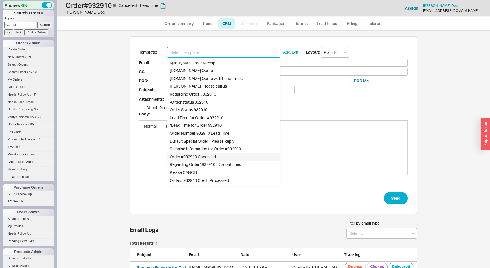
click at [192, 155] on div "Order #932910 Cancelled" at bounding box center [224, 157] width 113 height 8
type input "ddoe1@comcast.net"
type input "Order #932910 Cancelled"
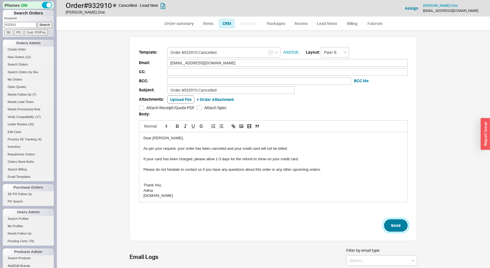
click at [399, 226] on button "Send" at bounding box center [396, 225] width 24 height 12
select select "*"
select select "LOW"
select select "3"
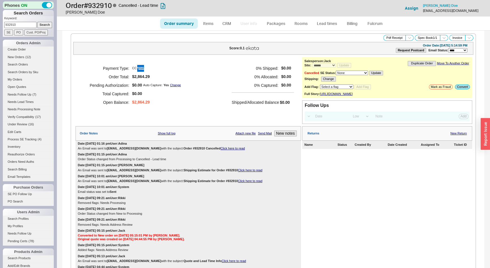
click at [457, 134] on div "Returns New Return" at bounding box center [387, 133] width 170 height 14
click at [458, 135] on link "New Return" at bounding box center [459, 133] width 16 height 4
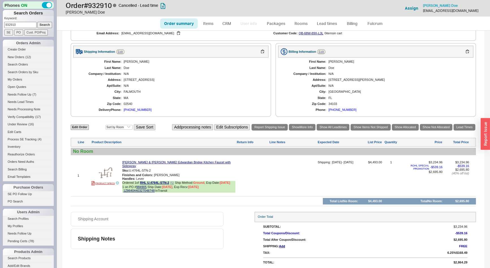
scroll to position [270, 0]
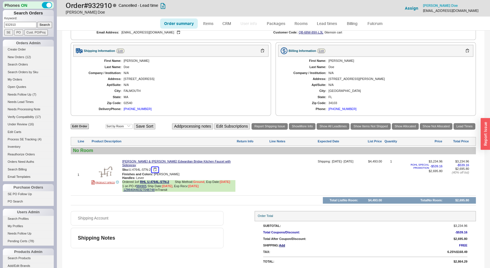
click at [156, 167] on button "button" at bounding box center [155, 169] width 7 height 5
drag, startPoint x: 21, startPoint y: 24, endPoint x: 0, endPoint y: 27, distance: 21.4
click at [0, 27] on div "Phones ON Search Orders Keyword: 932910 Search SE PO Cust. PO/Proj Orders Admin…" at bounding box center [28, 134] width 57 height 268
type input "933116"
click at [37, 22] on input "Search" at bounding box center [44, 25] width 15 height 6
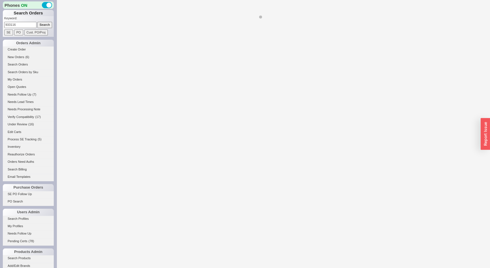
select select "*"
select select "LOW"
select select "3"
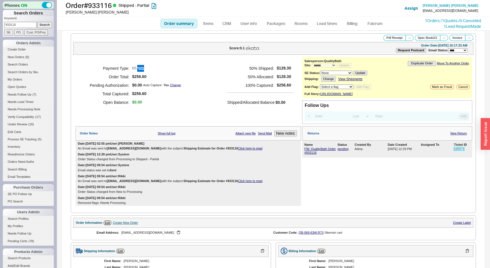
click at [457, 150] on link "185671" at bounding box center [459, 148] width 10 height 3
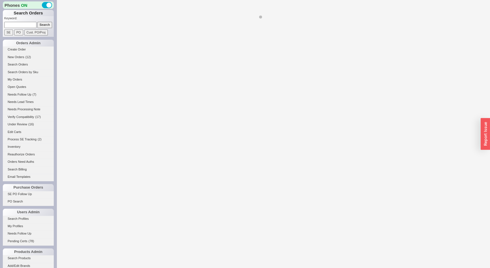
select select "*"
select select "LOW"
select select "3"
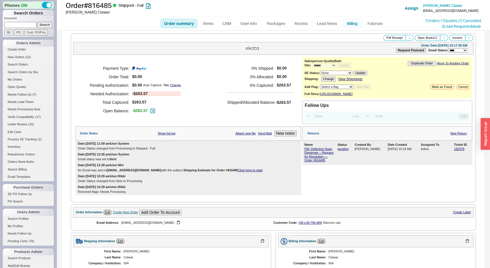
click at [347, 24] on link "Billing" at bounding box center [353, 23] width 20 height 10
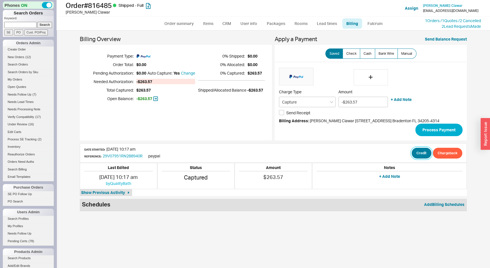
click at [423, 151] on button "Credit" at bounding box center [422, 153] width 20 height 11
click at [444, 158] on div at bounding box center [444, 162] width 9 height 9
click at [405, 50] on label "Manual" at bounding box center [407, 53] width 19 height 10
click at [0, 0] on input "Manual" at bounding box center [0, 0] width 0 height 0
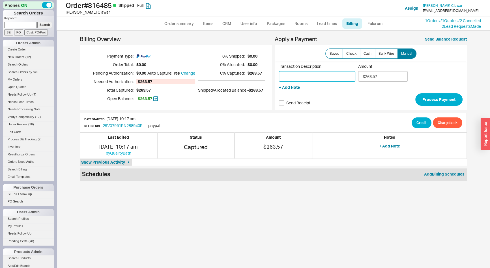
click at [329, 79] on input "Transaction Description" at bounding box center [317, 76] width 76 height 10
type input "zelle"
click at [446, 97] on button "Process Payment" at bounding box center [439, 99] width 47 height 12
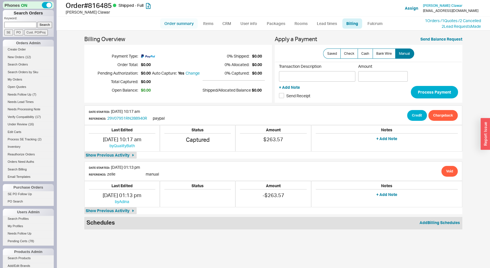
click at [176, 25] on link "Order summary" at bounding box center [179, 23] width 38 height 10
select select "*"
select select "LOW"
select select "3"
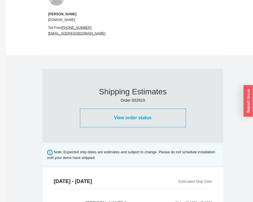
scroll to position [206, 0]
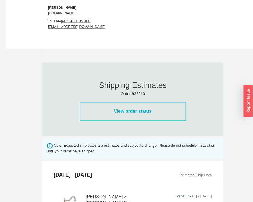
scroll to position [283, 0]
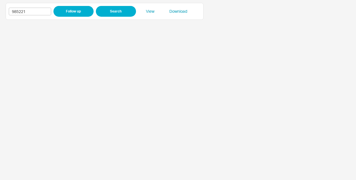
click at [173, 8] on div "985221 Follow up Search View Download" at bounding box center [105, 11] width 192 height 11
click at [176, 10] on link "Download" at bounding box center [178, 11] width 28 height 6
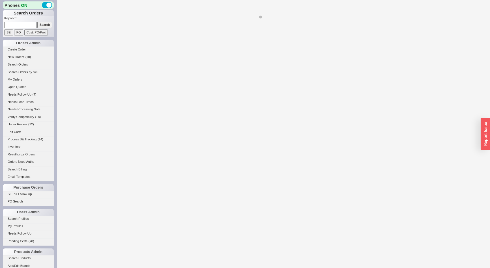
select select "LOW"
select select "3"
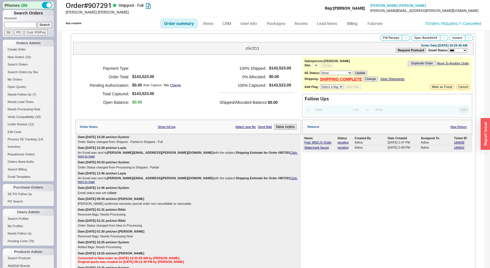
select select "*"
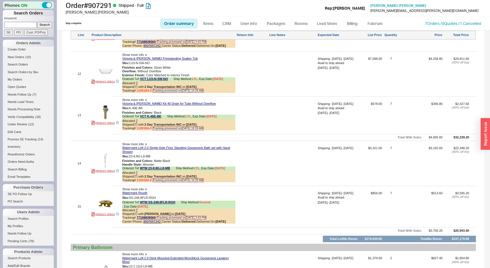
scroll to position [926, 0]
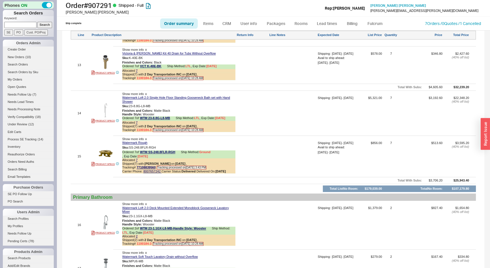
click at [19, 20] on p "Keyword:" at bounding box center [29, 19] width 50 height 6
click at [19, 21] on p "Keyword:" at bounding box center [29, 19] width 50 height 6
click at [22, 25] on input at bounding box center [20, 25] width 32 height 6
type input "929963"
click at [37, 22] on input "Search" at bounding box center [44, 25] width 15 height 6
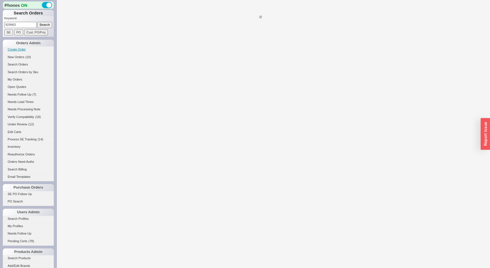
select select "*"
select select "LOW"
select select "3"
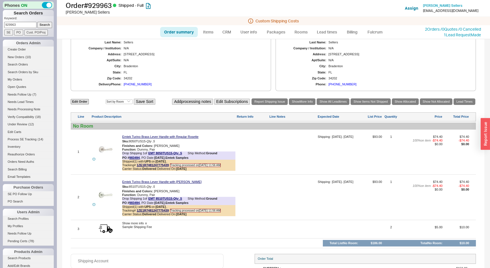
scroll to position [257, 0]
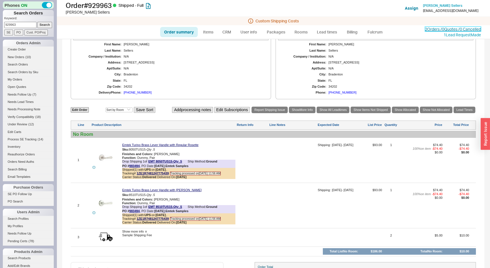
click at [425, 28] on link "2 Orders / 0 Quotes / 0 Cancelled" at bounding box center [453, 29] width 56 height 5
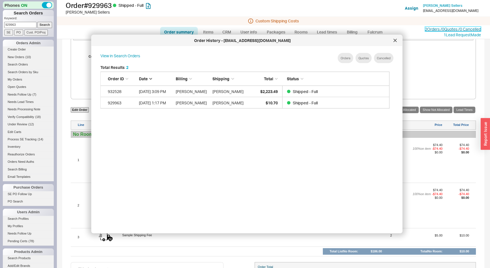
scroll to position [169, 294]
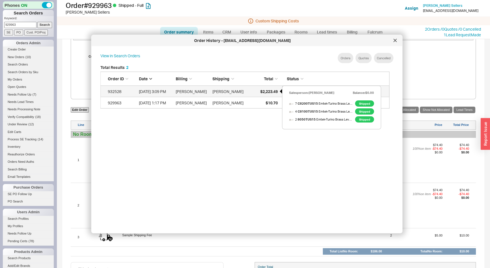
click at [274, 94] on div "$2,223.49" at bounding box center [263, 91] width 28 height 11
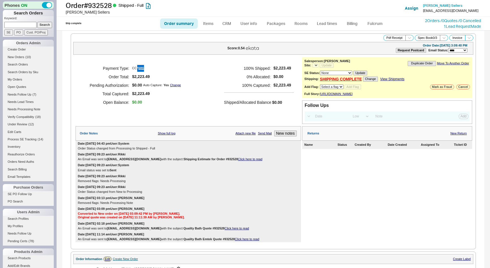
select select "LOW"
select select "3"
select select "*"
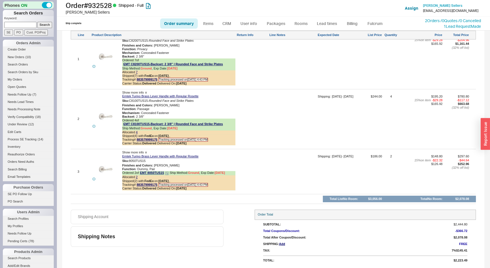
scroll to position [328, 0]
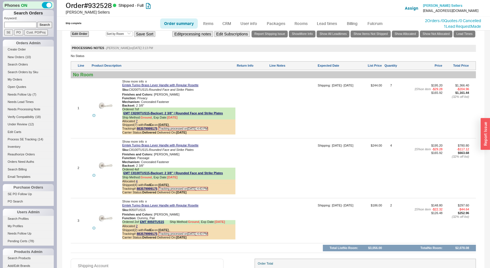
click at [8, 24] on input at bounding box center [20, 25] width 32 height 6
type input "930882"
click at [37, 22] on input "Search" at bounding box center [44, 25] width 15 height 6
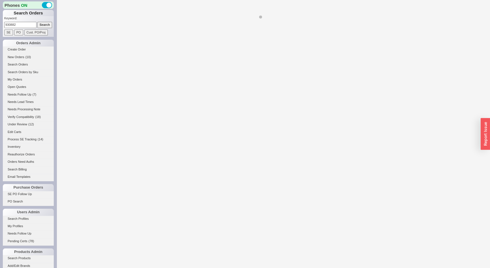
select select "*"
select select "LOW"
select select "3"
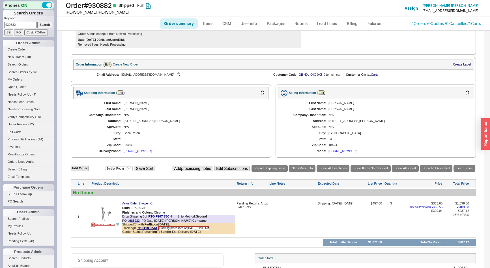
scroll to position [226, 0]
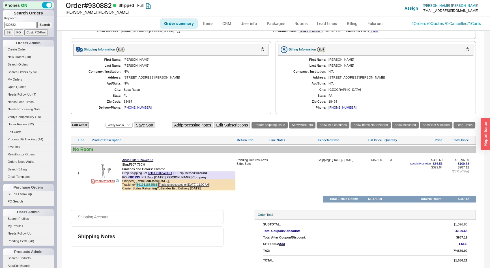
click at [143, 184] on link "391911832561" at bounding box center [147, 184] width 21 height 3
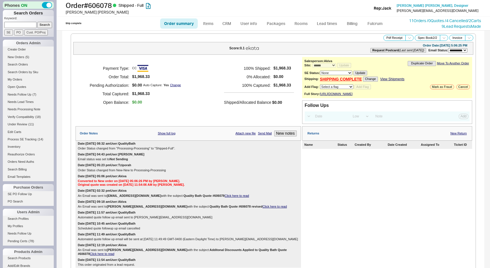
select select "**"
select select "*"
select select "LOW"
select select "3"
click at [413, 21] on link "11 Orders / 0 Quotes / 4 Cancelled" at bounding box center [438, 20] width 58 height 5
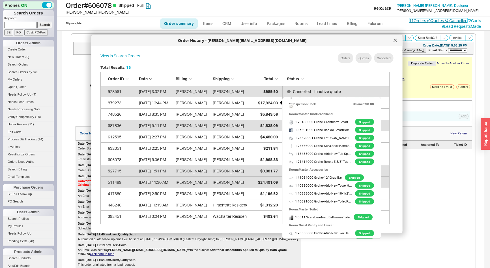
scroll to position [103, 0]
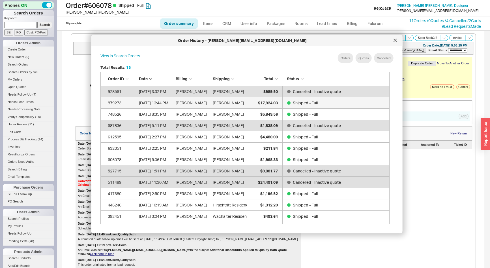
click at [279, 105] on link "879273 6/8/25 12:44 PM Michael Lozano Michael Lozano $17,924.03 Shipped - Full" at bounding box center [245, 102] width 289 height 11
click at [23, 22] on p "Keyword:" at bounding box center [29, 19] width 50 height 6
click at [26, 25] on input at bounding box center [20, 25] width 32 height 6
type input "929963"
click at [37, 22] on input "Search" at bounding box center [44, 25] width 15 height 6
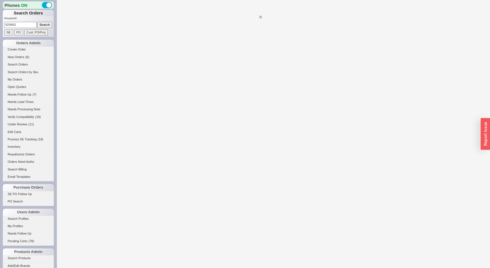
select select "*"
select select "LOW"
select select "3"
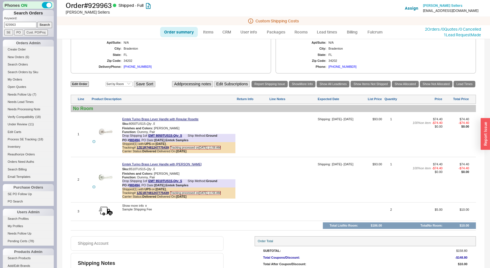
scroll to position [154, 0]
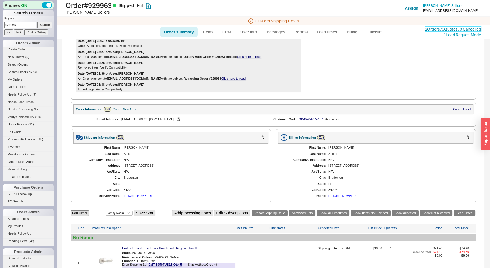
click at [427, 27] on link "2 Orders / 0 Quotes / 0 Cancelled" at bounding box center [453, 29] width 56 height 5
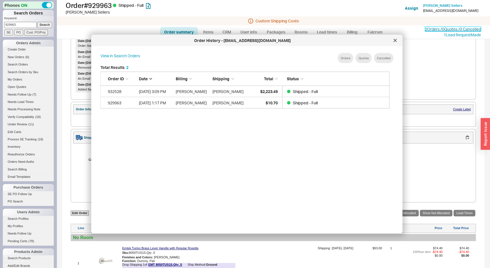
scroll to position [169, 294]
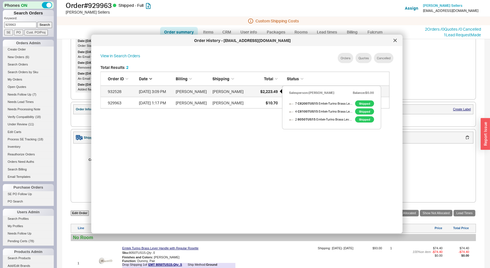
click at [257, 88] on div "$2,223.49" at bounding box center [263, 91] width 28 height 11
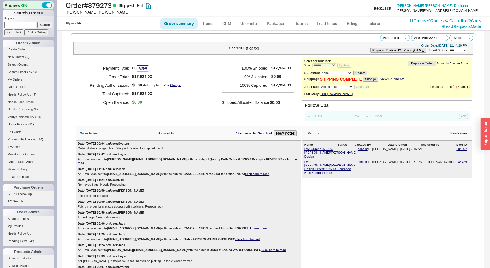
select select "*"
select select "LOW"
select select "3"
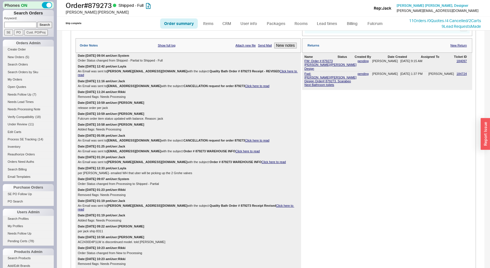
scroll to position [62, 0]
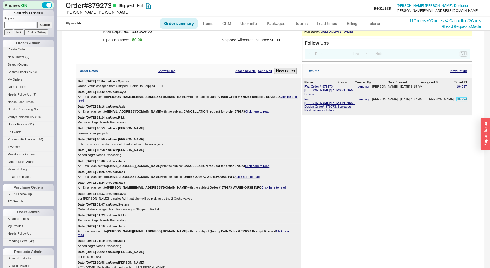
click at [459, 97] on link "184724" at bounding box center [462, 98] width 10 height 3
click at [461, 73] on link "New Return" at bounding box center [459, 71] width 16 height 4
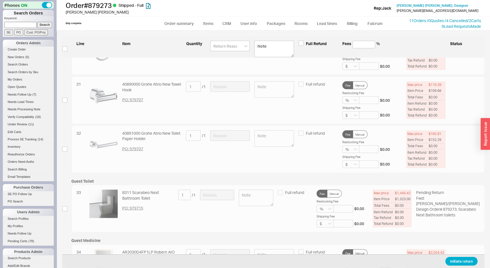
scroll to position [1596, 0]
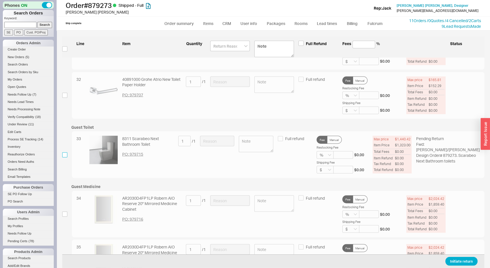
click at [65, 157] on input "checkbox" at bounding box center [64, 154] width 5 height 5
checkbox input "true"
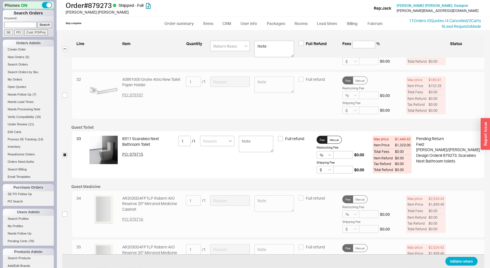
click at [232, 142] on icon "open menu" at bounding box center [230, 141] width 3 height 2
click at [224, 208] on div "Item is Defective" at bounding box center [217, 208] width 34 height 16
type input "Item is Defective"
drag, startPoint x: 265, startPoint y: 151, endPoint x: 255, endPoint y: 157, distance: 11.8
click at [265, 150] on textarea at bounding box center [256, 144] width 34 height 16
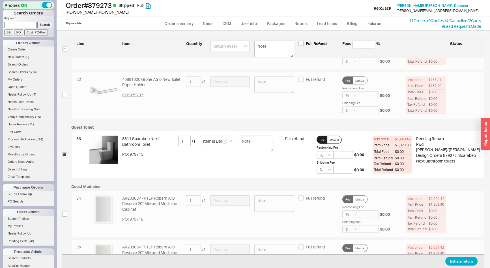
type textarea "c"
click at [466, 260] on button "Initiate return" at bounding box center [462, 261] width 32 height 9
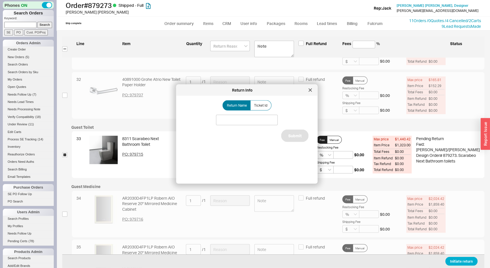
click at [270, 102] on div "Return Name Ticket Id" at bounding box center [246, 105] width 123 height 10
click at [267, 103] on label "Ticket Id" at bounding box center [261, 105] width 21 height 10
click at [0, 0] on input "Ticket Id" at bounding box center [0, 0] width 0 height 0
click at [258, 122] on input at bounding box center [247, 120] width 62 height 10
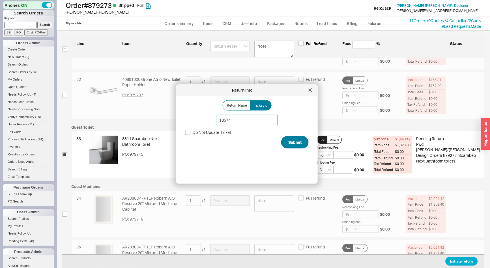
type input "185741"
click at [300, 145] on button "Submit" at bounding box center [294, 142] width 27 height 12
select select "*"
select select "LOW"
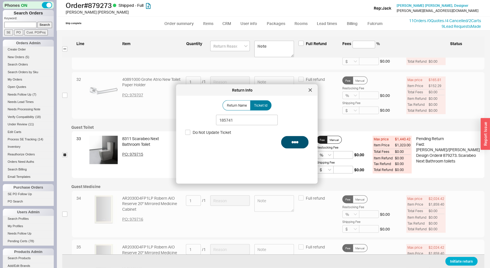
select select "3"
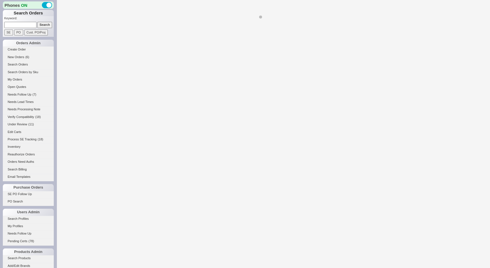
select select "*"
select select "LOW"
select select "3"
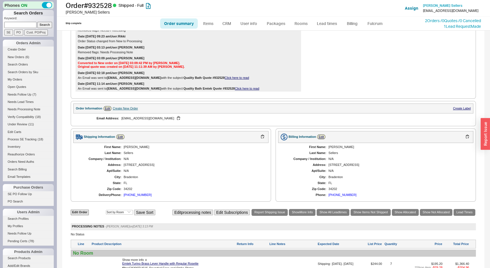
scroll to position [206, 0]
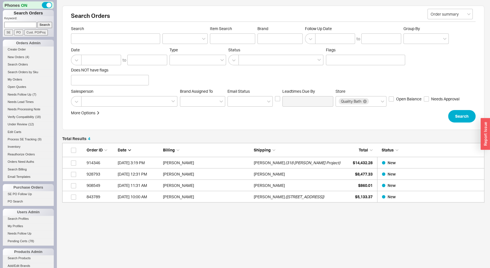
scroll to position [55, 418]
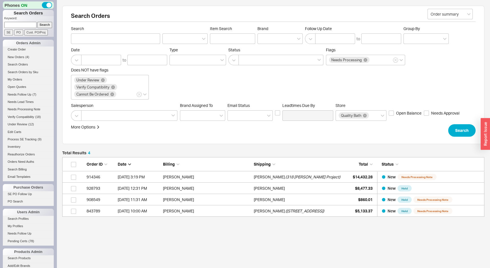
drag, startPoint x: 20, startPoint y: 23, endPoint x: 14, endPoint y: 13, distance: 11.7
click at [19, 22] on input at bounding box center [20, 25] width 32 height 6
type input "932743"
click at [37, 22] on input "Search" at bounding box center [44, 25] width 15 height 6
type input "932743"
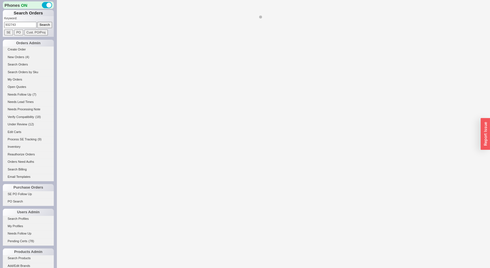
select select "LOW"
select select "3"
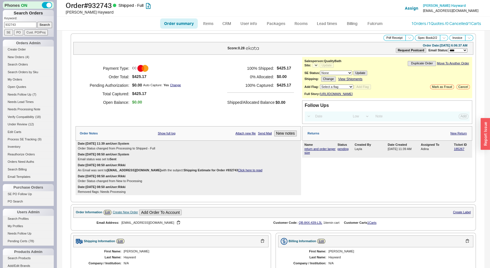
select select "*"
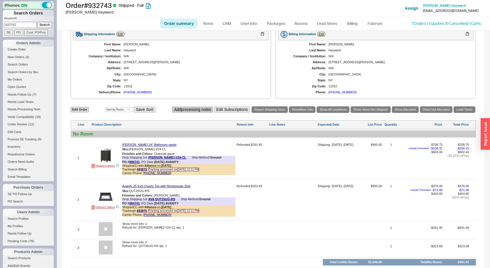
scroll to position [206, 0]
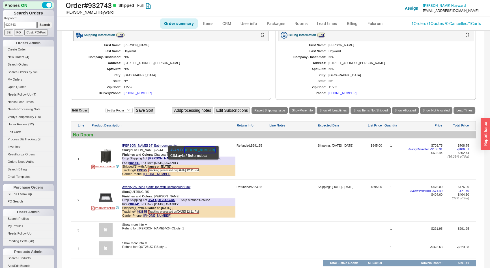
click at [196, 151] on button "[PHONE_NUMBER]" at bounding box center [200, 150] width 30 height 6
click at [32, 25] on input "932743" at bounding box center [20, 25] width 32 height 6
click at [37, 22] on input "Search" at bounding box center [44, 25] width 15 height 6
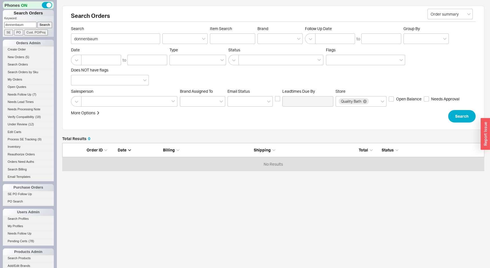
scroll to position [24, 418]
click at [11, 27] on input "donnenbaum" at bounding box center [20, 25] width 32 height 6
type input "[PERSON_NAME]"
click at [37, 22] on input "Search" at bounding box center [44, 25] width 15 height 6
type input "[PERSON_NAME]"
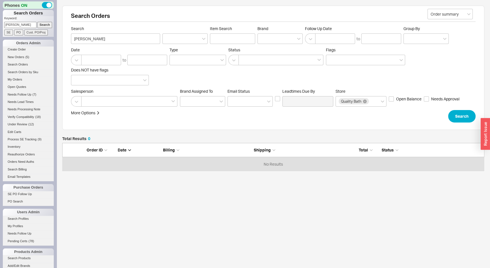
scroll to position [24, 418]
drag, startPoint x: 25, startPoint y: 27, endPoint x: 0, endPoint y: 26, distance: 24.9
click at [0, 26] on div "Phones ON Search Orders Keyword: [PERSON_NAME] Search SE PO Cust. PO/Proj Order…" at bounding box center [28, 134] width 57 height 268
click at [16, 63] on link "Search Orders" at bounding box center [28, 64] width 51 height 6
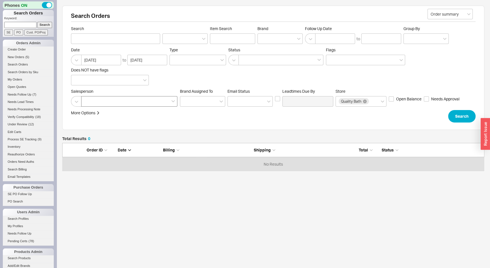
click at [130, 96] on div at bounding box center [129, 101] width 96 height 10
click at [88, 98] on input at bounding box center [86, 101] width 4 height 7
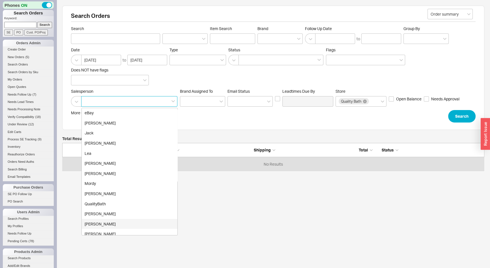
scroll to position [103, 0]
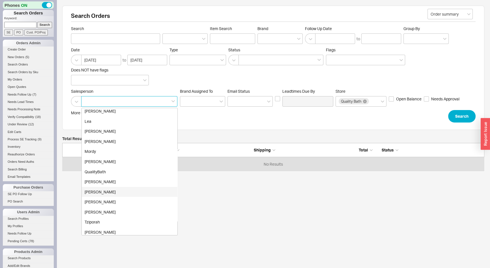
click at [97, 193] on div "[PERSON_NAME]" at bounding box center [130, 192] width 96 height 10
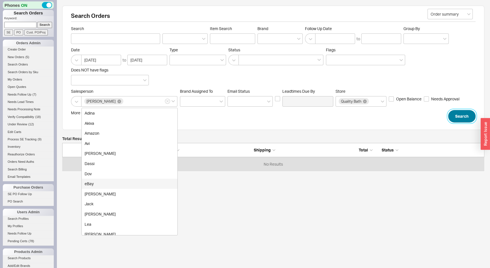
click at [458, 116] on button "Search" at bounding box center [461, 116] width 27 height 12
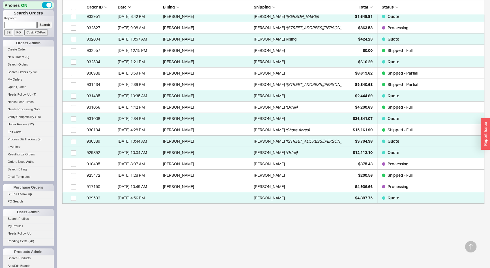
scroll to position [238, 0]
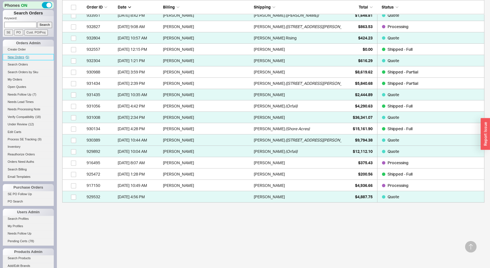
click at [23, 58] on span "New Orders" at bounding box center [16, 56] width 17 height 3
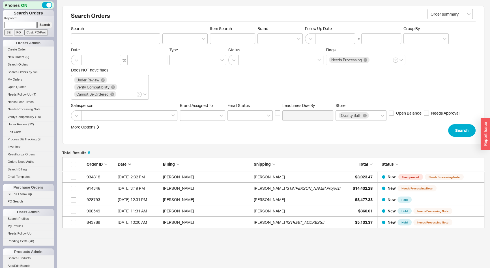
scroll to position [67, 418]
click at [17, 24] on input at bounding box center [20, 25] width 32 height 6
type input "928465"
click at [37, 22] on input "Search" at bounding box center [44, 25] width 15 height 6
type input "928465"
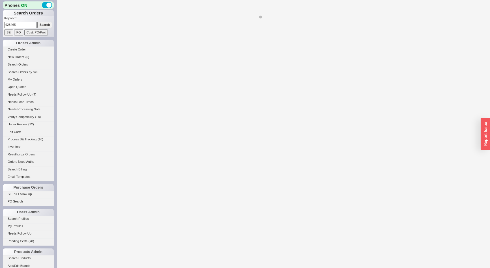
select select "*"
select select "LOW"
select select "3"
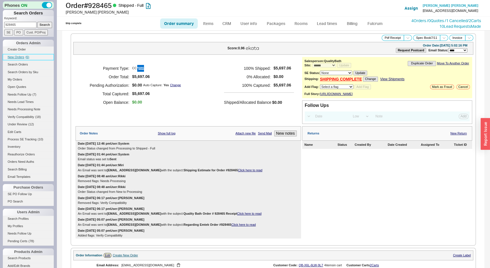
click at [21, 58] on link "New Orders ( 6 )" at bounding box center [28, 57] width 51 height 6
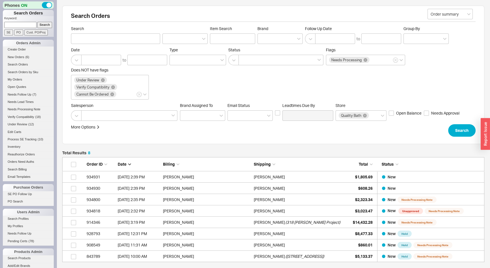
scroll to position [101, 418]
click at [8, 27] on input at bounding box center [20, 25] width 32 height 6
type input "928465"
click at [37, 22] on input "Search" at bounding box center [44, 25] width 15 height 6
select select "*"
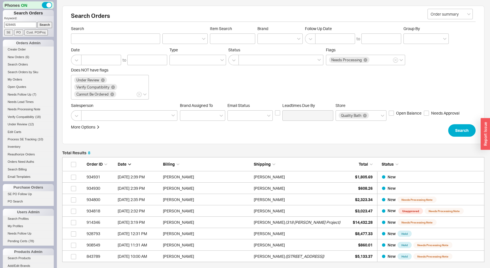
select select "LOW"
select select "3"
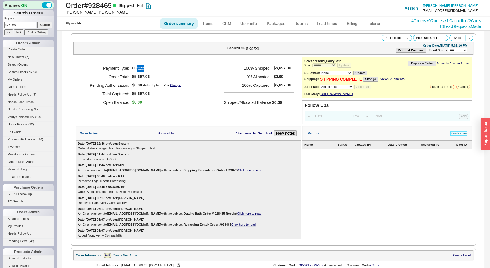
click at [458, 135] on link "New Return" at bounding box center [459, 133] width 16 height 4
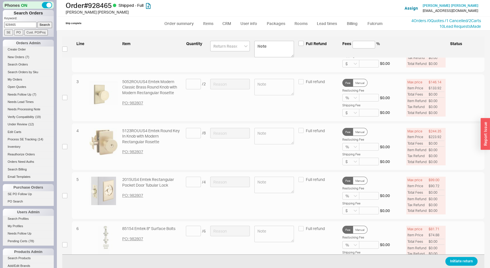
scroll to position [103, 0]
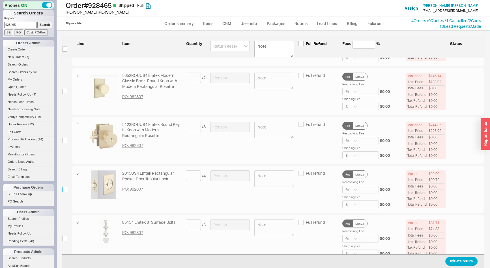
click at [65, 190] on input "checkbox" at bounding box center [64, 189] width 5 height 5
checkbox input "true"
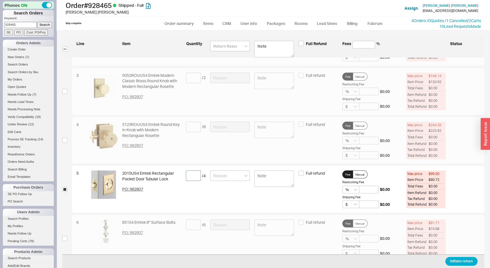
click at [189, 174] on input at bounding box center [193, 175] width 15 height 10
type input "4"
click at [223, 176] on input at bounding box center [230, 175] width 40 height 10
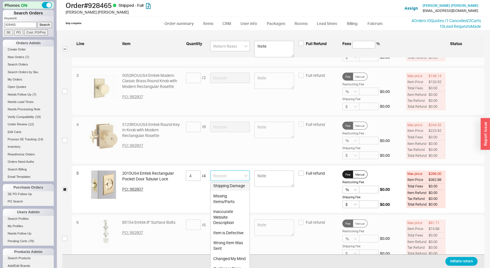
scroll to position [23, 0]
click at [223, 238] on div "Wrong Item Was Sent" at bounding box center [230, 245] width 39 height 16
type input "Wrong Item Was Sent"
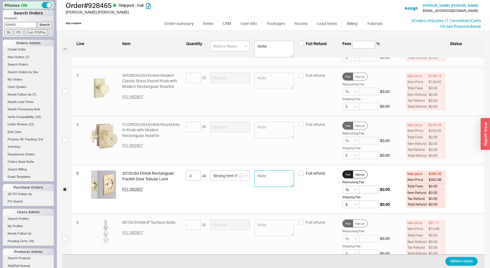
click at [265, 178] on textarea at bounding box center [275, 178] width 40 height 16
type textarea "received silver"
click at [459, 261] on button "Initiate return" at bounding box center [462, 261] width 32 height 9
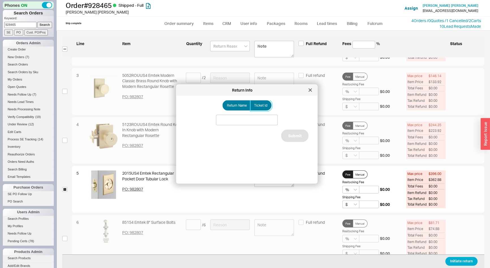
click at [261, 103] on span "Ticket Id" at bounding box center [260, 105] width 13 height 5
click at [0, 0] on input "Ticket Id" at bounding box center [0, 0] width 0 height 0
drag, startPoint x: 266, startPoint y: 123, endPoint x: 263, endPoint y: 125, distance: 3.5
click at [266, 123] on input at bounding box center [247, 120] width 62 height 10
type input "185877"
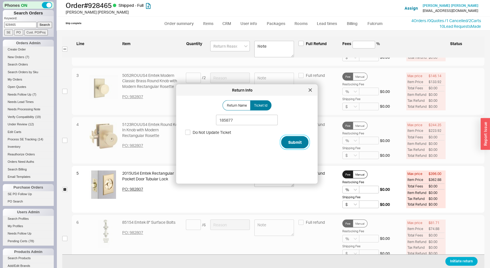
click at [302, 143] on button "Submit" at bounding box center [294, 142] width 27 height 12
select select "*"
select select "LOW"
select select "3"
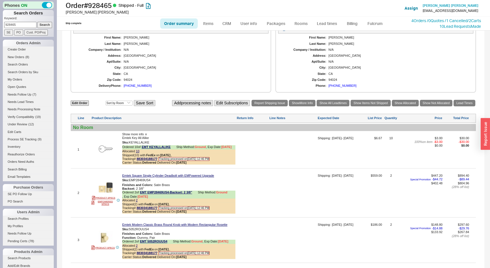
scroll to position [257, 0]
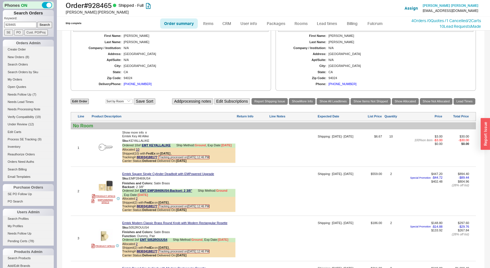
drag, startPoint x: 18, startPoint y: 24, endPoint x: 3, endPoint y: 25, distance: 14.7
click at [3, 25] on div "Keyword: 928465 Search SE PO Cust. PO/Proj" at bounding box center [28, 26] width 51 height 21
type input "932528"
click at [37, 22] on input "Search" at bounding box center [44, 25] width 15 height 6
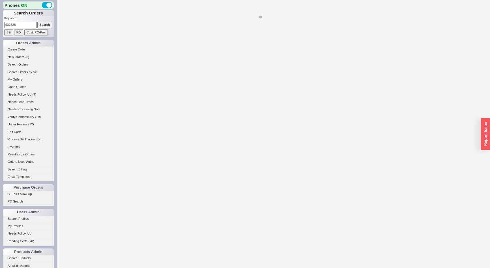
select select "*"
select select "LOW"
select select "3"
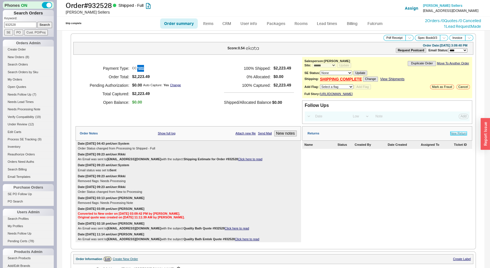
click at [451, 135] on link "New Return" at bounding box center [459, 133] width 16 height 4
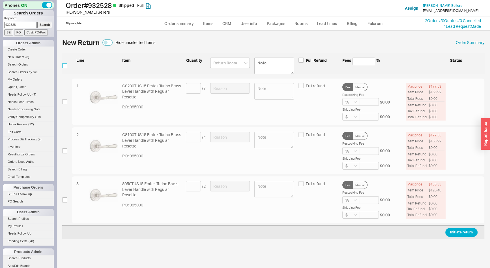
click at [64, 63] on input "checkbox" at bounding box center [64, 65] width 5 height 5
checkbox input "true"
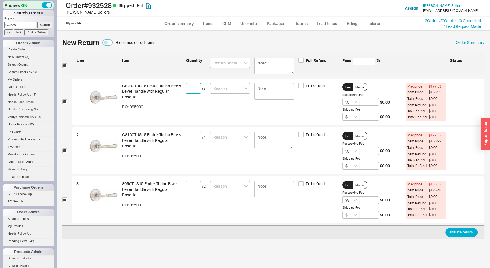
click at [196, 87] on input at bounding box center [193, 88] width 15 height 10
type input "7"
click at [193, 139] on input at bounding box center [193, 137] width 15 height 10
type input "4"
click at [197, 189] on input at bounding box center [193, 186] width 15 height 10
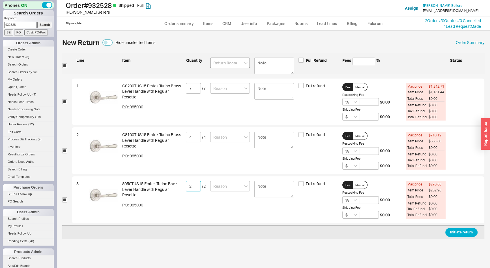
type input "2"
click at [223, 65] on input at bounding box center [230, 62] width 40 height 10
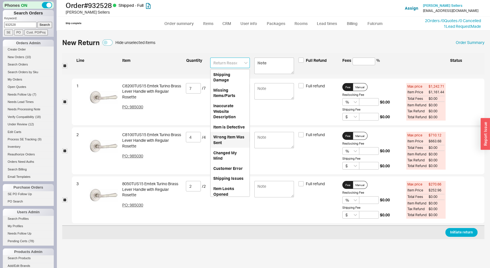
click at [225, 143] on div "Wrong Item Was Sent" at bounding box center [230, 140] width 39 height 16
type input "Wrong Item Was Sent"
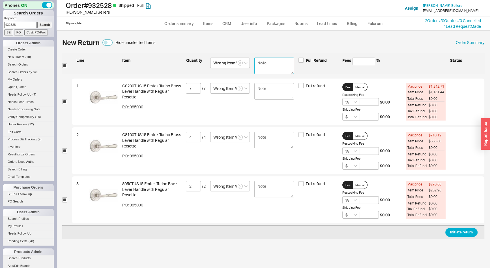
click at [266, 66] on textarea at bounding box center [275, 65] width 40 height 16
type textarea "r"
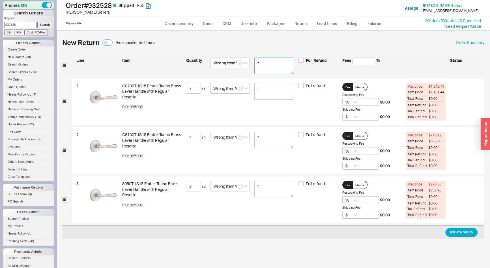
type textarea "re"
type textarea "rec"
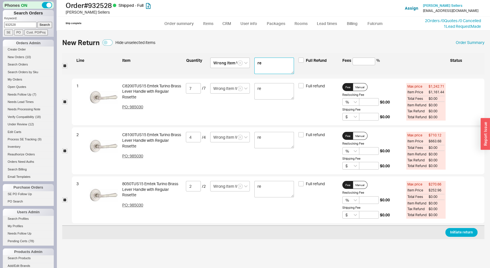
type textarea "rec"
type textarea "rece"
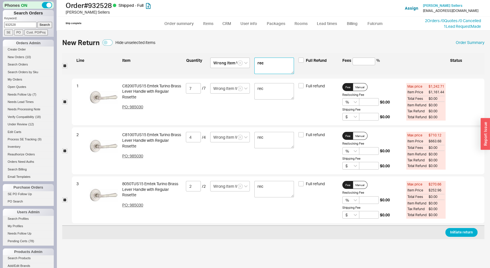
type textarea "rece"
type textarea "recei"
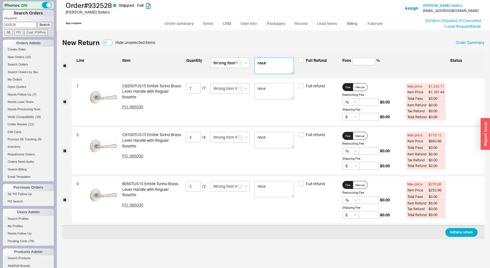
type textarea "recei"
type textarea "receiv"
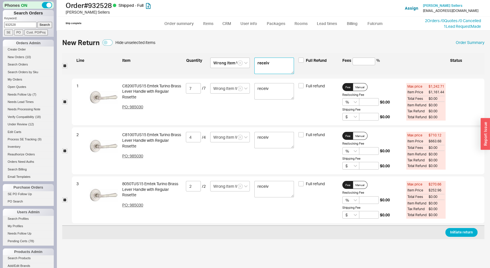
type textarea "receive"
type textarea "received"
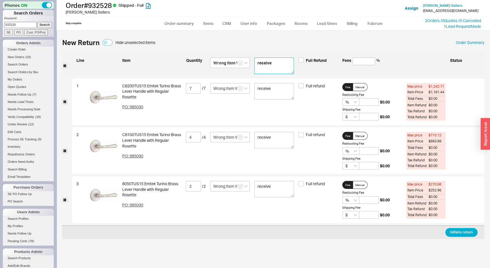
type textarea "received"
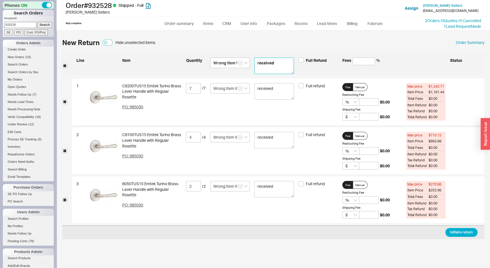
type textarea "received"
type textarea "received g"
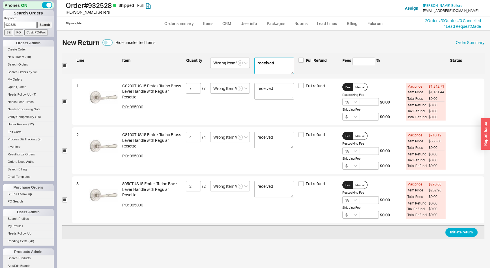
type textarea "received g"
type textarea "received gl"
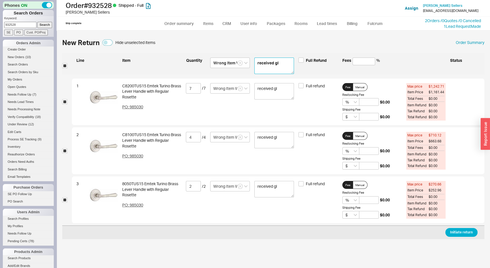
type textarea "received gla"
type textarea "received glas"
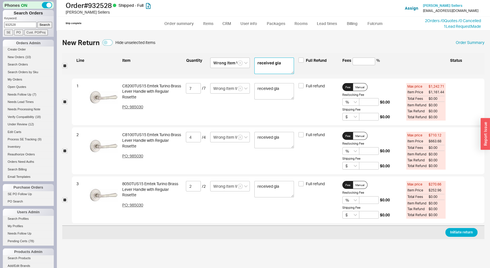
type textarea "received glas"
type textarea "received glass"
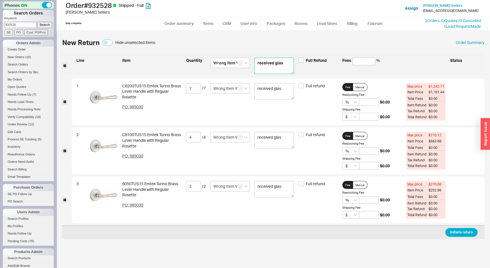
type textarea "received glass"
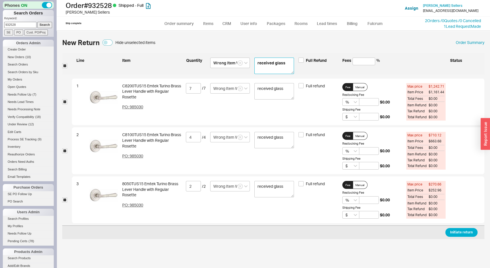
type textarea "received glass"
type textarea "received glass k"
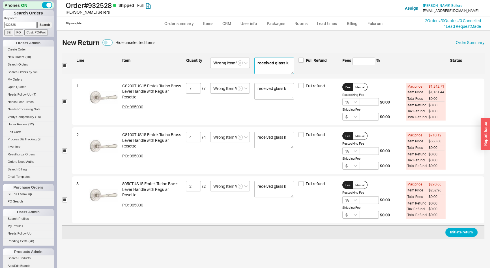
type textarea "received glass kn"
type textarea "received glass kno"
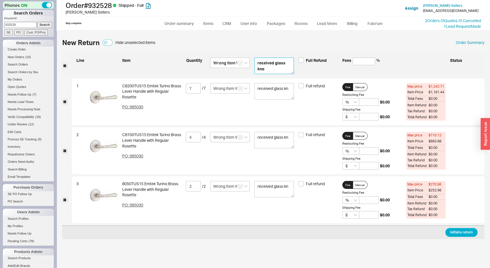
type textarea "received glass kno"
type textarea "received glass knob"
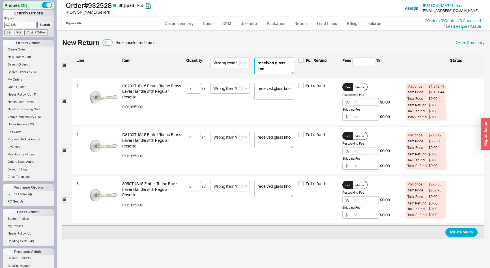
type textarea "received glass knob"
type textarea "received glass knobs"
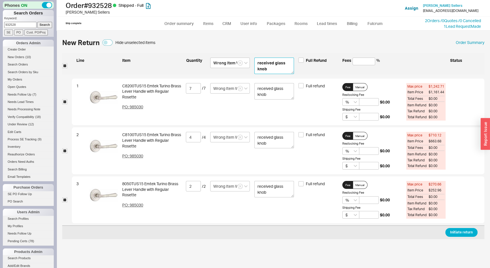
type textarea "received glass knobs"
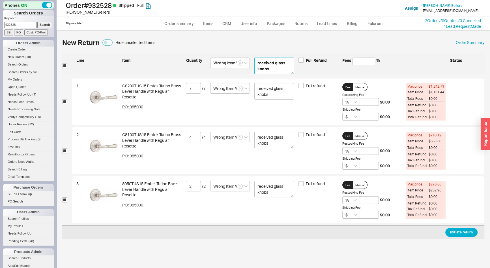
type textarea "received glass knobs i"
type textarea "received glass knobs in"
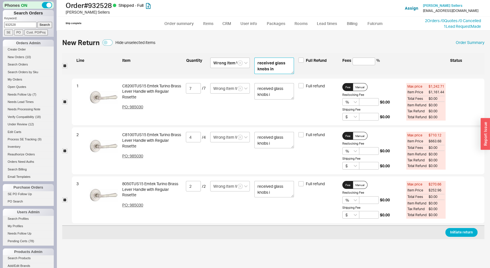
type textarea "received glass knobs in"
type textarea "received glass knobs ins"
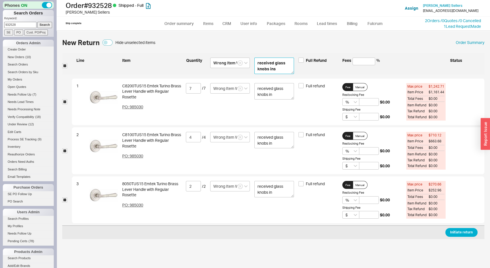
type textarea "received glass knobs ins"
type textarea "received glass knobs inst"
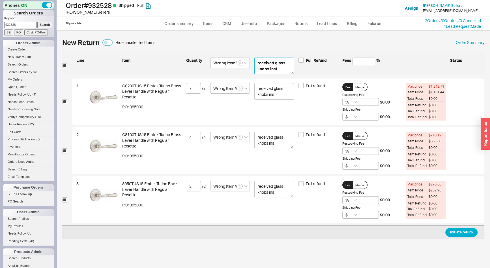
type textarea "received glass knobs inst"
type textarea "received glass knobs inste"
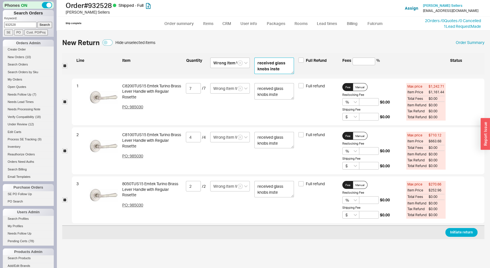
type textarea "received glass knobs instea"
type textarea "received glass knobs instead"
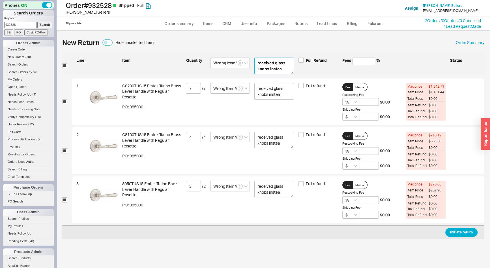
type textarea "received glass knobs instead"
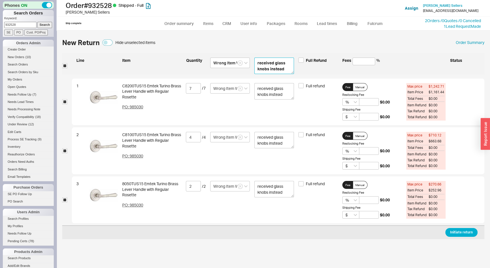
type textarea "received glass knobs instead"
type textarea "received glass knobs instead o"
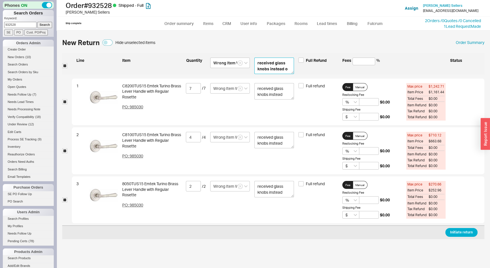
type textarea "received glass knobs instead o"
type textarea "received glass knobs instead of"
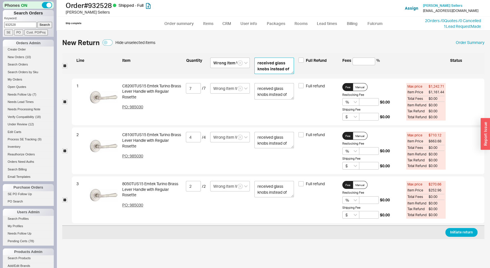
type textarea "received glass knobs instead of"
type textarea "received glass knobs instead of t"
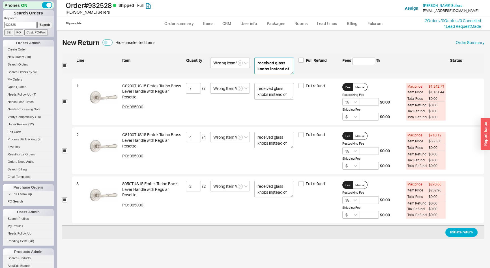
type textarea "received glass knobs instead of t"
type textarea "received glass knobs instead of tr"
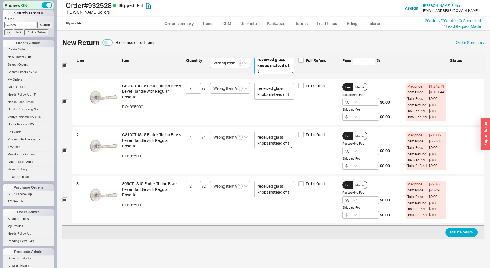
type textarea "received glass knobs instead of tr"
type textarea "received glass knobs instead of tru"
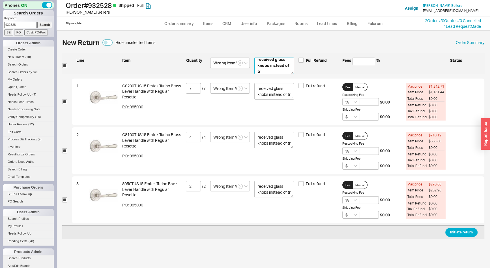
type textarea "received glass knobs instead of tru"
type textarea "received glass knobs instead of trui"
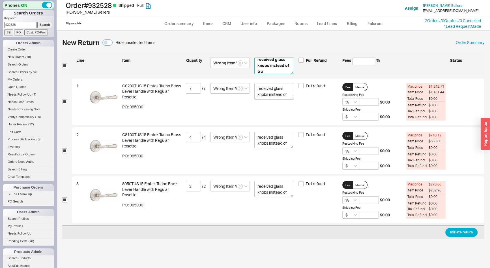
type textarea "received glass knobs instead of trui"
type textarea "received glass knobs instead of truio"
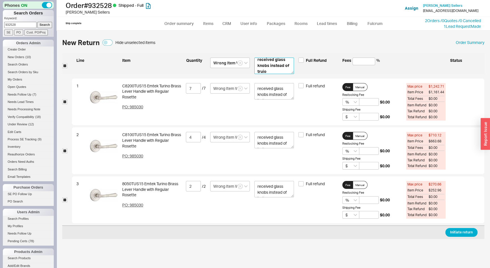
type textarea "received glass knobs instead of truion"
type textarea "received glass knobs instead of truio"
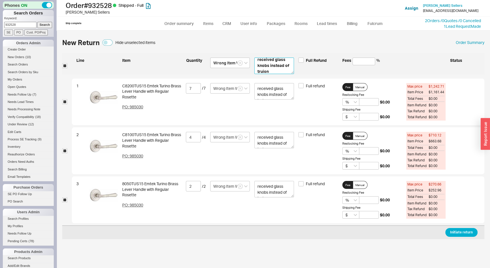
type textarea "received glass knobs instead of truio"
type textarea "received glass knobs instead of trui"
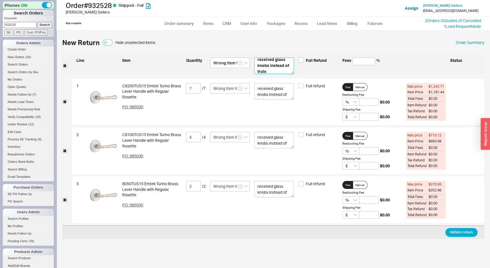
type textarea "received glass knobs instead of trui"
click at [467, 235] on button "Initiate return" at bounding box center [462, 232] width 32 height 9
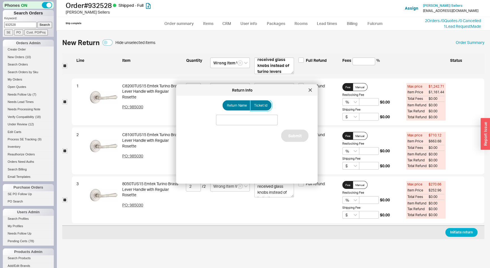
click at [264, 109] on label "Ticket Id" at bounding box center [261, 105] width 21 height 10
click at [0, 0] on input "Ticket Id" at bounding box center [0, 0] width 0 height 0
click at [261, 119] on input at bounding box center [247, 120] width 62 height 10
click at [298, 139] on button "Submit" at bounding box center [294, 142] width 27 height 12
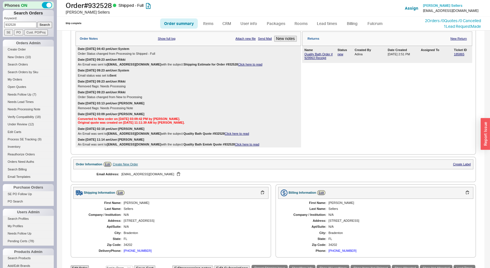
scroll to position [129, 0]
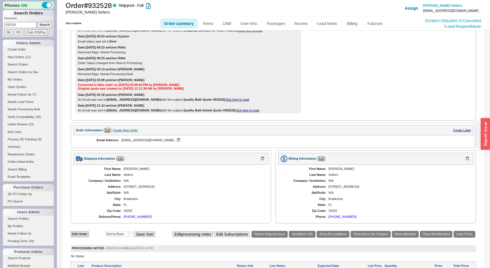
drag, startPoint x: 27, startPoint y: 24, endPoint x: 0, endPoint y: 24, distance: 27.2
click at [0, 24] on div "Phones ON Search Orders Keyword: 932528 Search SE PO Cust. PO/Proj Orders Admin…" at bounding box center [28, 134] width 57 height 268
click at [37, 22] on input "Search" at bounding box center [44, 25] width 15 height 6
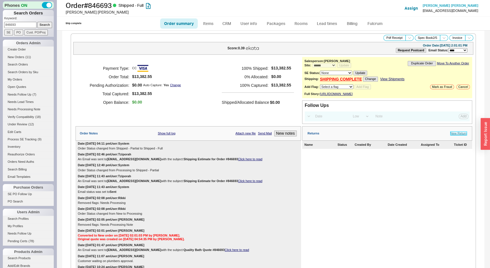
click at [454, 135] on link "New Return" at bounding box center [459, 133] width 16 height 4
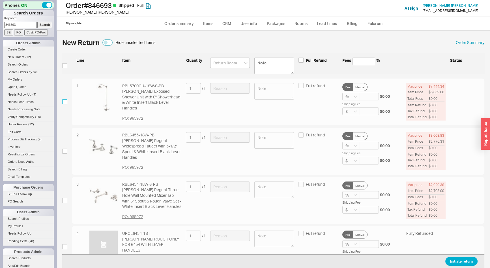
click at [65, 101] on input "checkbox" at bounding box center [64, 101] width 5 height 5
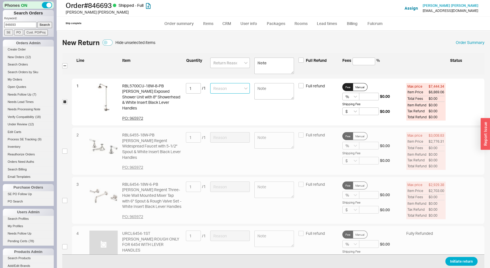
click at [222, 89] on input at bounding box center [230, 88] width 40 height 10
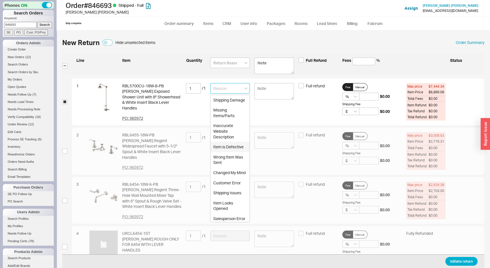
click at [224, 152] on div "Item is Defective" at bounding box center [230, 147] width 39 height 10
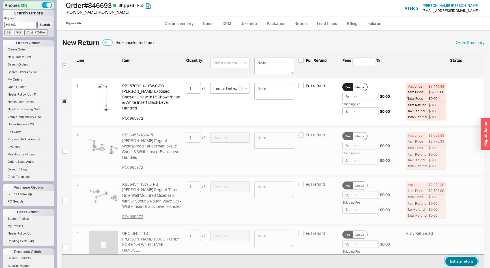
click at [452, 262] on button "Initiate return" at bounding box center [462, 261] width 32 height 9
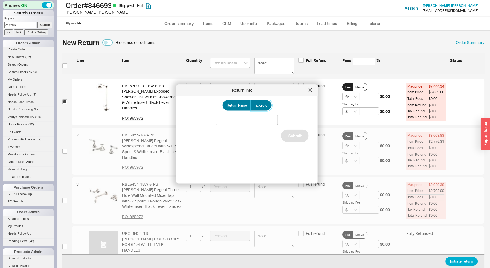
click at [264, 108] on label "Ticket Id" at bounding box center [261, 105] width 21 height 10
click at [0, 0] on input "Ticket Id" at bounding box center [0, 0] width 0 height 0
click at [260, 116] on input at bounding box center [247, 120] width 62 height 10
click at [225, 119] on input "185787" at bounding box center [247, 120] width 62 height 10
click at [286, 142] on button "Submit" at bounding box center [294, 142] width 27 height 12
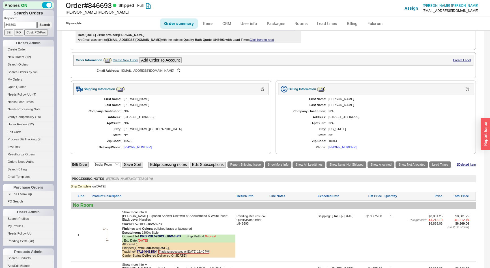
scroll to position [180, 0]
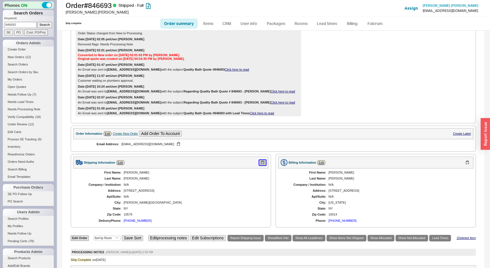
click at [262, 164] on button "button" at bounding box center [262, 162] width 7 height 5
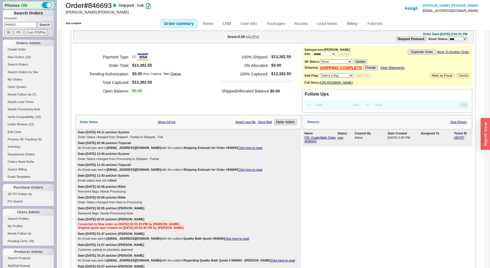
scroll to position [0, 0]
